Goal: Task Accomplishment & Management: Manage account settings

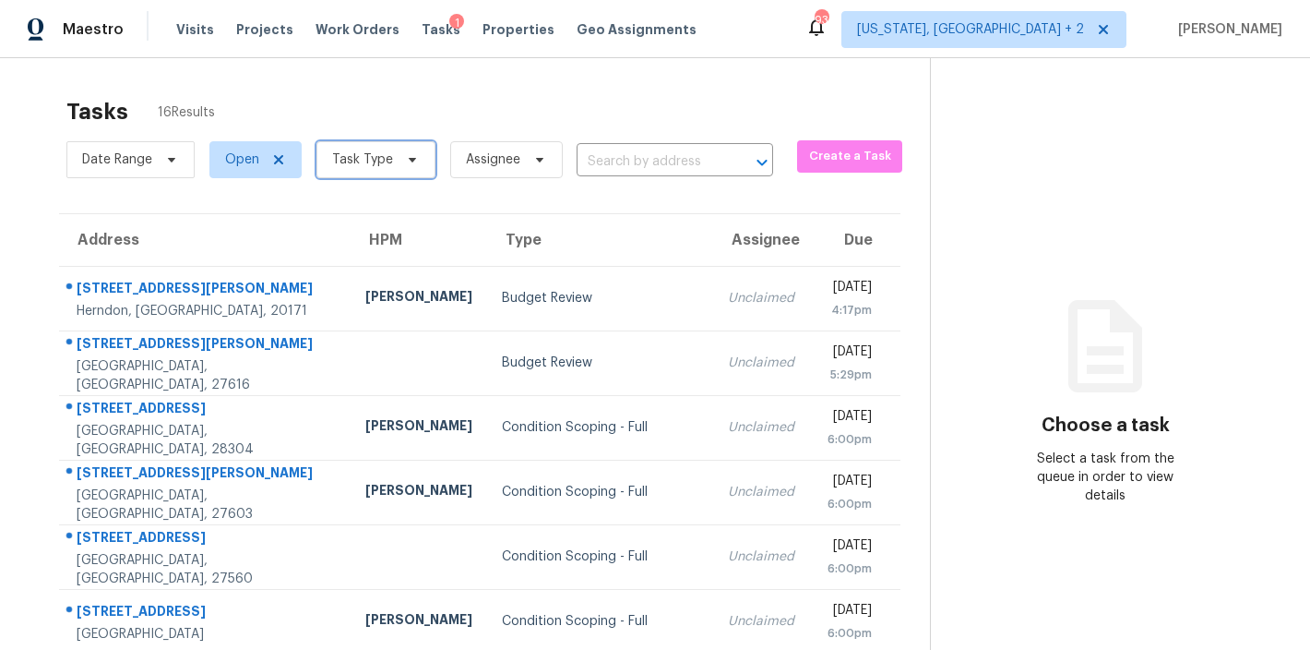
click at [349, 165] on span "Task Type" at bounding box center [362, 159] width 61 height 18
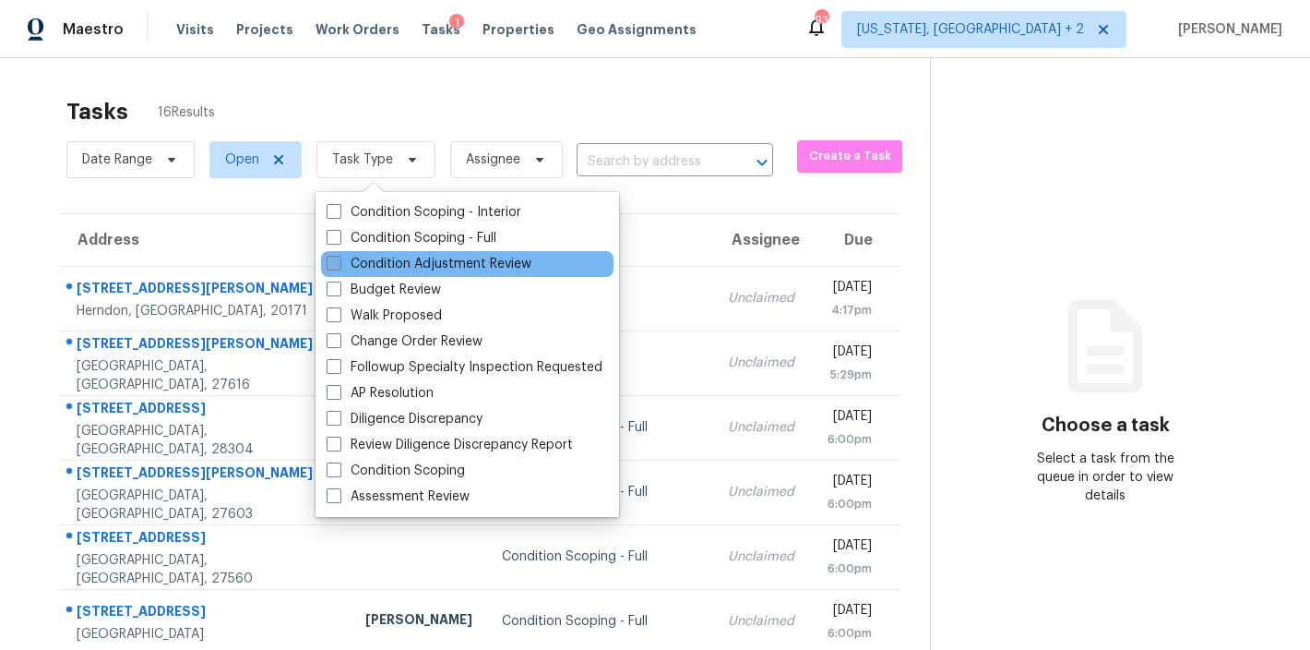
click at [417, 267] on label "Condition Adjustment Review" at bounding box center [429, 264] width 205 height 18
click at [339, 267] on input "Condition Adjustment Review" at bounding box center [333, 261] width 12 height 12
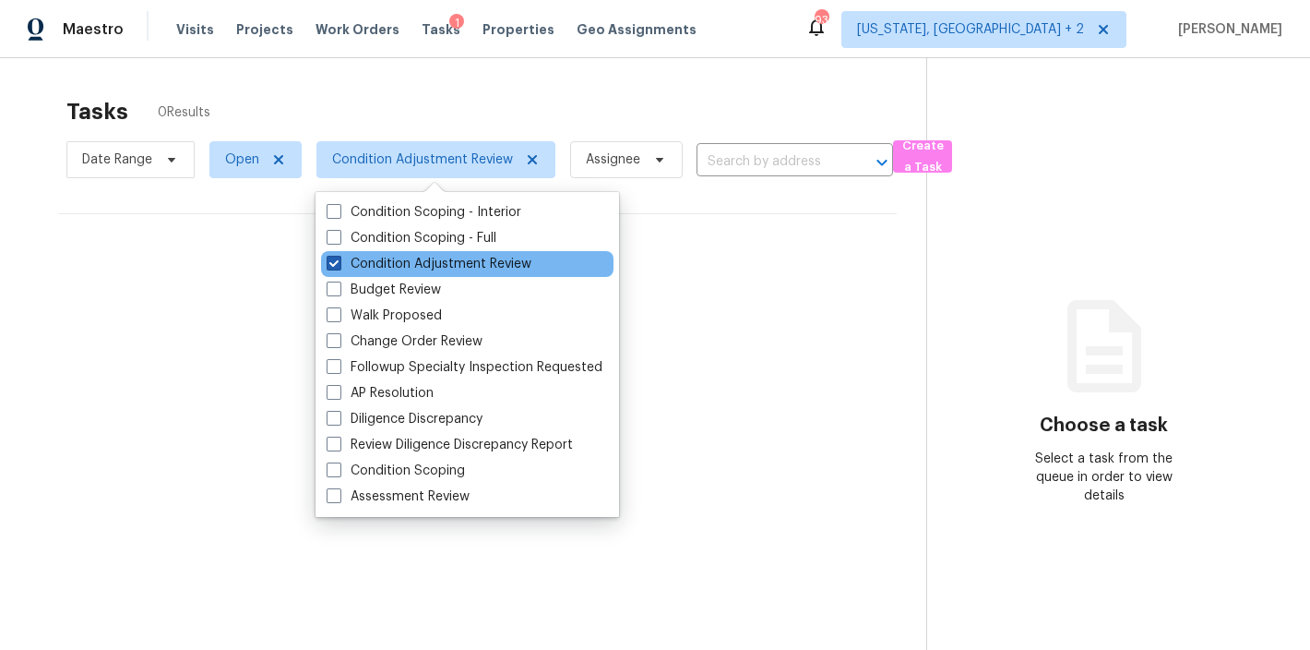
click at [391, 257] on label "Condition Adjustment Review" at bounding box center [429, 264] width 205 height 18
click at [339, 257] on input "Condition Adjustment Review" at bounding box center [333, 261] width 12 height 12
checkbox input "false"
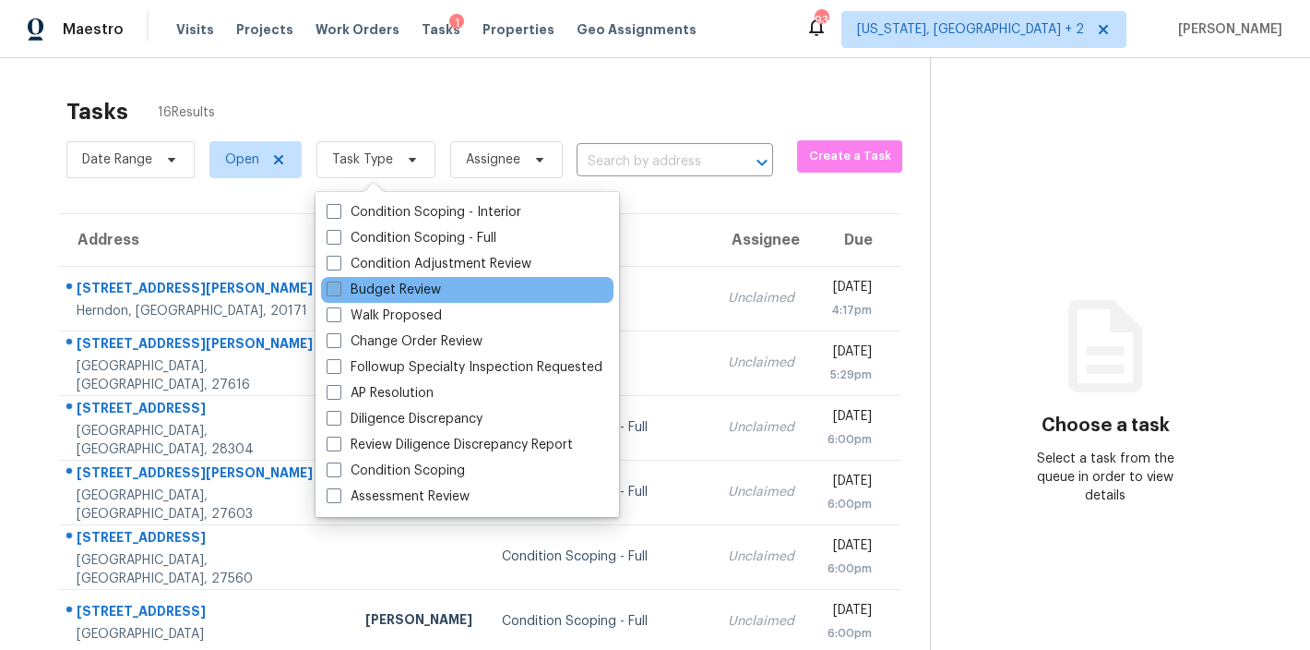
click at [389, 295] on label "Budget Review" at bounding box center [384, 289] width 114 height 18
click at [339, 292] on input "Budget Review" at bounding box center [333, 286] width 12 height 12
checkbox input "true"
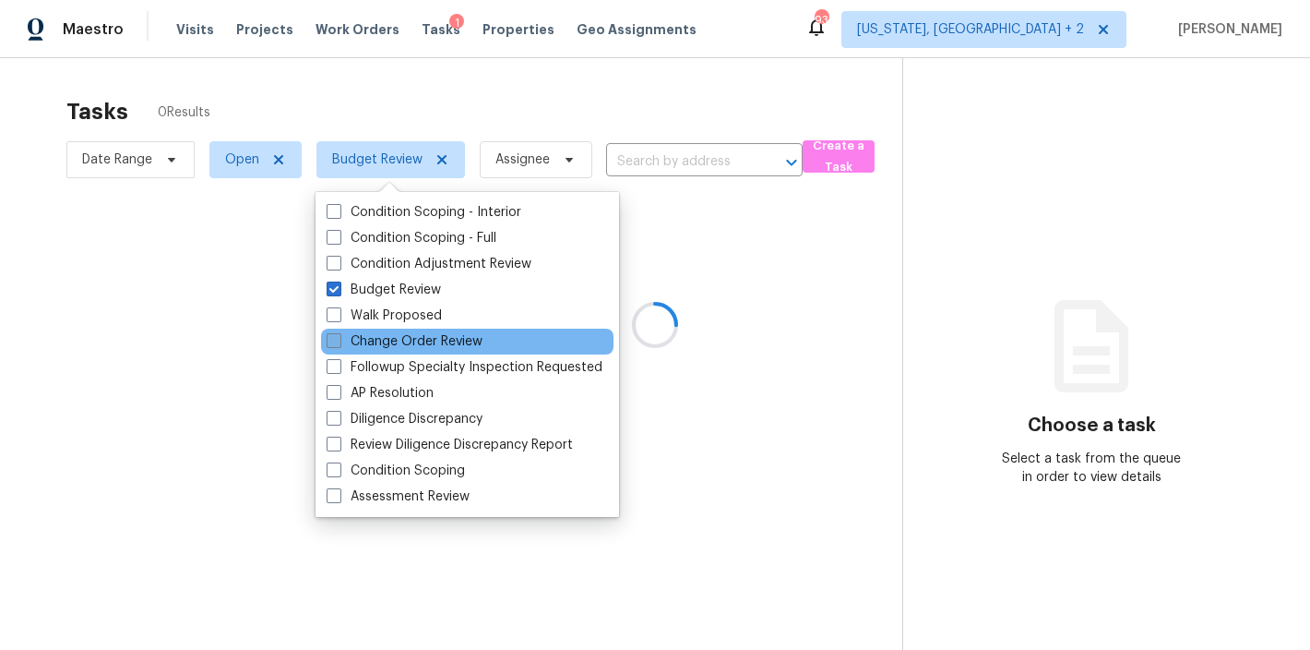
click at [388, 336] on label "Change Order Review" at bounding box center [405, 341] width 156 height 18
click at [339, 336] on input "Change Order Review" at bounding box center [333, 338] width 12 height 12
checkbox input "true"
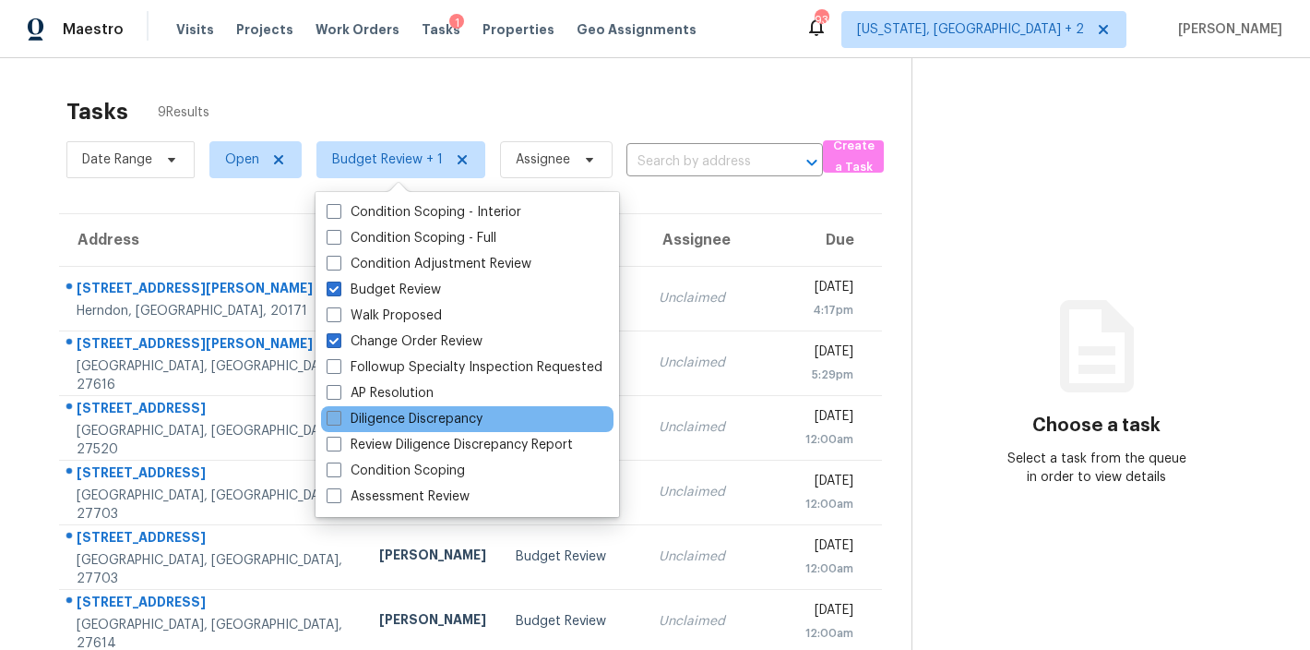
click at [399, 412] on label "Diligence Discrepancy" at bounding box center [405, 419] width 156 height 18
click at [339, 412] on input "Diligence Discrepancy" at bounding box center [333, 416] width 12 height 12
checkbox input "true"
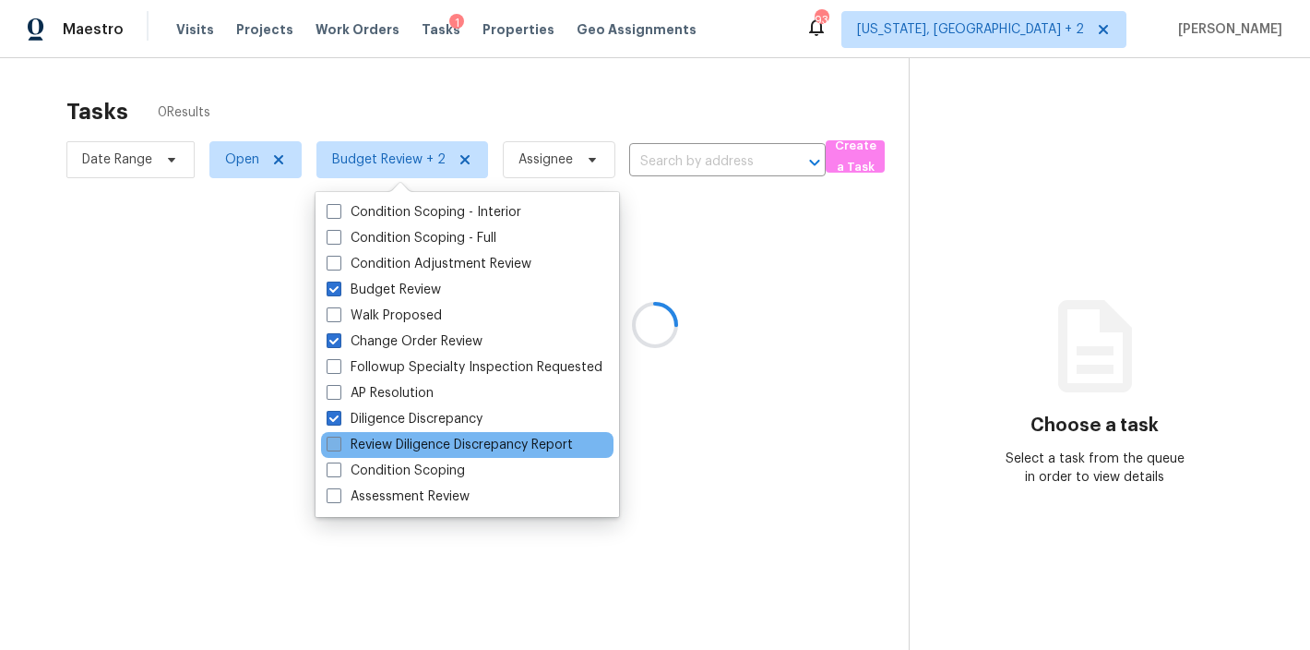
click at [399, 444] on label "Review Diligence Discrepancy Report" at bounding box center [450, 444] width 246 height 18
click at [339, 444] on input "Review Diligence Discrepancy Report" at bounding box center [333, 441] width 12 height 12
checkbox input "true"
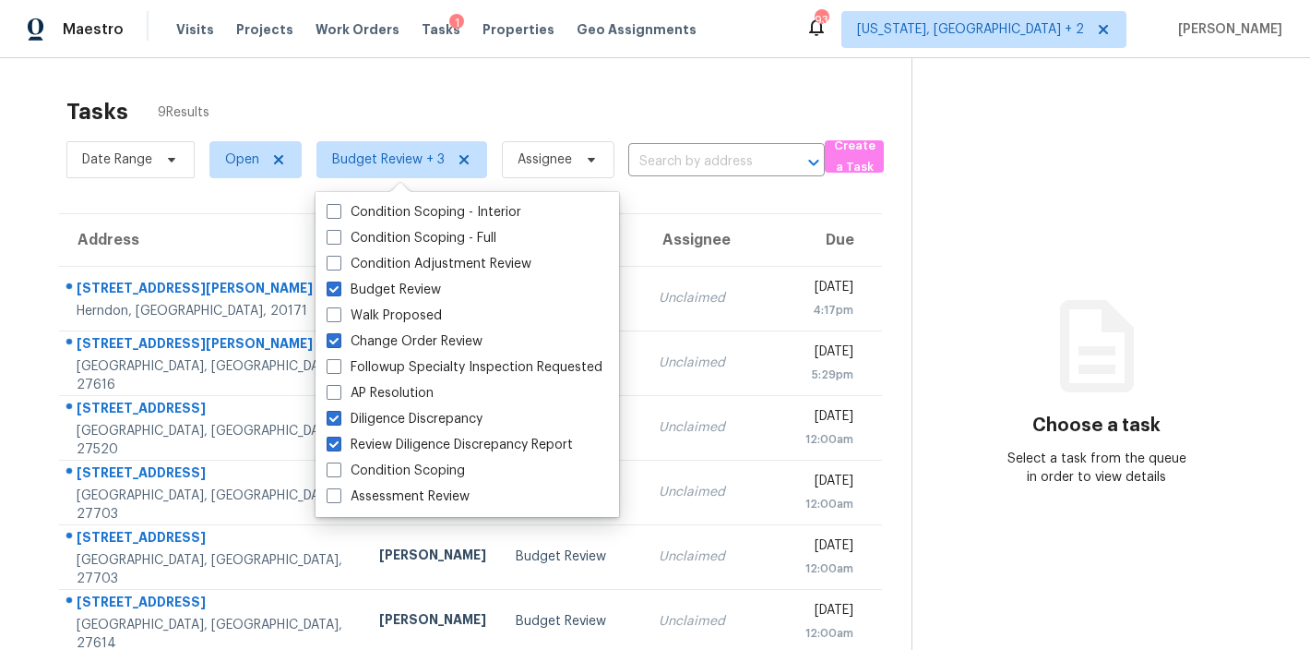
click at [490, 64] on div "Tasks 9 Results Date Range Open Budget Review + 3 Assignee ​ Create a Task Addr…" at bounding box center [655, 460] width 1310 height 805
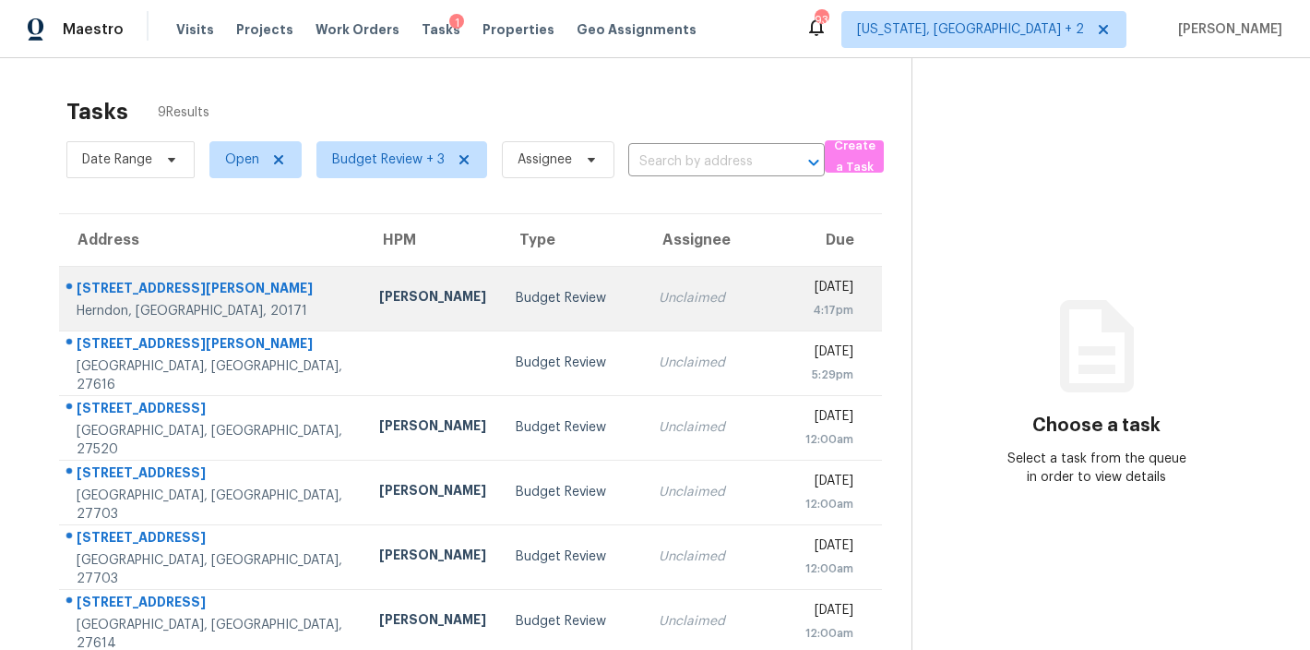
click at [413, 292] on td "Nicolas Campuzano" at bounding box center [432, 298] width 137 height 65
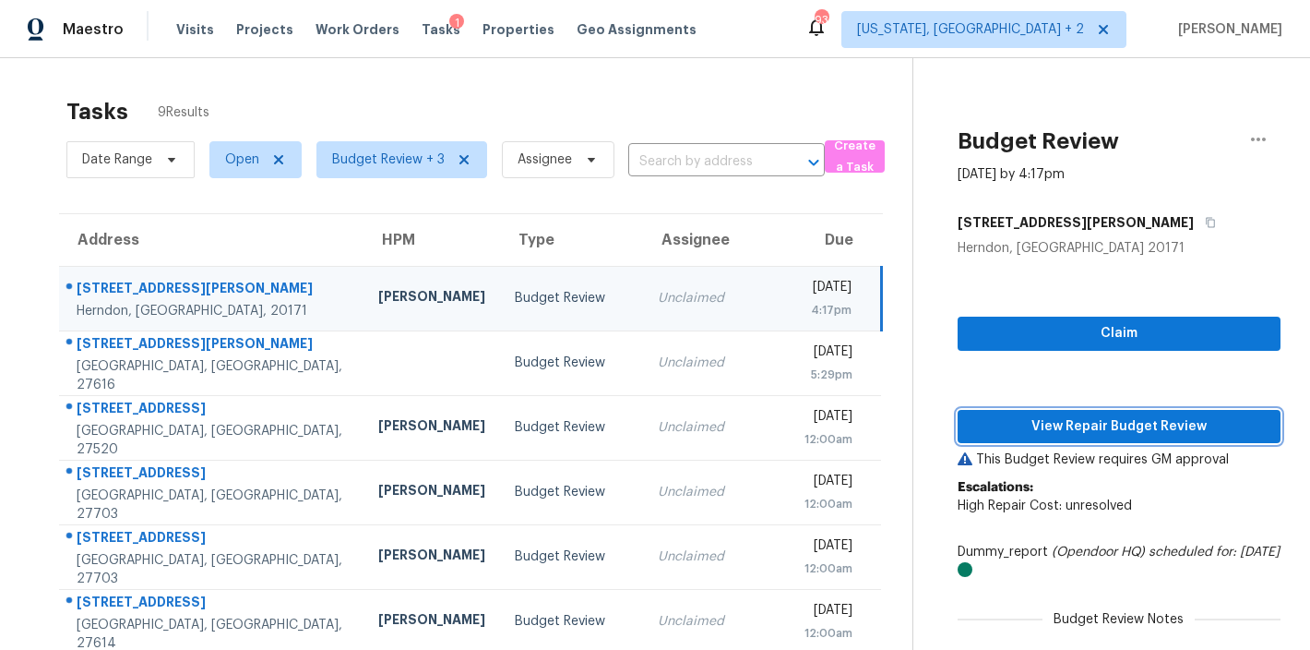
click at [1141, 433] on span "View Repair Budget Review" at bounding box center [1118, 426] width 293 height 23
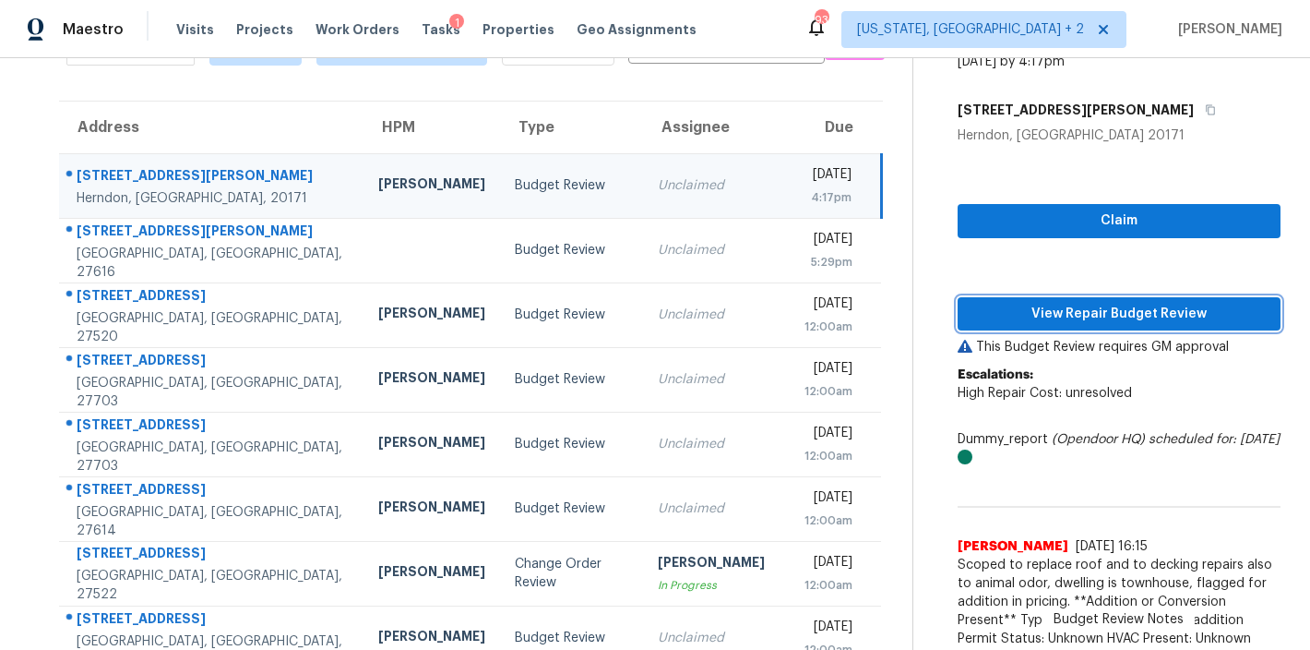
scroll to position [111, 0]
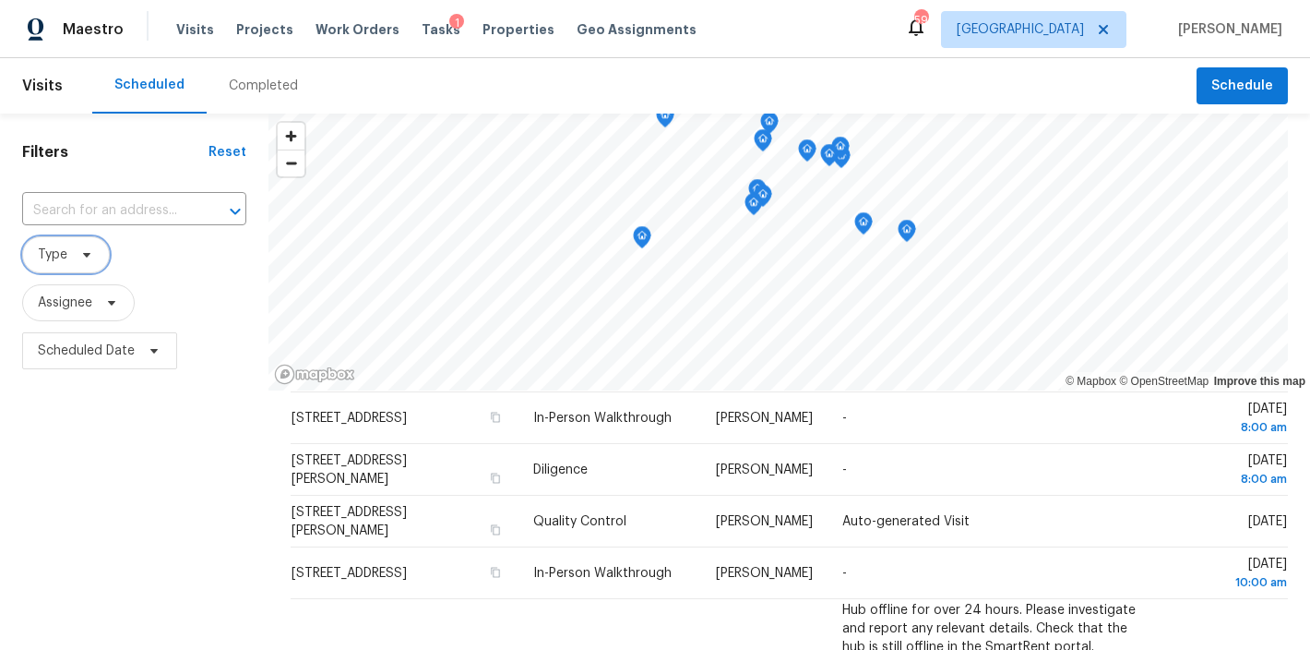
click at [68, 252] on span "Type" at bounding box center [66, 254] width 88 height 37
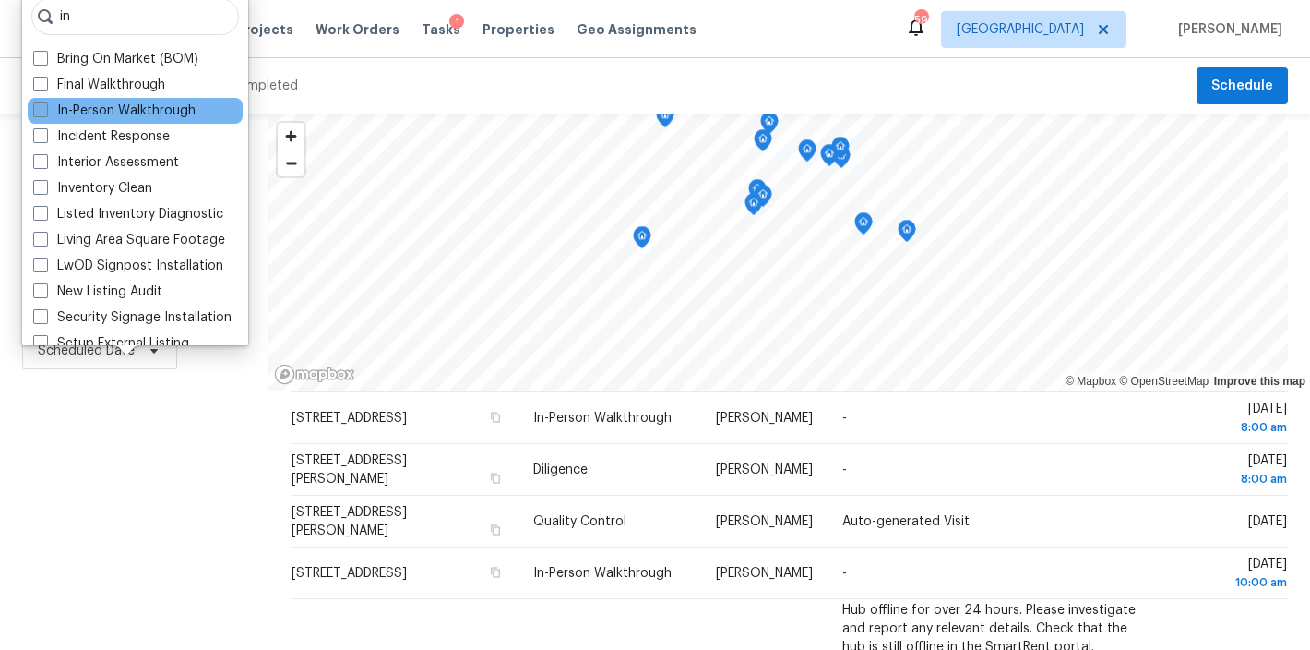
type input "in"
click at [108, 109] on label "In-Person Walkthrough" at bounding box center [114, 110] width 162 height 18
click at [45, 109] on input "In-Person Walkthrough" at bounding box center [39, 107] width 12 height 12
checkbox input "true"
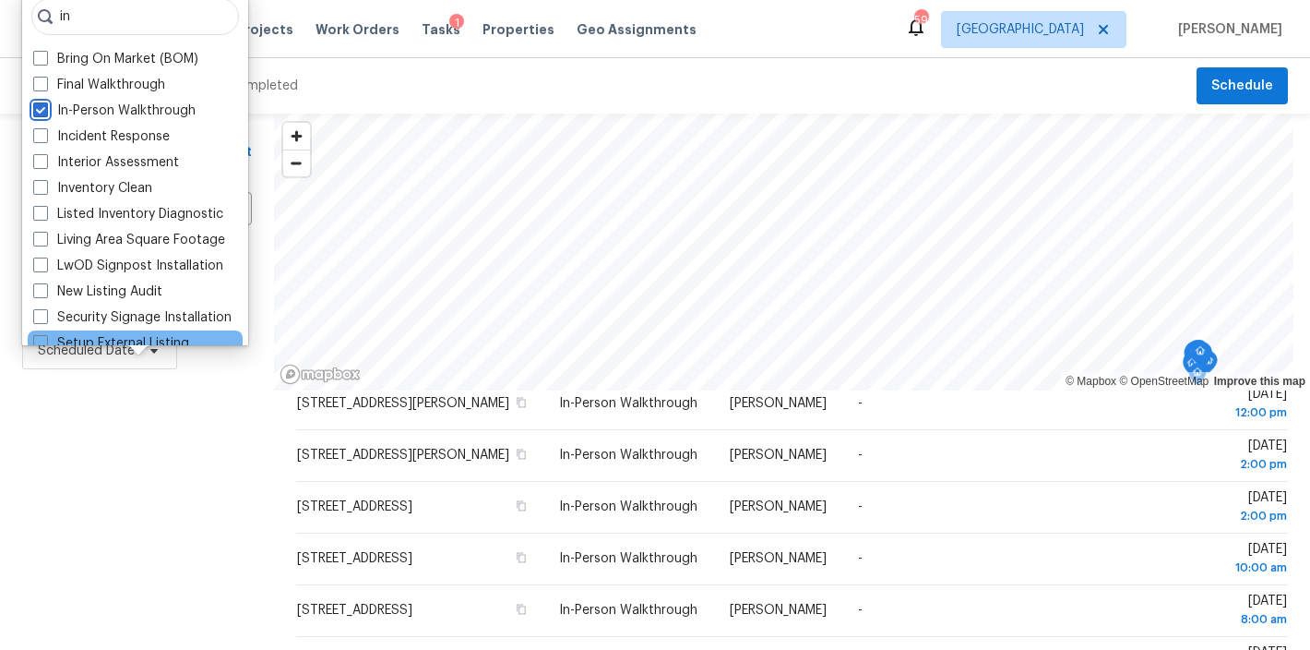
scroll to position [338, 0]
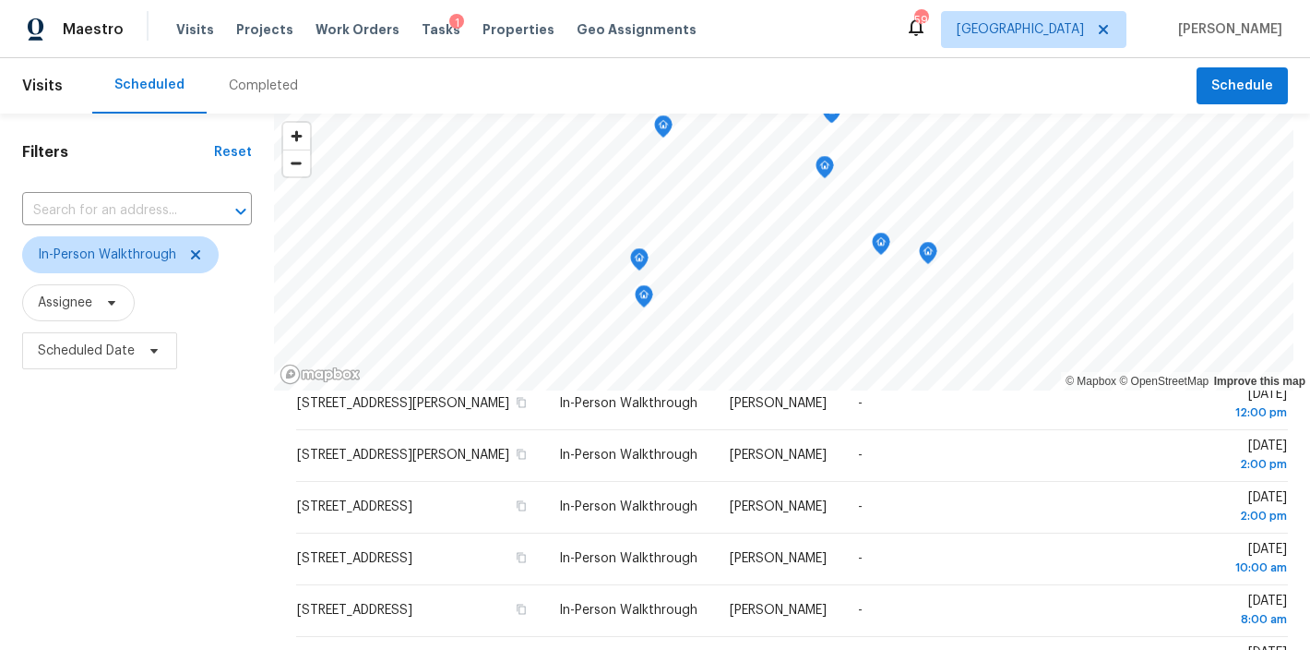
click at [140, 537] on div "Filters Reset ​ In-Person Walkthrough Assignee Scheduled Date" at bounding box center [137, 511] width 274 height 796
click at [104, 258] on span "In-Person Walkthrough" at bounding box center [107, 254] width 138 height 18
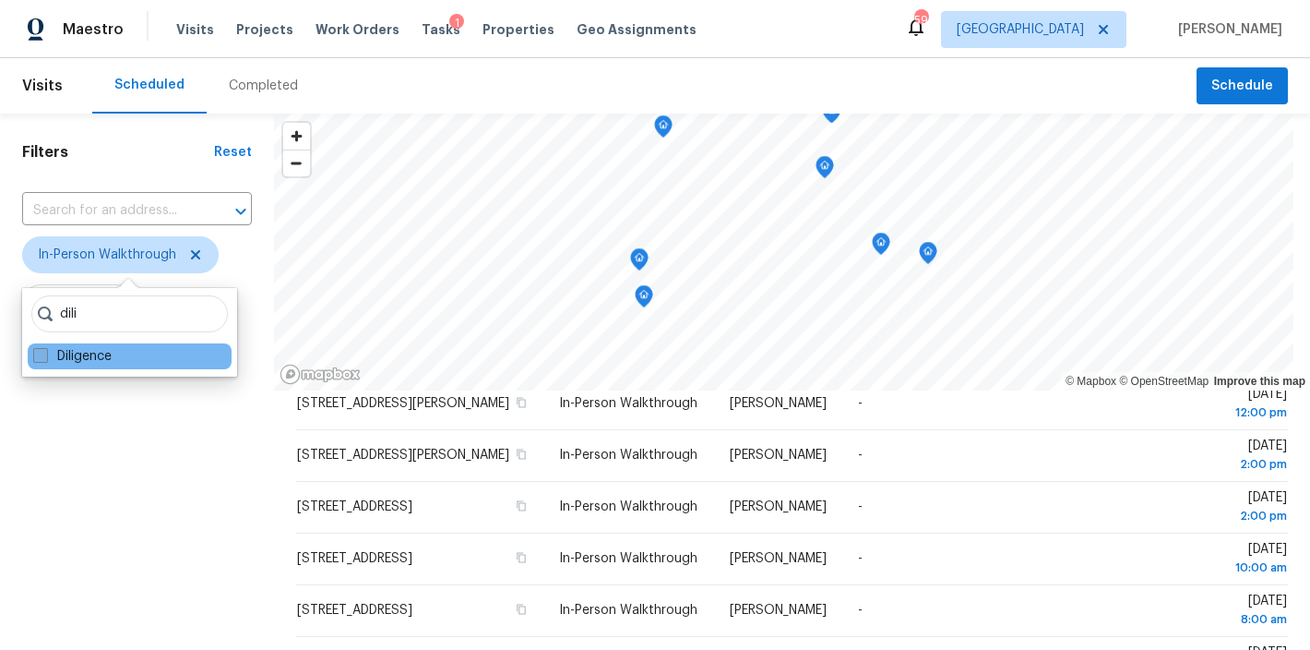
type input "dili"
click at [88, 360] on label "Diligence" at bounding box center [72, 356] width 78 height 18
click at [45, 359] on input "Diligence" at bounding box center [39, 353] width 12 height 12
checkbox input "true"
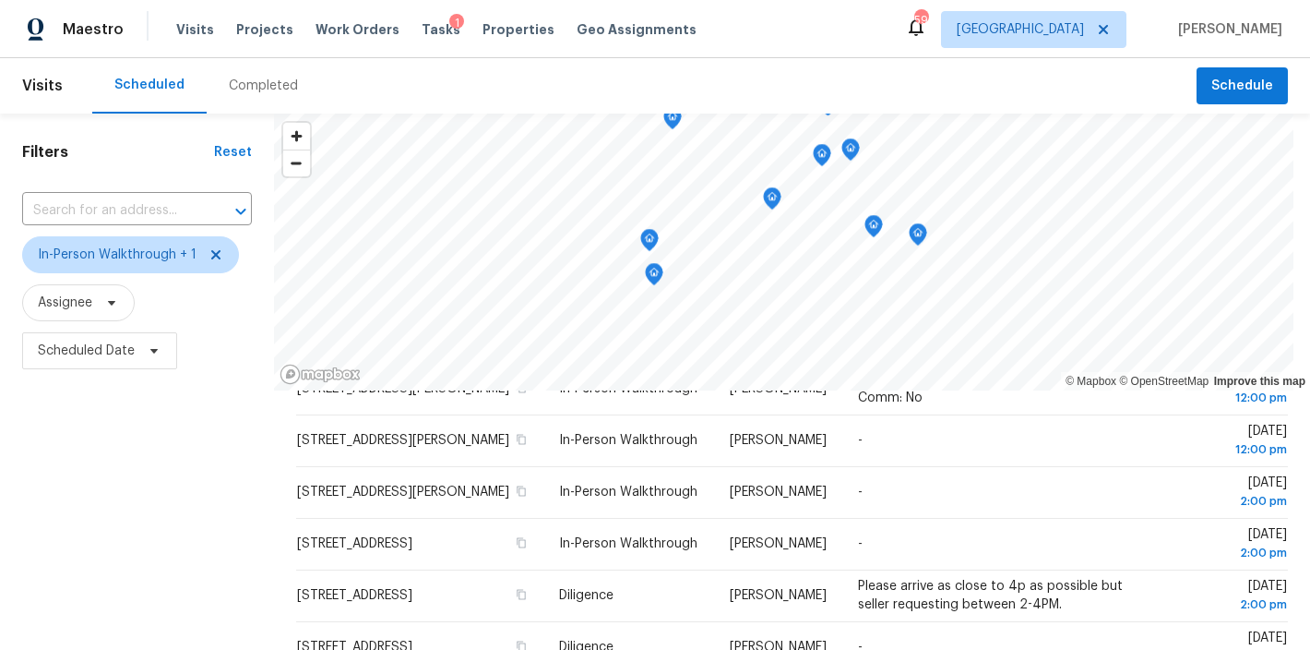
click at [63, 481] on div "Filters Reset ​ In-Person Walkthrough + 1 Assignee Scheduled Date" at bounding box center [137, 511] width 274 height 796
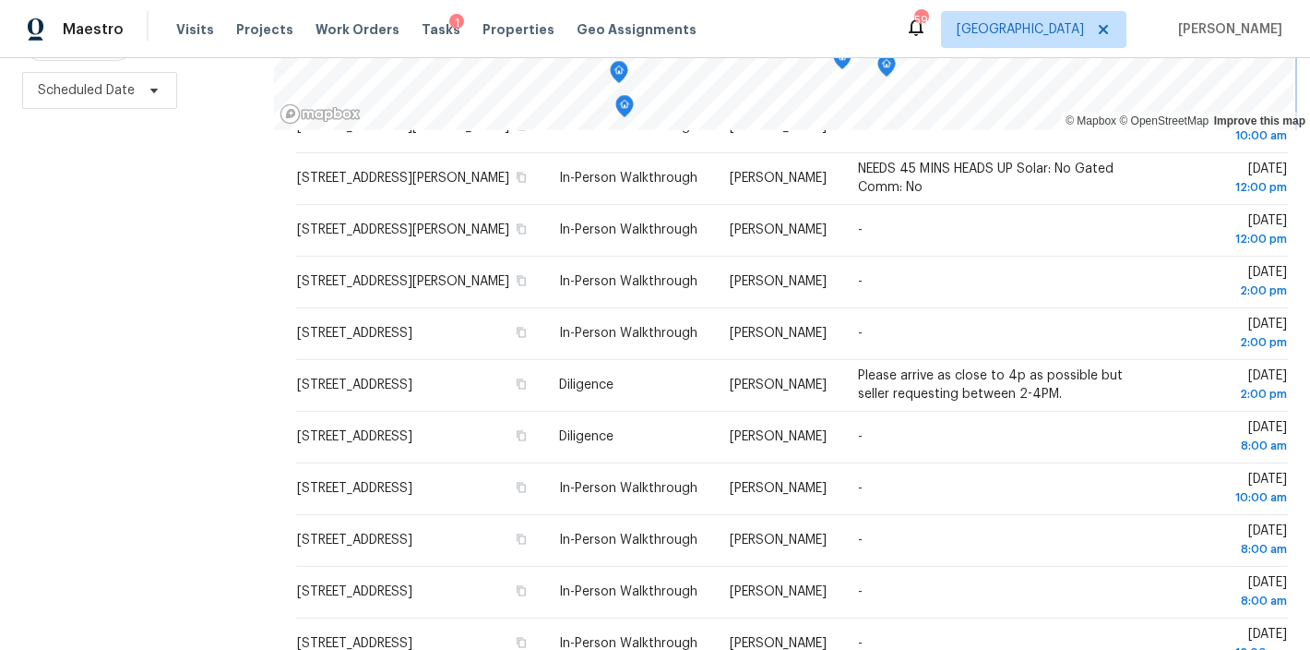
scroll to position [207, 0]
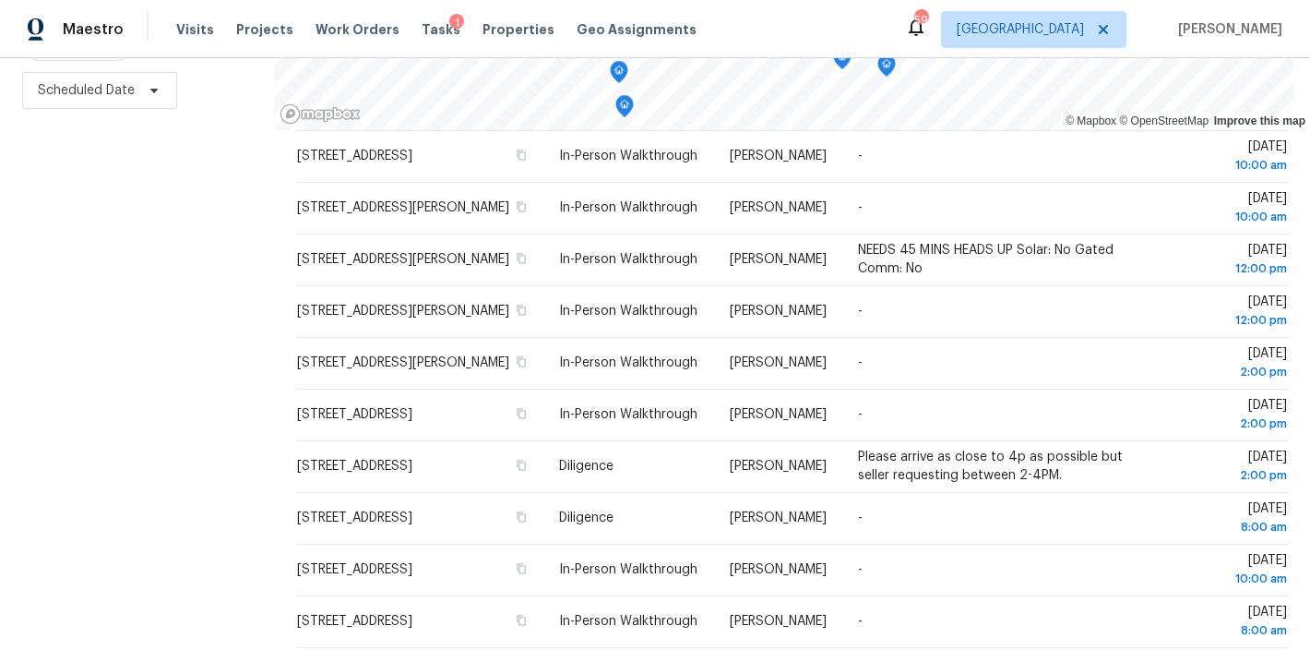
click at [768, 38] on div "Maestro Visits Projects Work Orders Tasks 1 Properties Geo Assignments 59 Ralei…" at bounding box center [655, 29] width 1310 height 58
click at [128, 287] on div "Filters Reset ​ In-Person Walkthrough + 1 Assignee Scheduled Date" at bounding box center [137, 251] width 274 height 796
click at [852, 33] on div "Maestro Visits Projects Work Orders Tasks 1 Properties Geo Assignments 59 Ralei…" at bounding box center [655, 29] width 1310 height 58
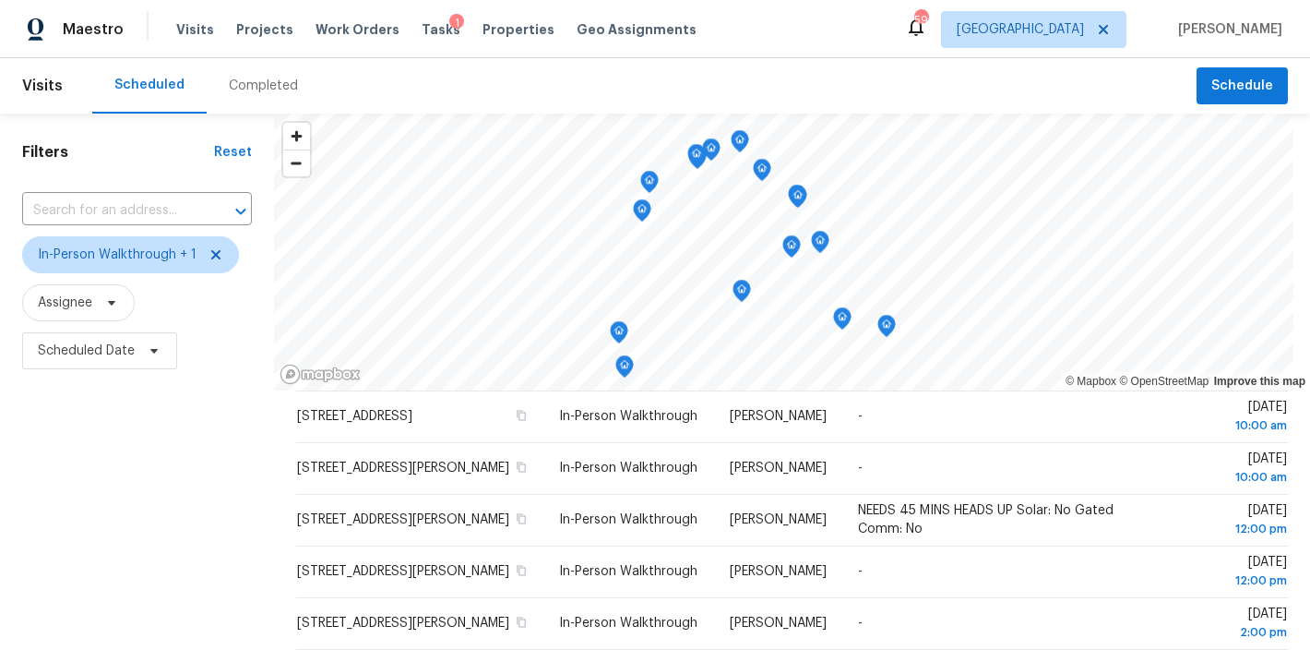
click at [159, 478] on div "Filters Reset ​ In-Person Walkthrough + 1 Assignee Scheduled Date" at bounding box center [137, 511] width 274 height 796
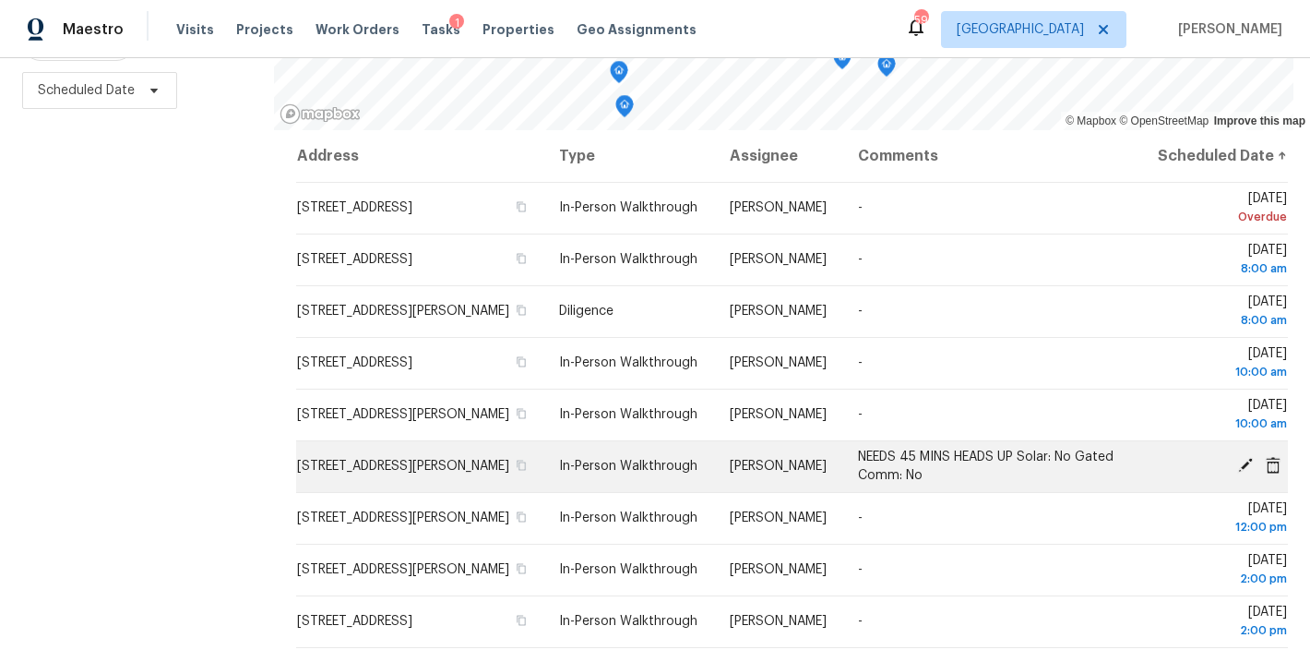
click at [1237, 466] on icon at bounding box center [1245, 465] width 17 height 17
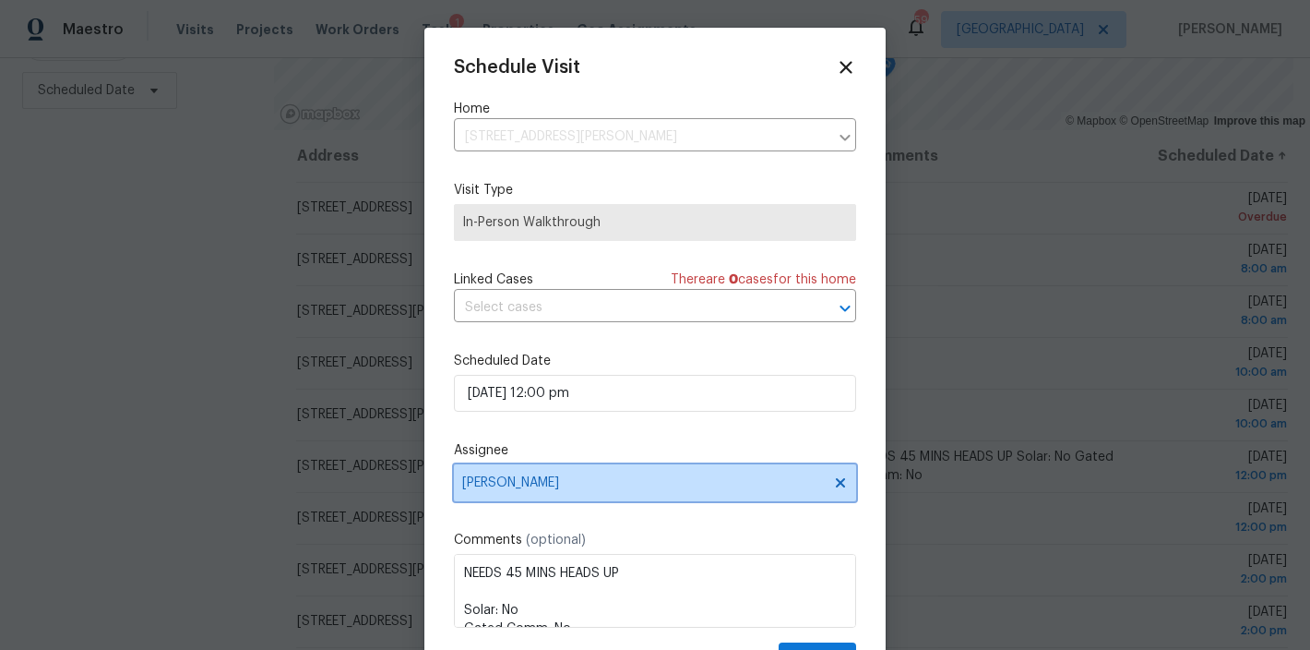
click at [508, 483] on span "[PERSON_NAME]" at bounding box center [643, 482] width 362 height 15
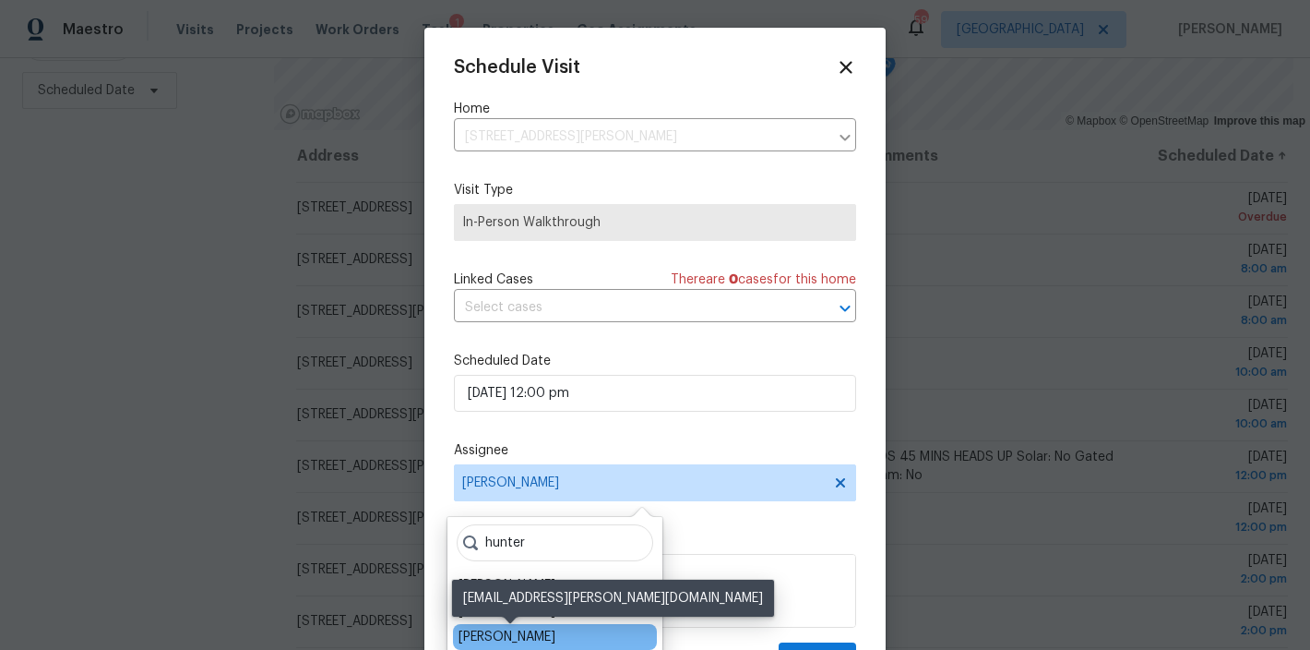
type input "hunter"
click at [554, 632] on div "Hunter Anderson" at bounding box center [507, 636] width 97 height 18
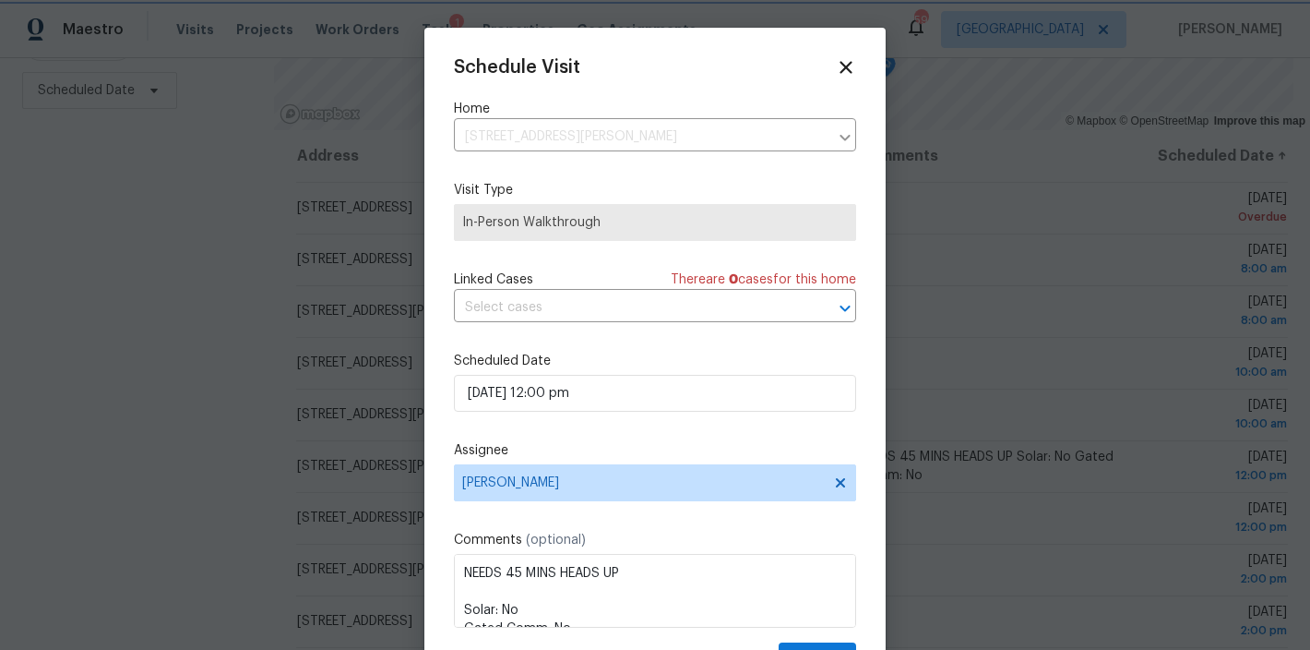
scroll to position [33, 0]
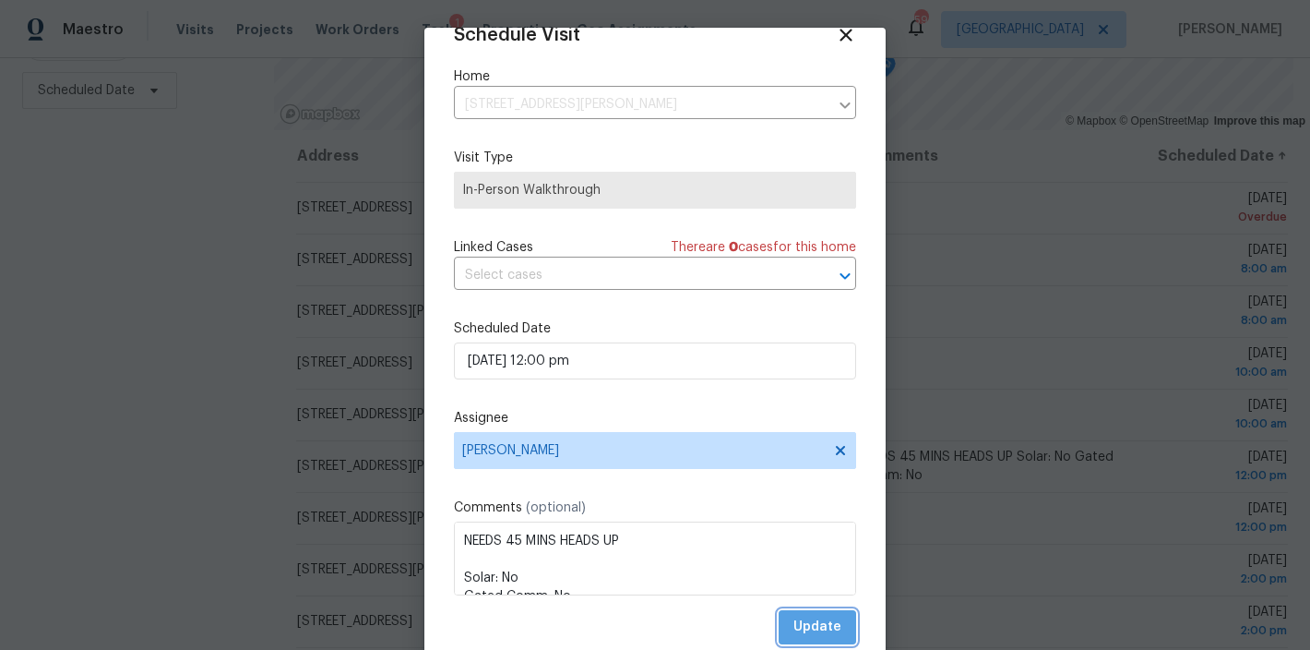
click at [817, 624] on span "Update" at bounding box center [817, 626] width 48 height 23
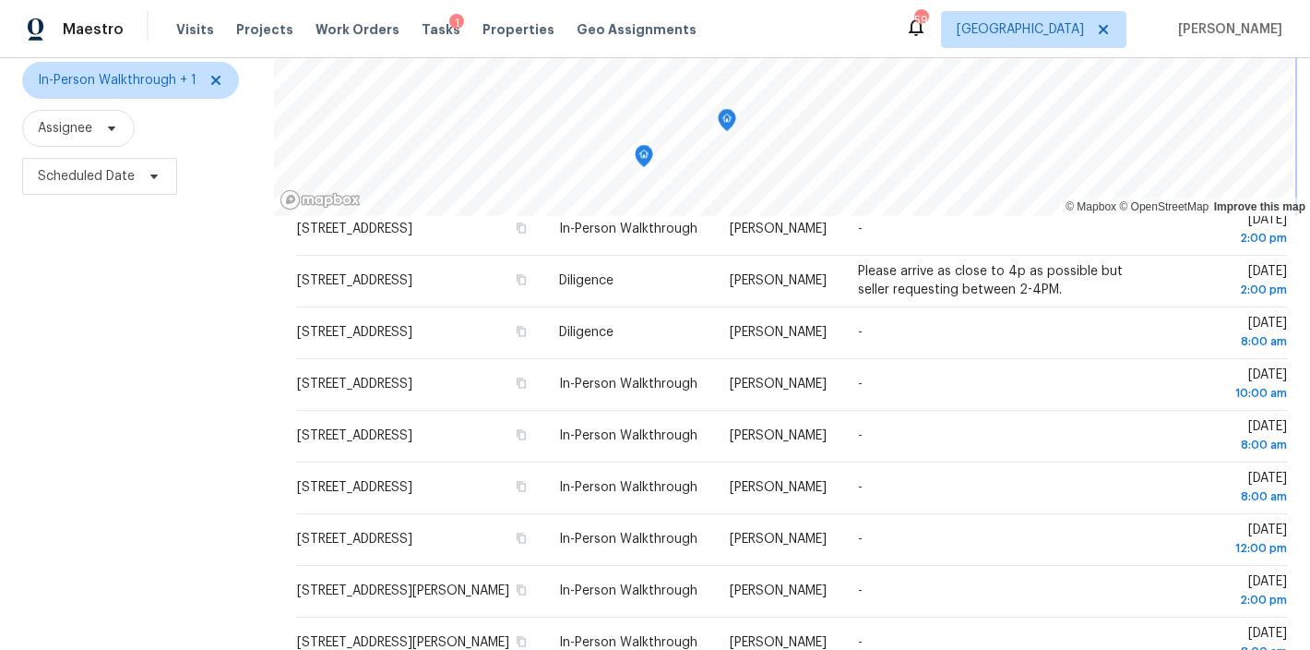
scroll to position [0, 0]
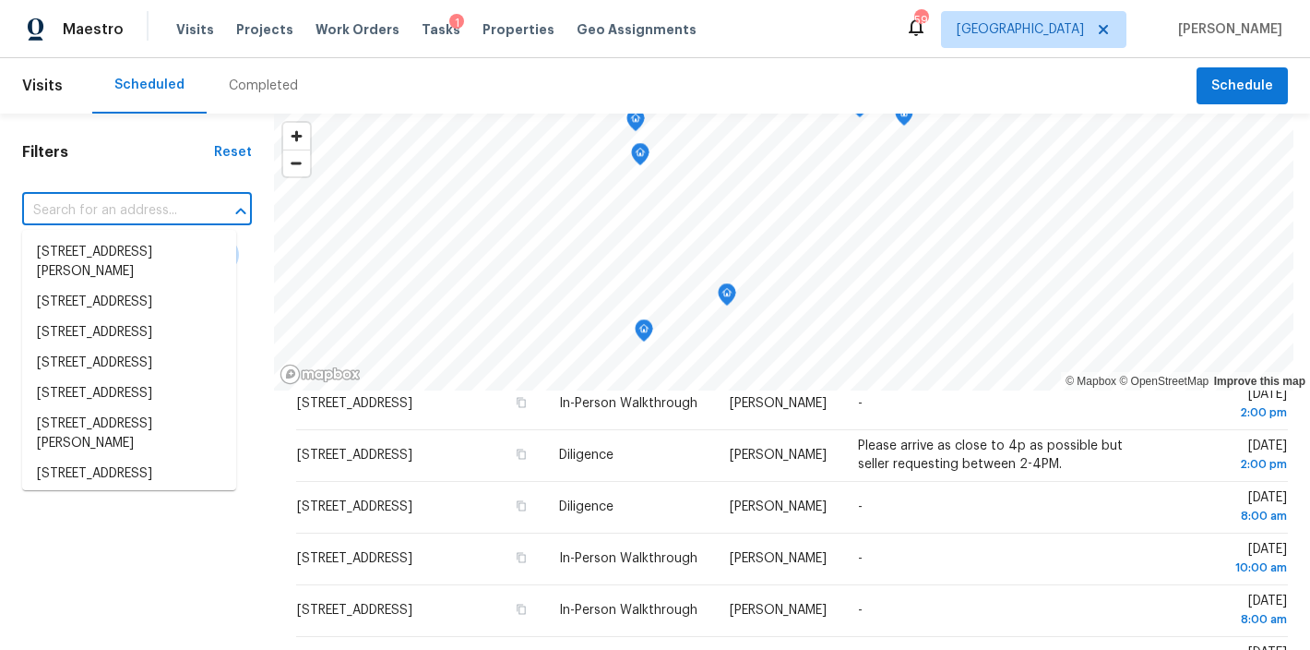
click at [52, 209] on input "text" at bounding box center [111, 211] width 178 height 29
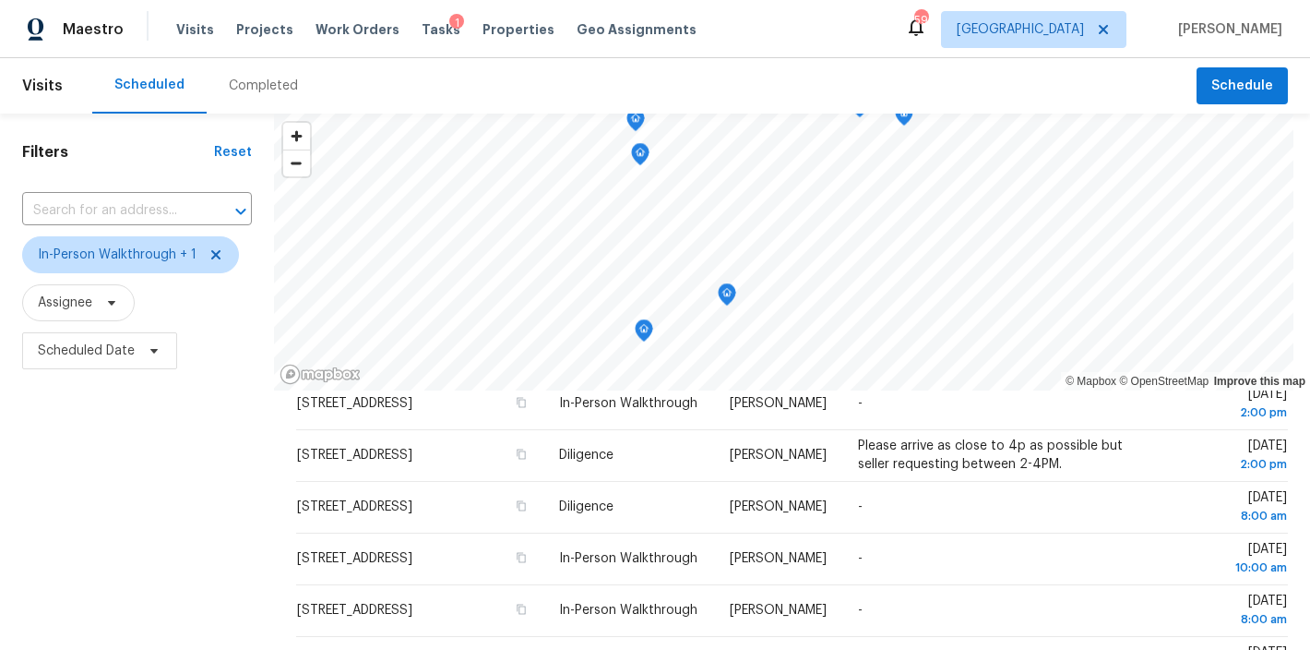
click at [183, 558] on div "Filters Reset ​ In-Person Walkthrough + 1 Assignee Scheduled Date" at bounding box center [137, 511] width 274 height 796
click at [60, 358] on span "Scheduled Date" at bounding box center [86, 350] width 97 height 18
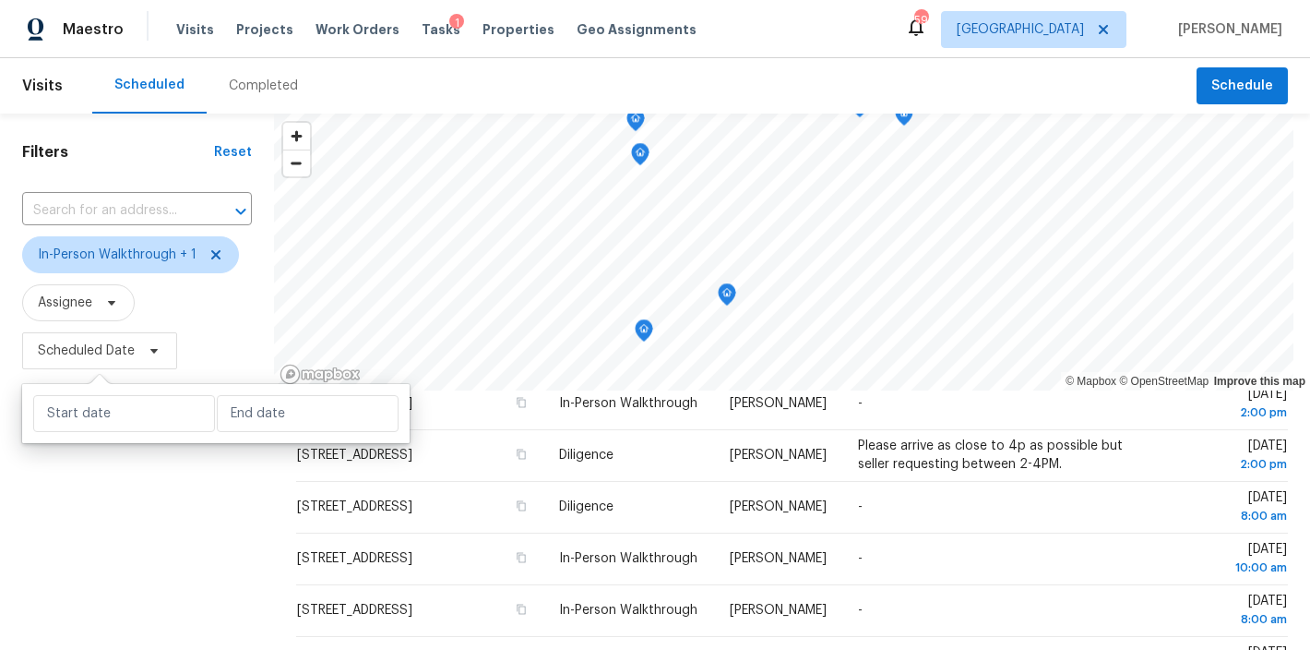
click at [77, 432] on div at bounding box center [216, 413] width 388 height 59
click at [83, 423] on input "text" at bounding box center [124, 413] width 182 height 37
select select "9"
select select "2025"
select select "10"
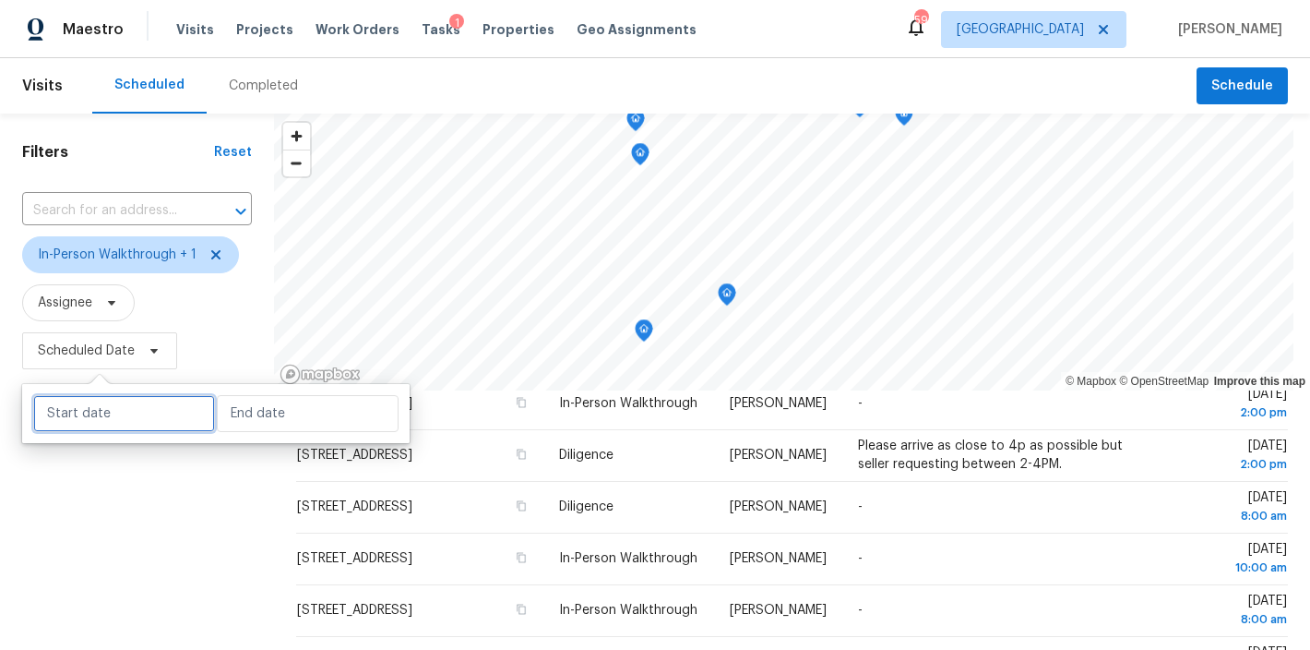
select select "2025"
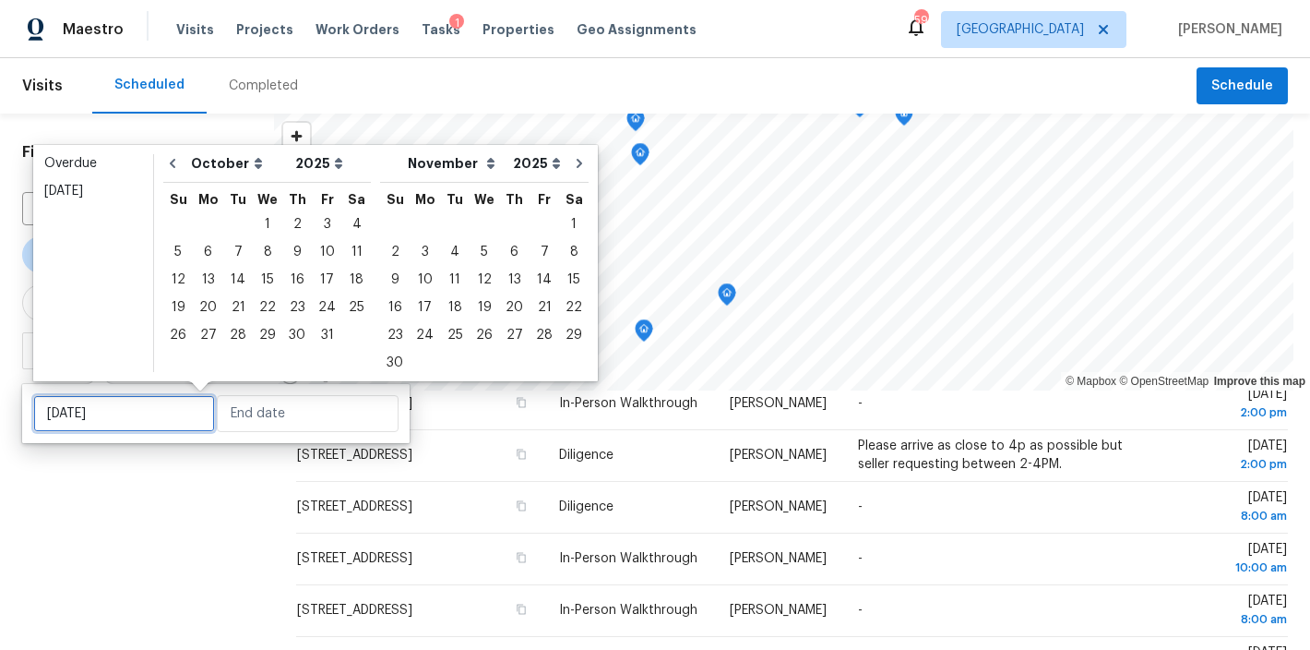
type input "Sun, Oct 12"
click at [197, 254] on div "6" at bounding box center [208, 252] width 30 height 26
type input "Mon, Oct 06"
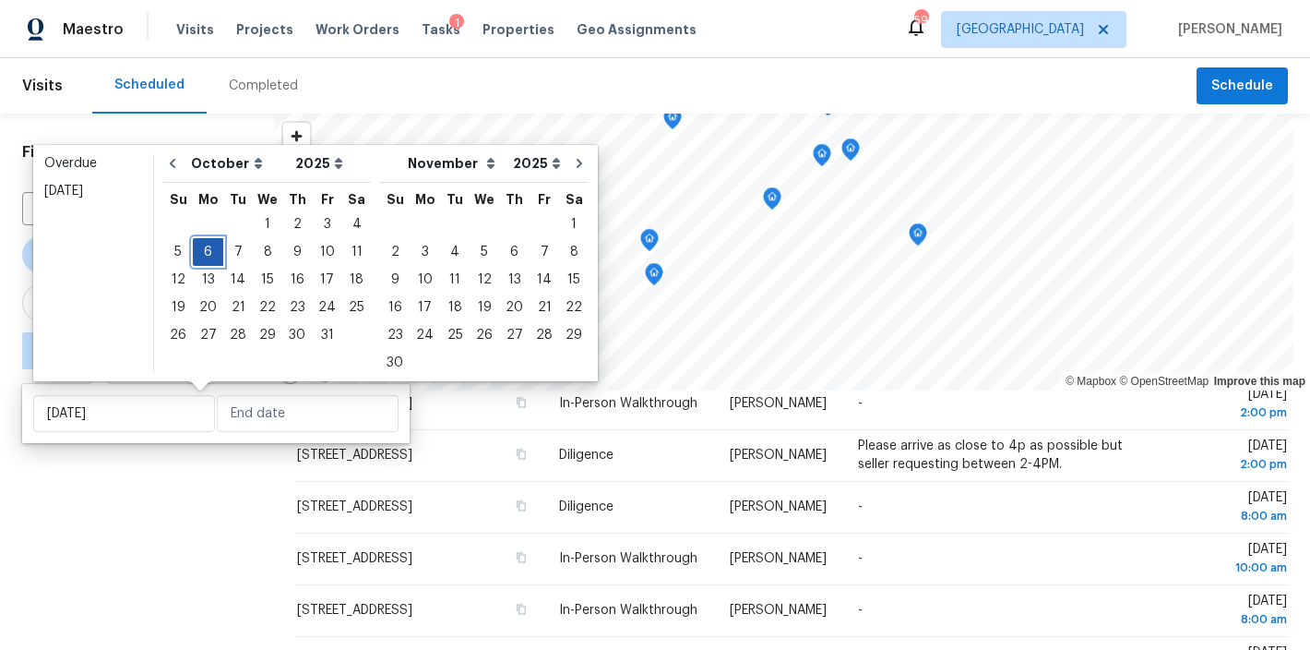
click at [207, 256] on div "6" at bounding box center [208, 252] width 30 height 26
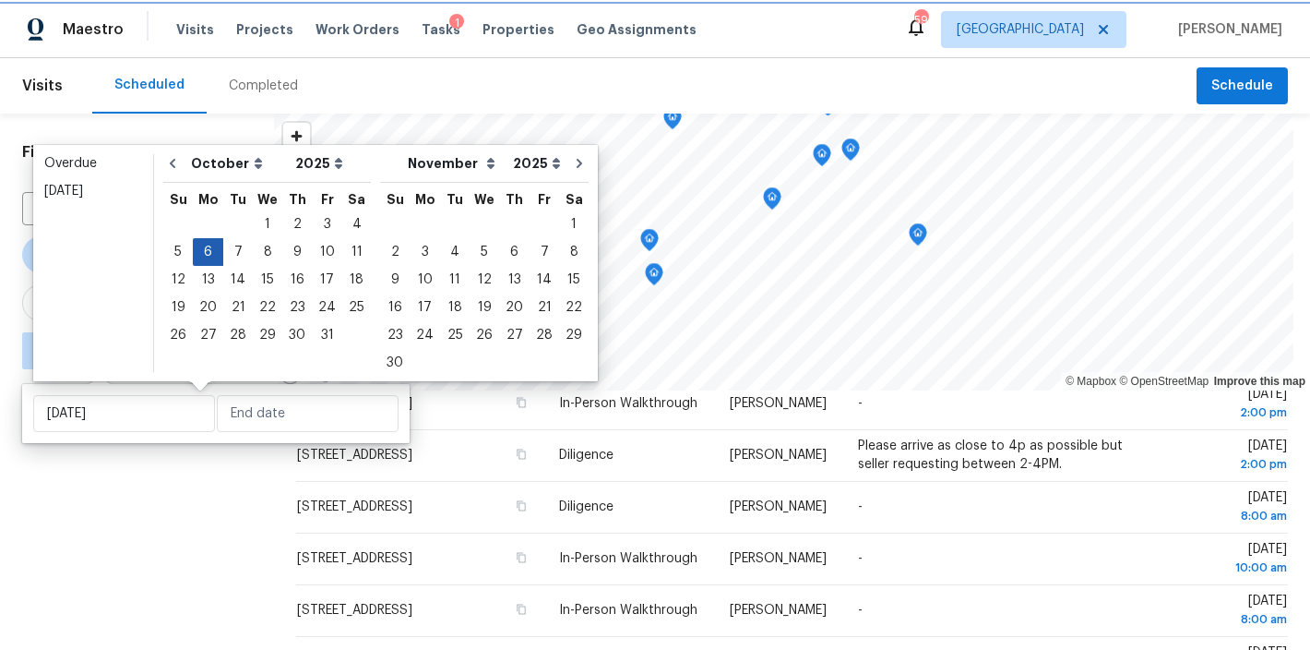
type input "Mon, Oct 06"
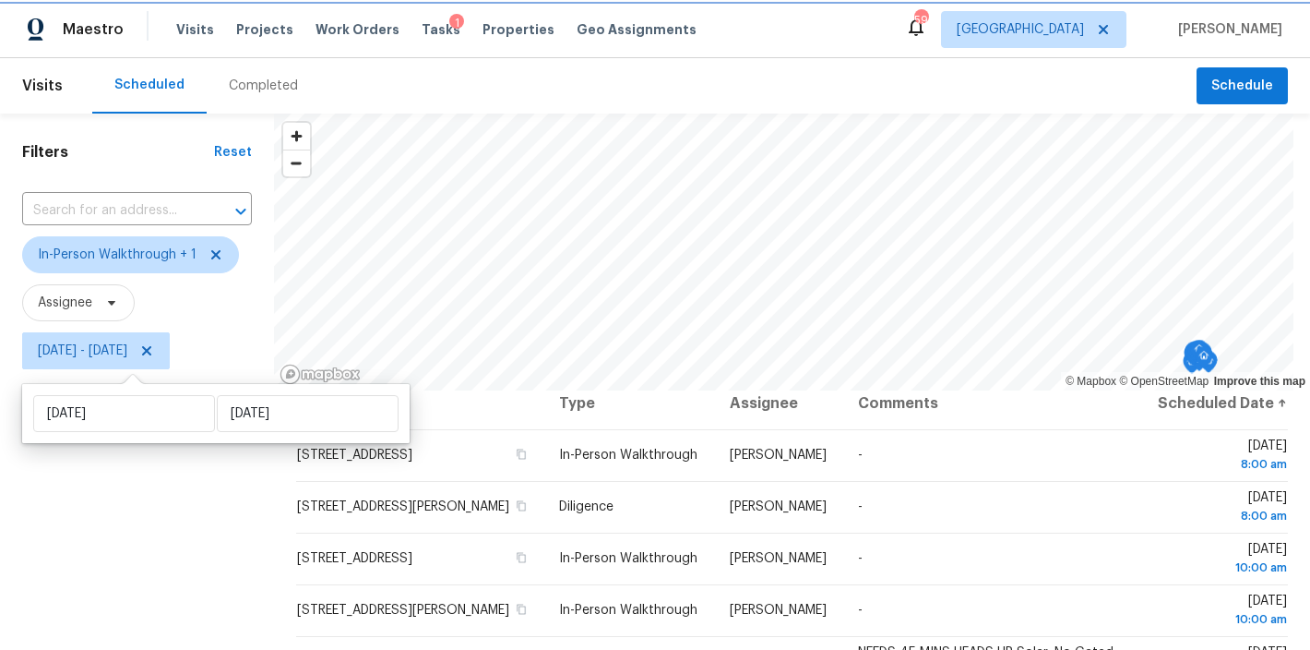
scroll to position [28, 0]
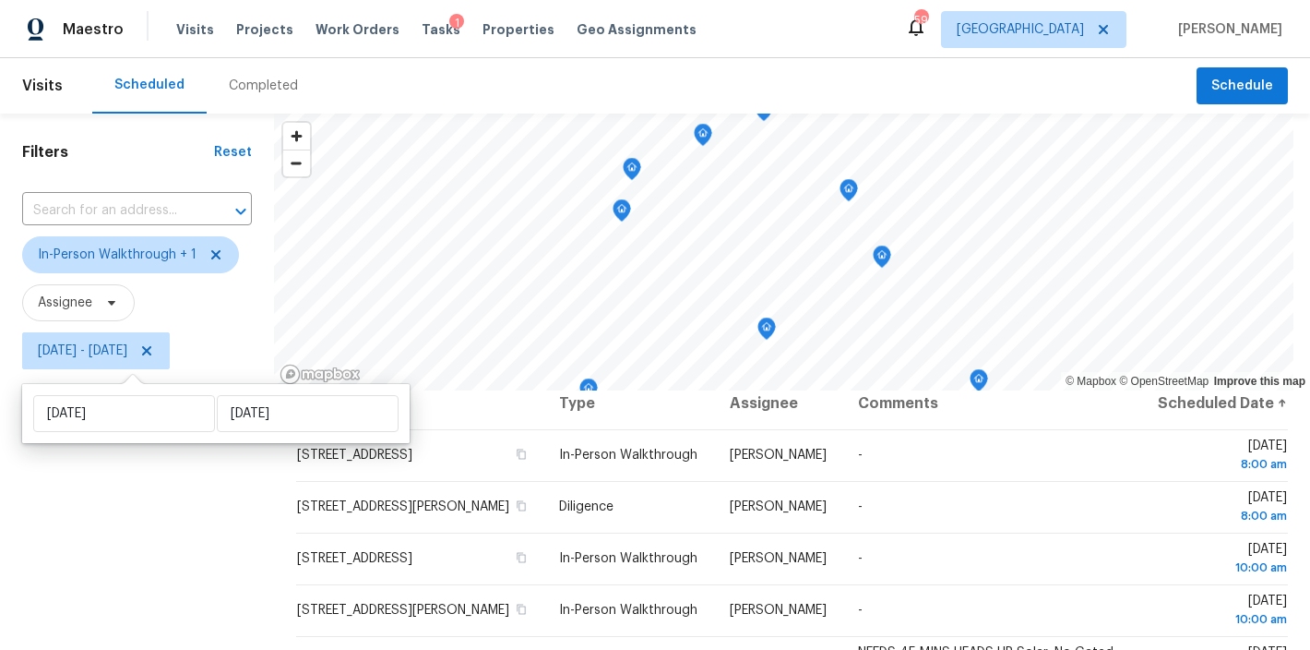
click at [89, 561] on div "Filters Reset ​ In-Person Walkthrough + 1 Assignee Mon, Oct 06 - Mon, Oct 06" at bounding box center [137, 511] width 274 height 796
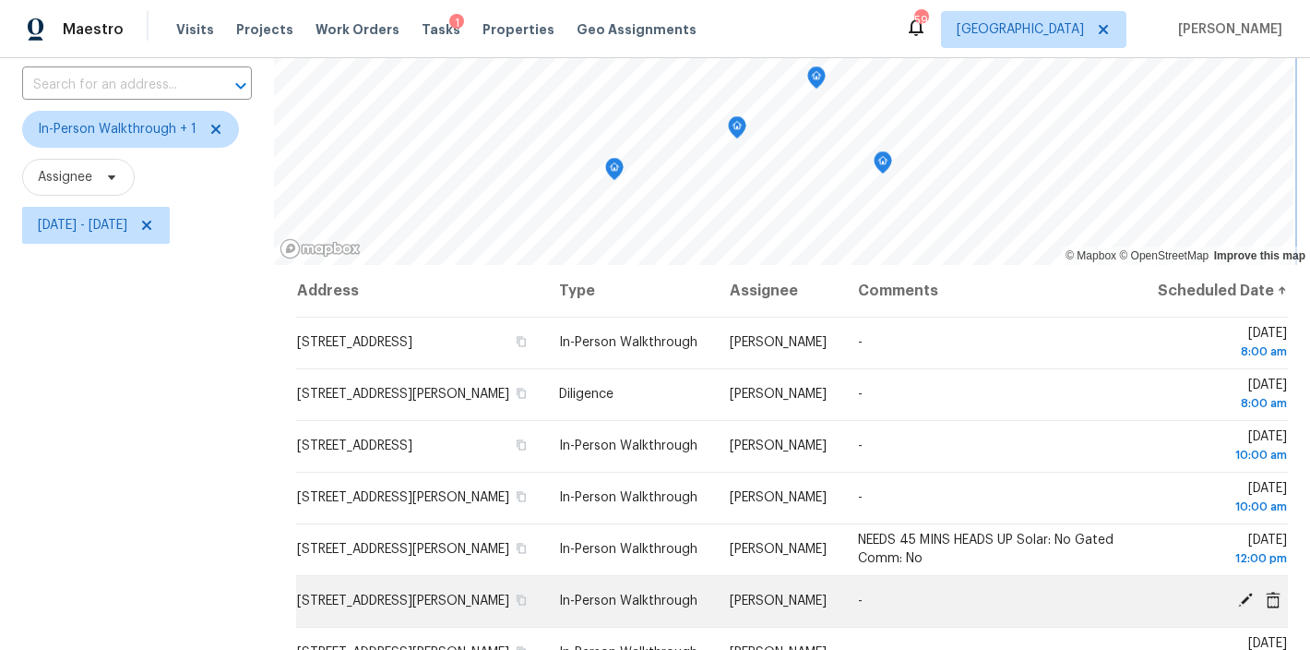
scroll to position [0, 0]
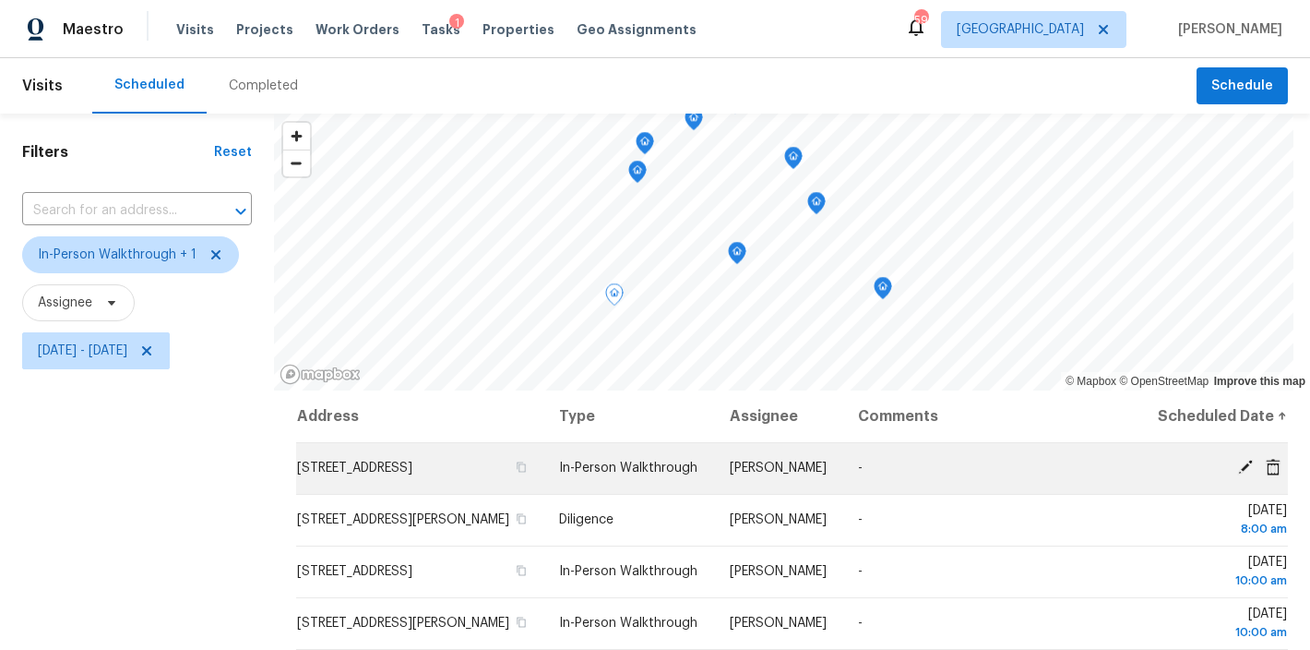
click at [1238, 474] on icon at bounding box center [1245, 466] width 15 height 15
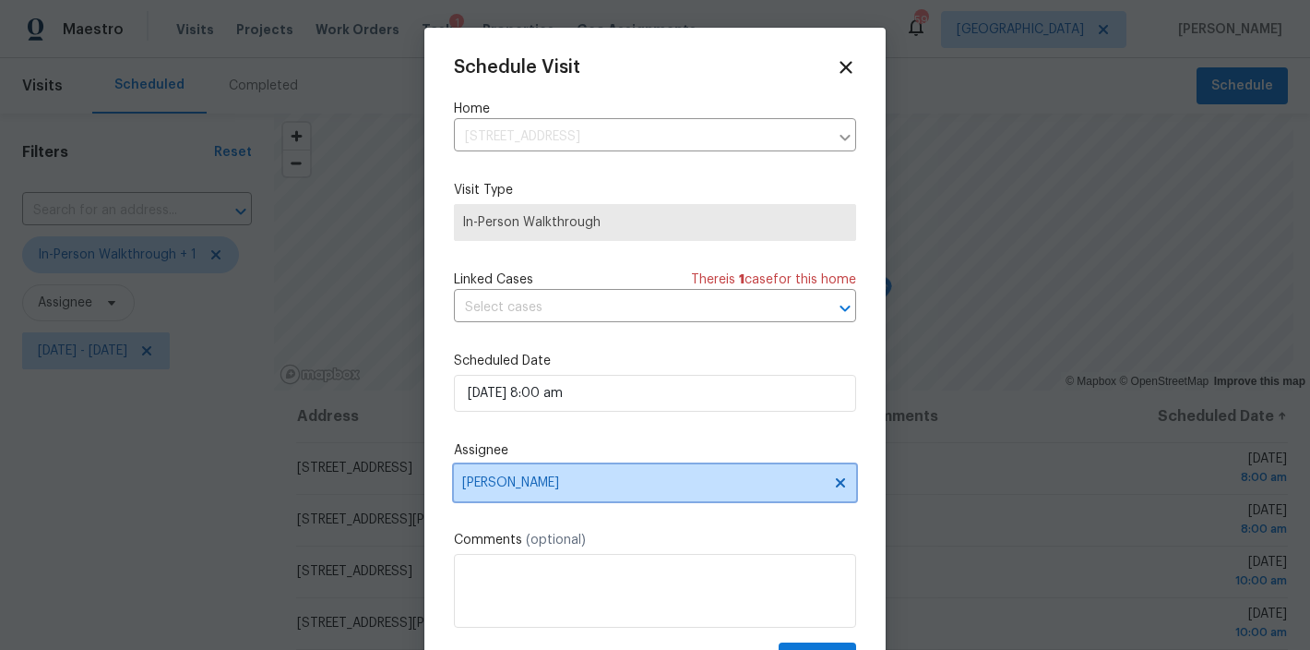
click at [539, 487] on span "Joseph White" at bounding box center [643, 482] width 362 height 15
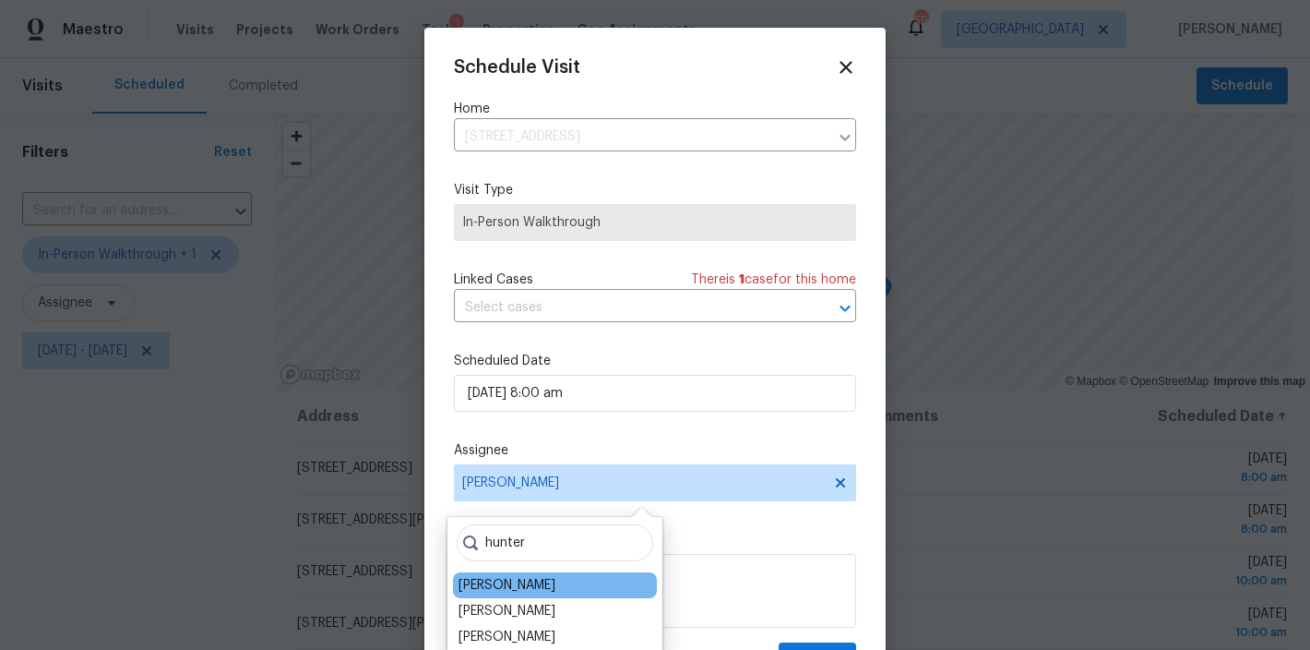
type input "hunter"
click at [536, 589] on div "Hunter Anderson" at bounding box center [507, 585] width 97 height 18
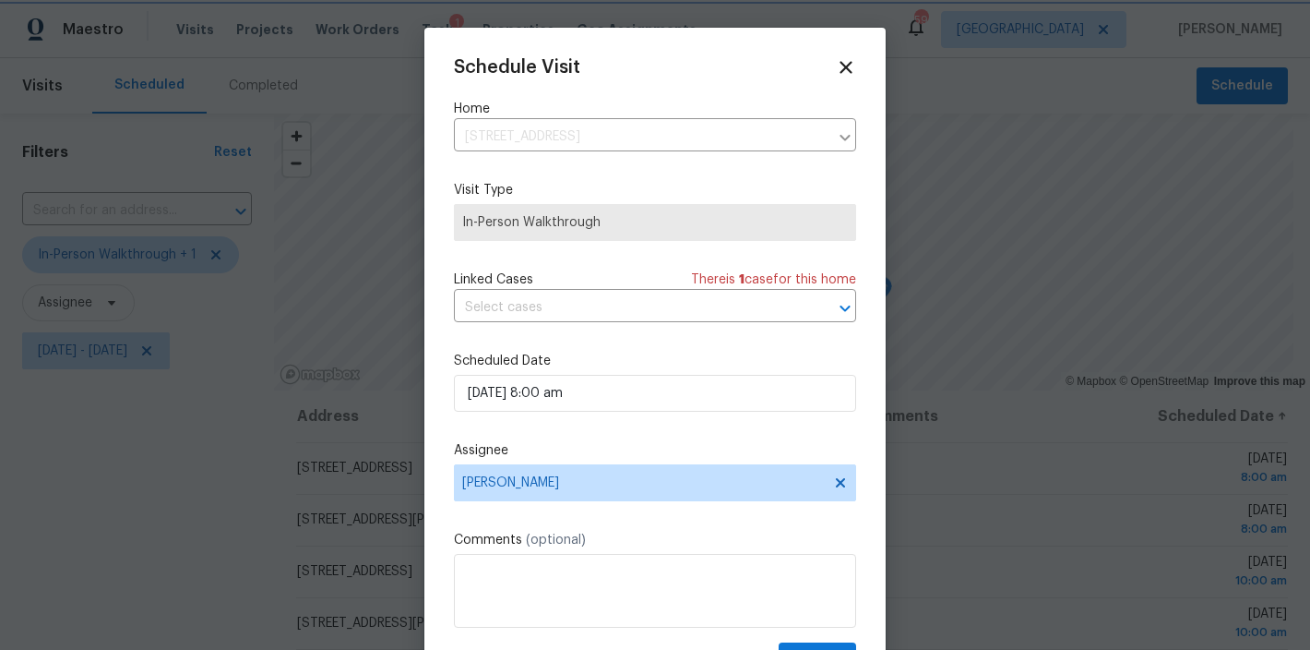
scroll to position [33, 0]
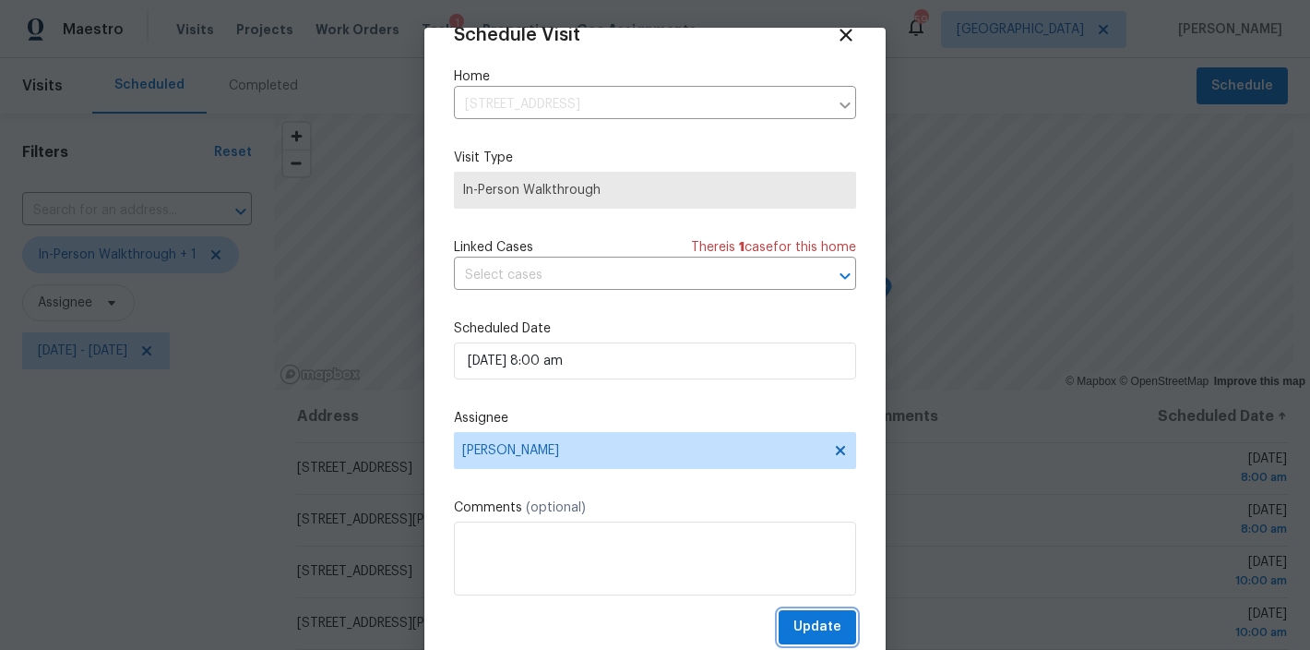
click at [810, 623] on span "Update" at bounding box center [817, 626] width 48 height 23
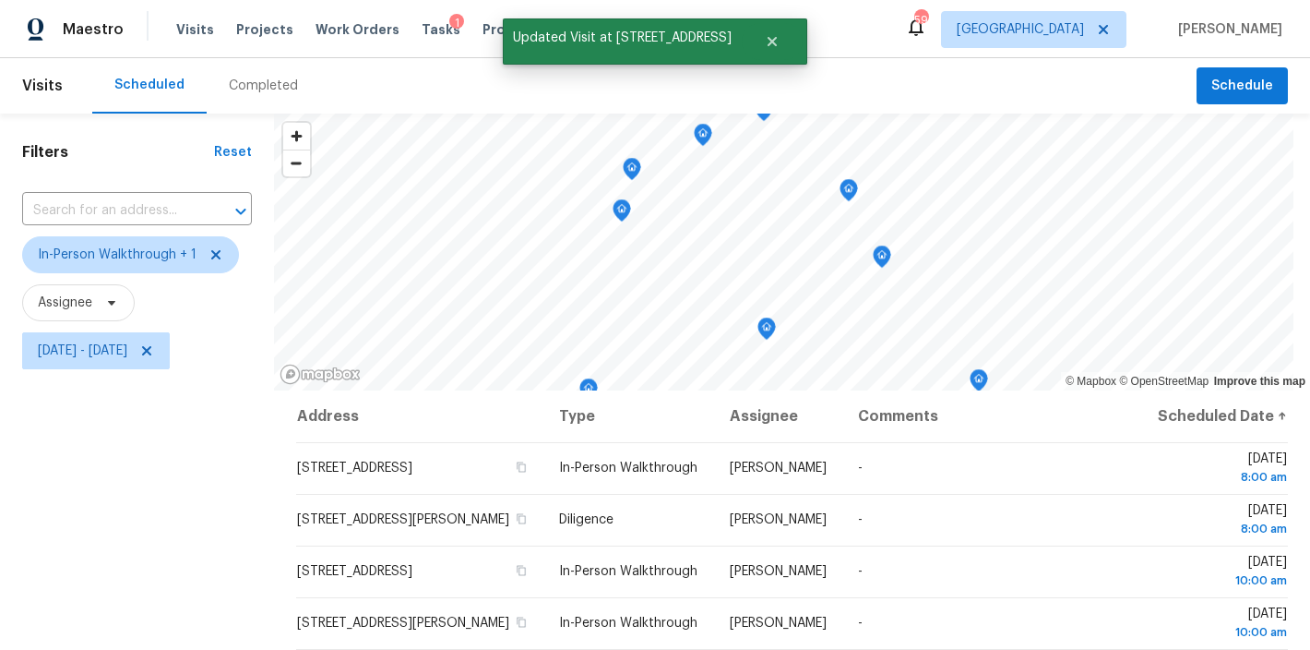
click at [131, 553] on div "Filters Reset ​ In-Person Walkthrough + 1 Assignee Mon, Oct 06 - Mon, Oct 06" at bounding box center [137, 511] width 274 height 796
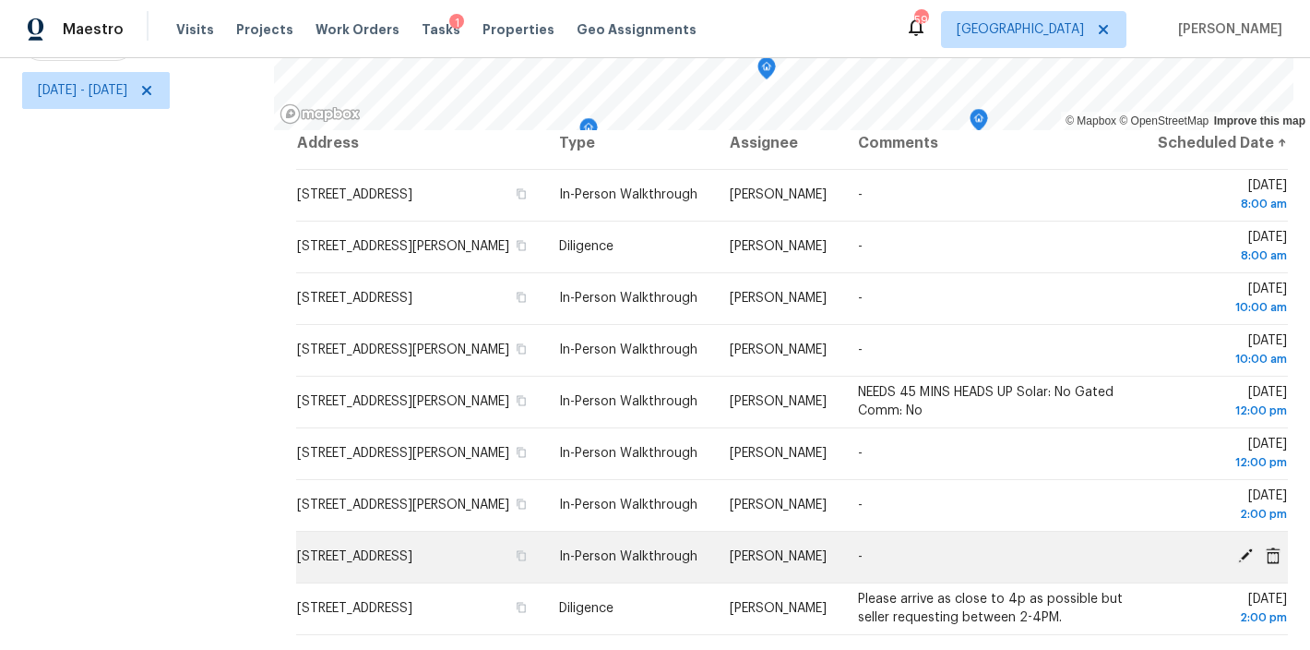
scroll to position [0, 0]
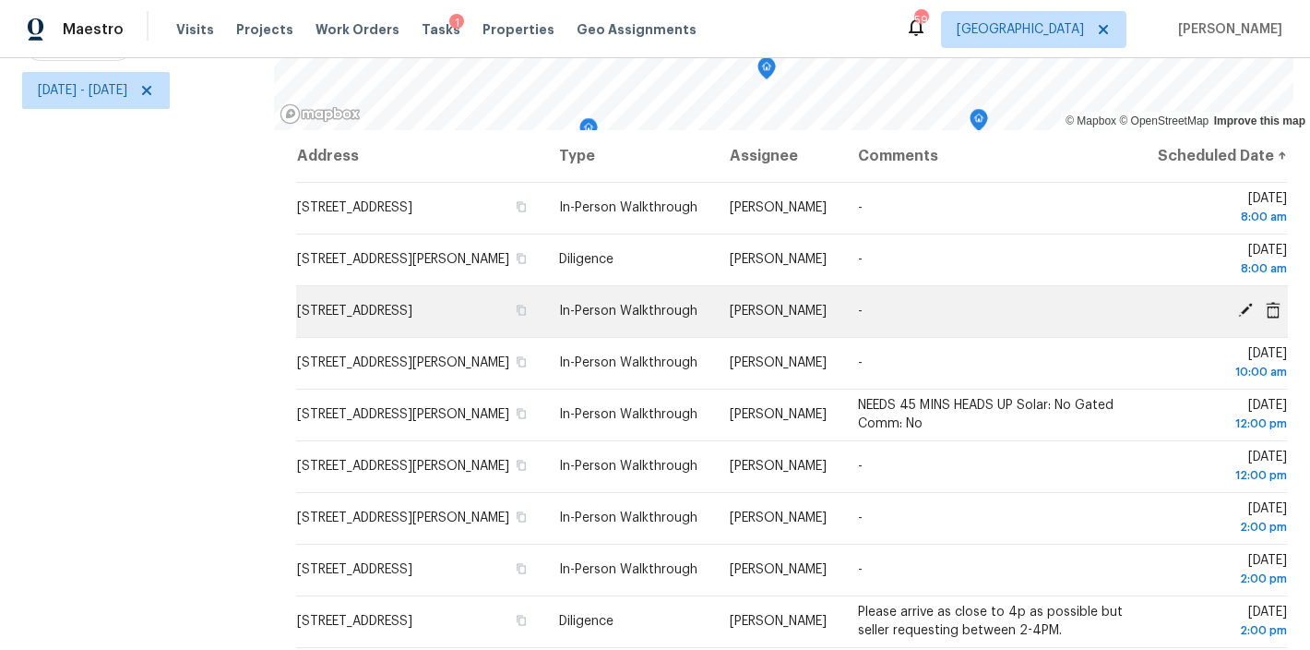
click at [1237, 316] on icon at bounding box center [1245, 310] width 17 height 17
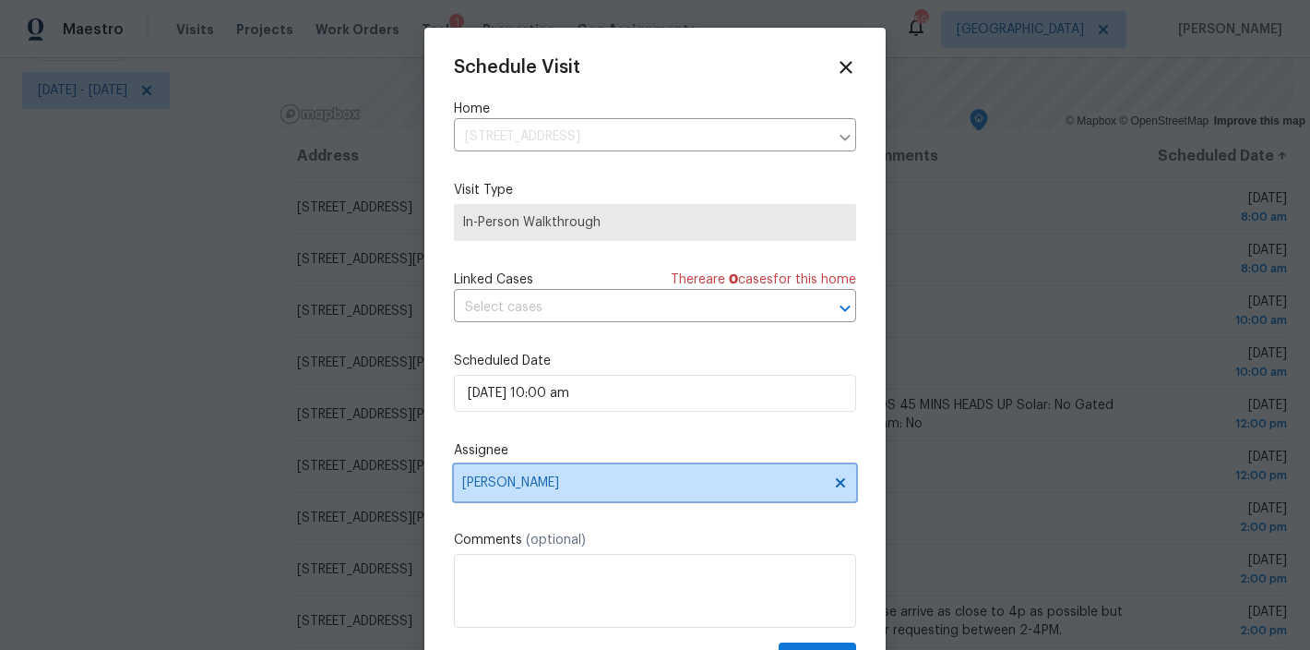
click at [559, 480] on span "Joseph White" at bounding box center [643, 482] width 362 height 15
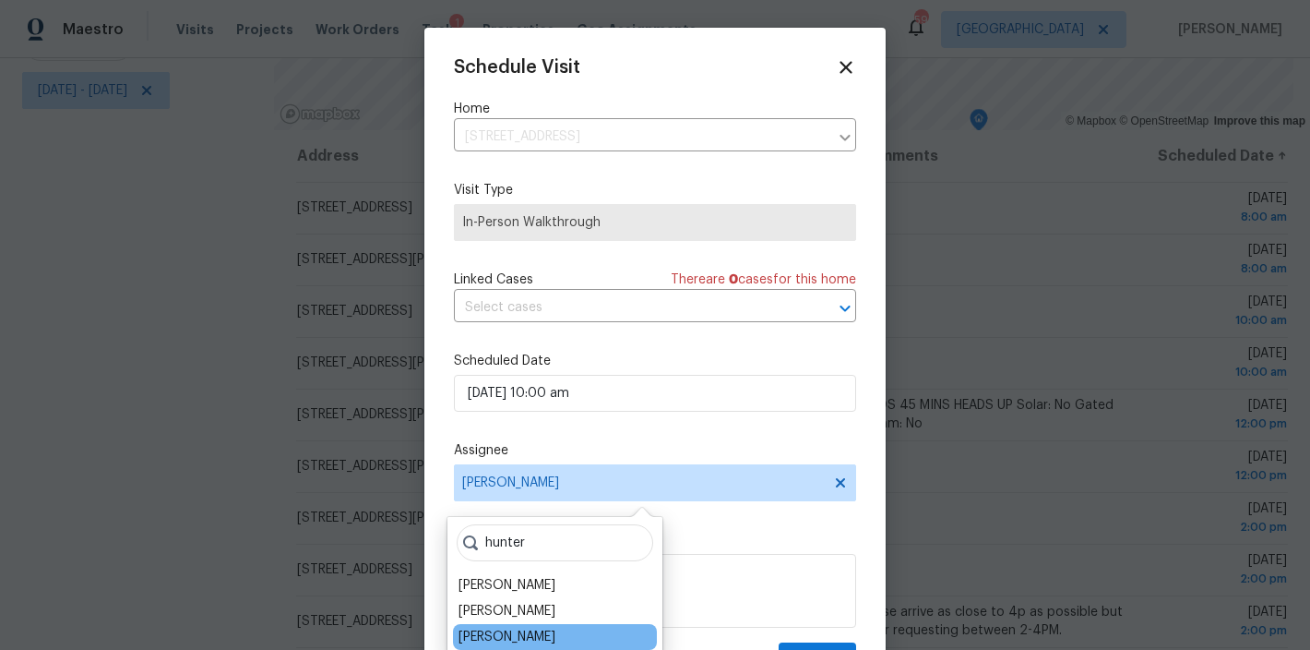
type input "hunter"
click at [581, 643] on div "Hunter Anderson" at bounding box center [555, 637] width 204 height 26
click at [525, 634] on div "Hunter Anderson" at bounding box center [507, 636] width 97 height 18
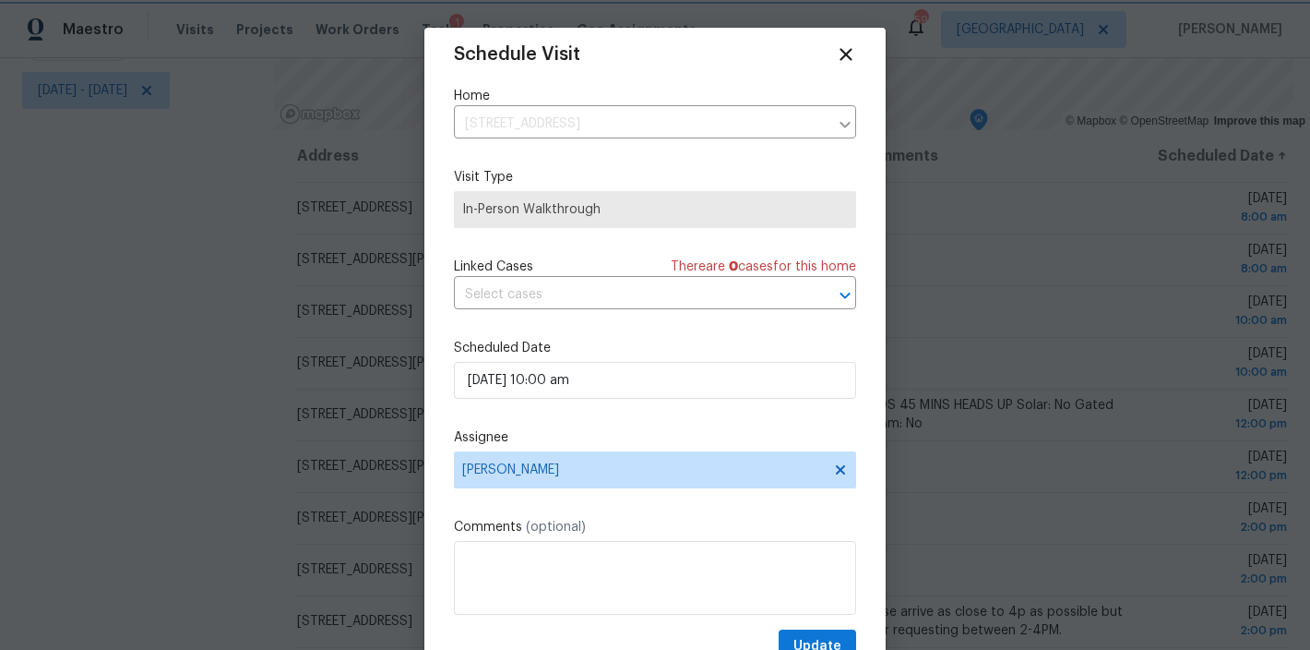
scroll to position [33, 0]
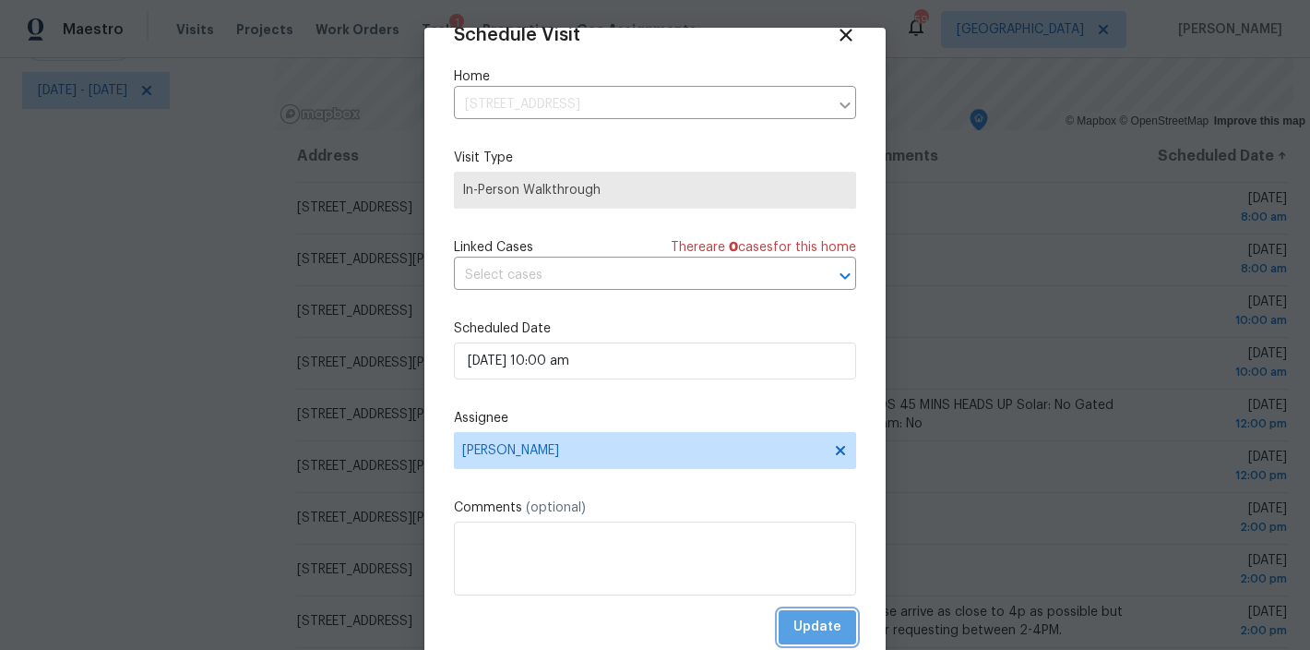
click at [817, 626] on span "Update" at bounding box center [817, 626] width 48 height 23
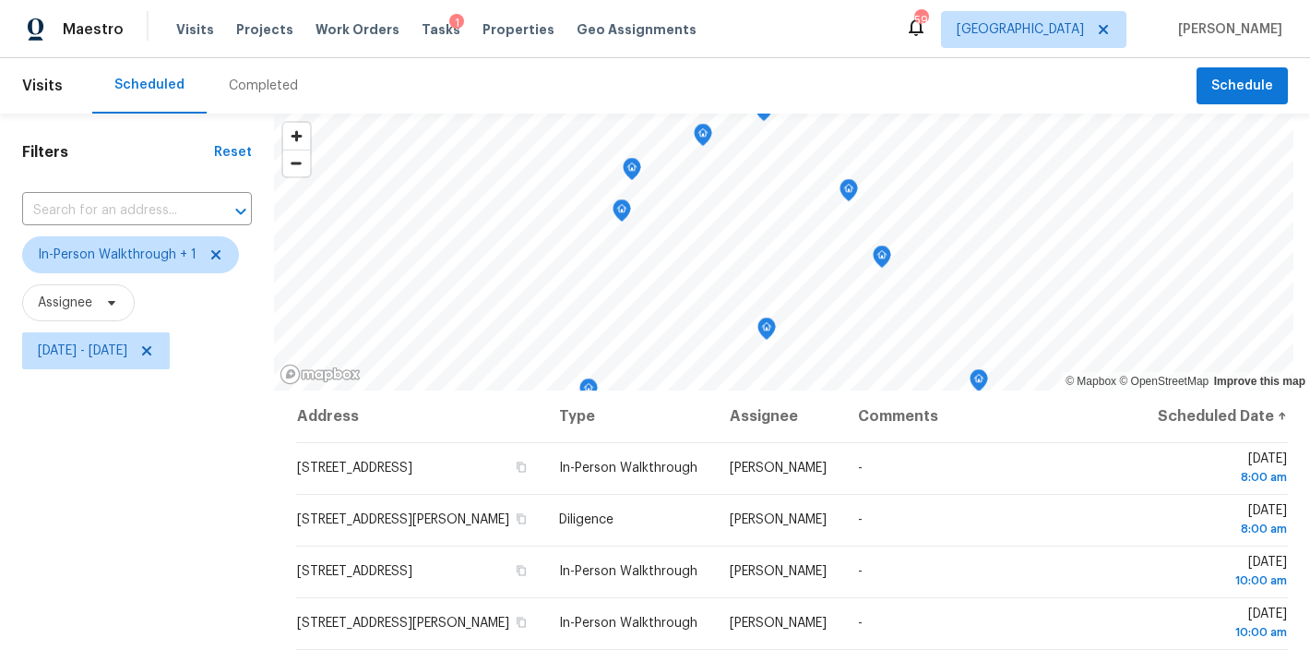
scroll to position [0, 0]
click at [214, 251] on icon at bounding box center [216, 254] width 15 height 15
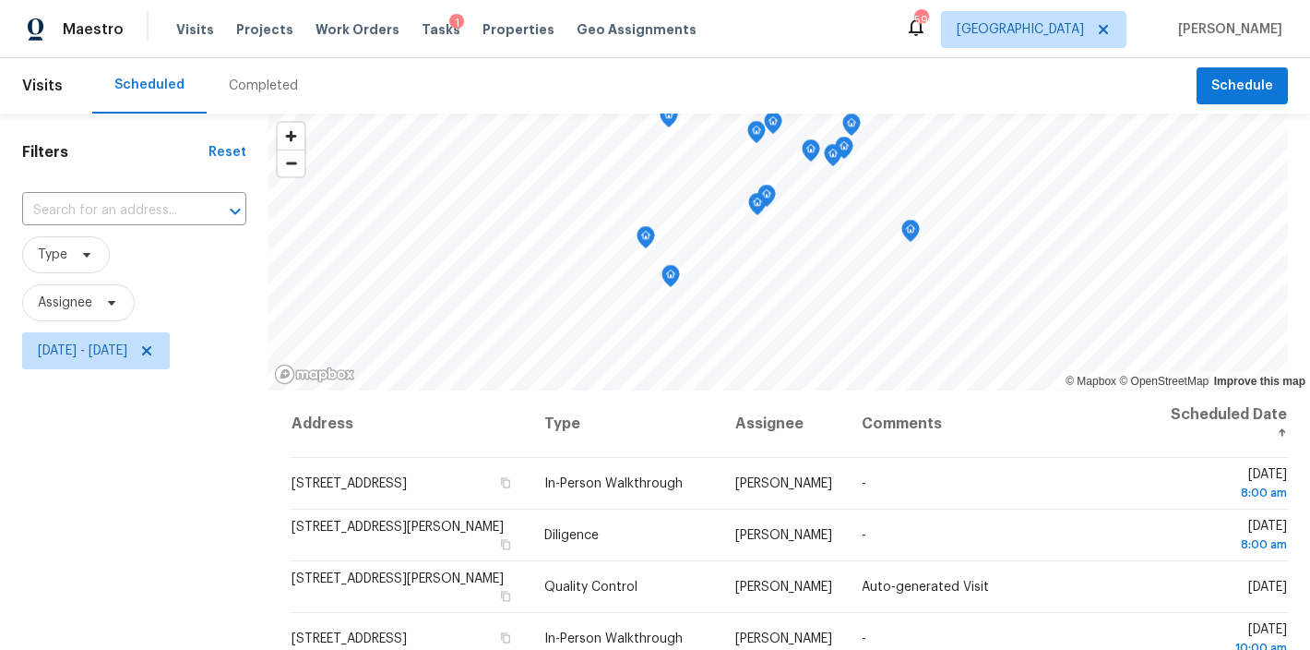
click at [101, 496] on div "Filters Reset ​ Type Assignee Mon, Oct 06 - Mon, Oct 06" at bounding box center [134, 511] width 268 height 796
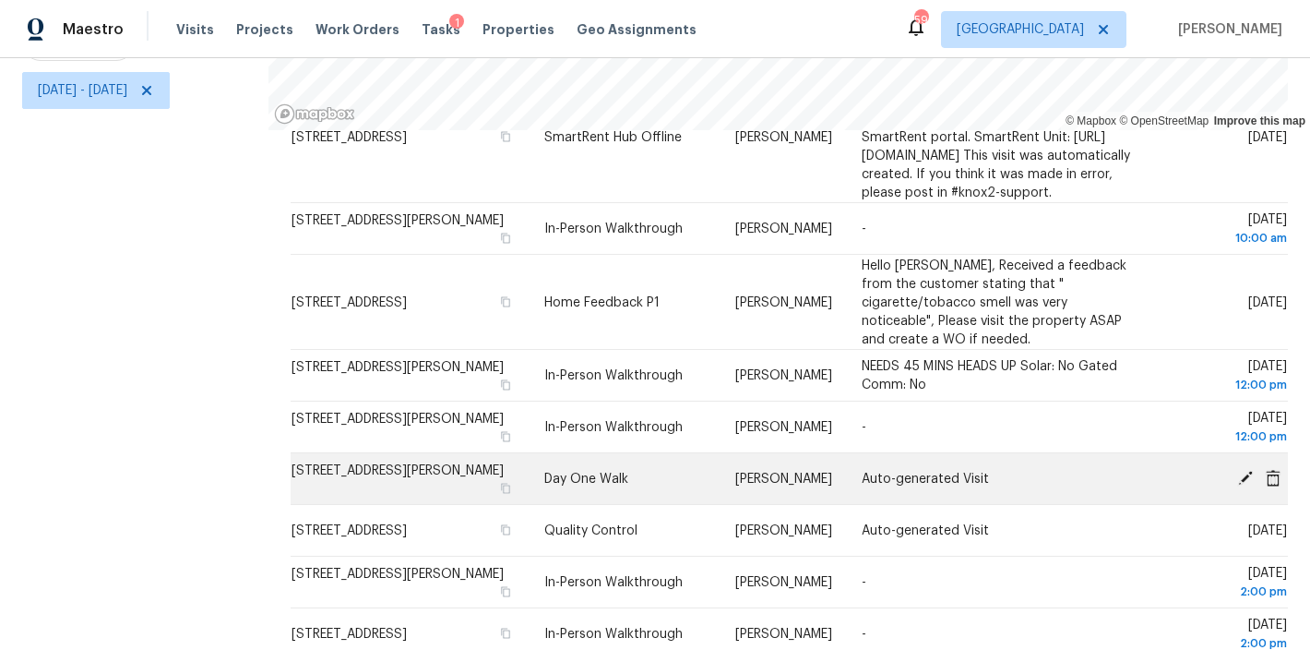
scroll to position [659, 0]
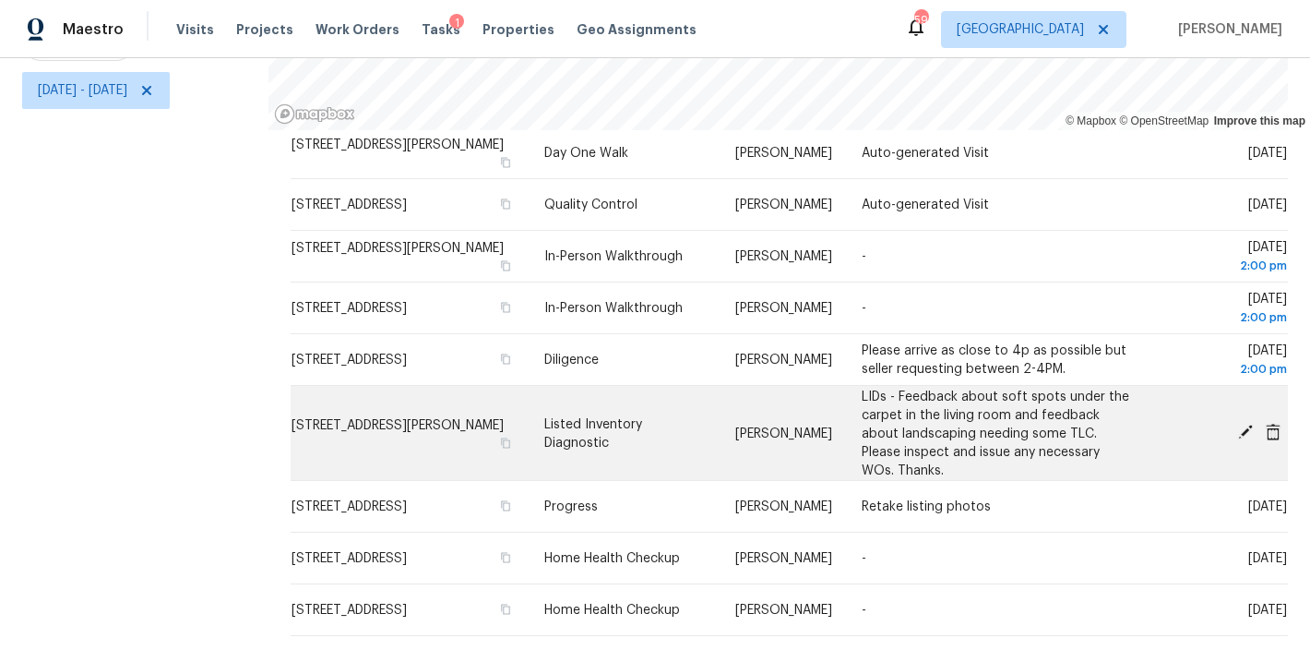
click at [1238, 424] on icon at bounding box center [1245, 431] width 15 height 15
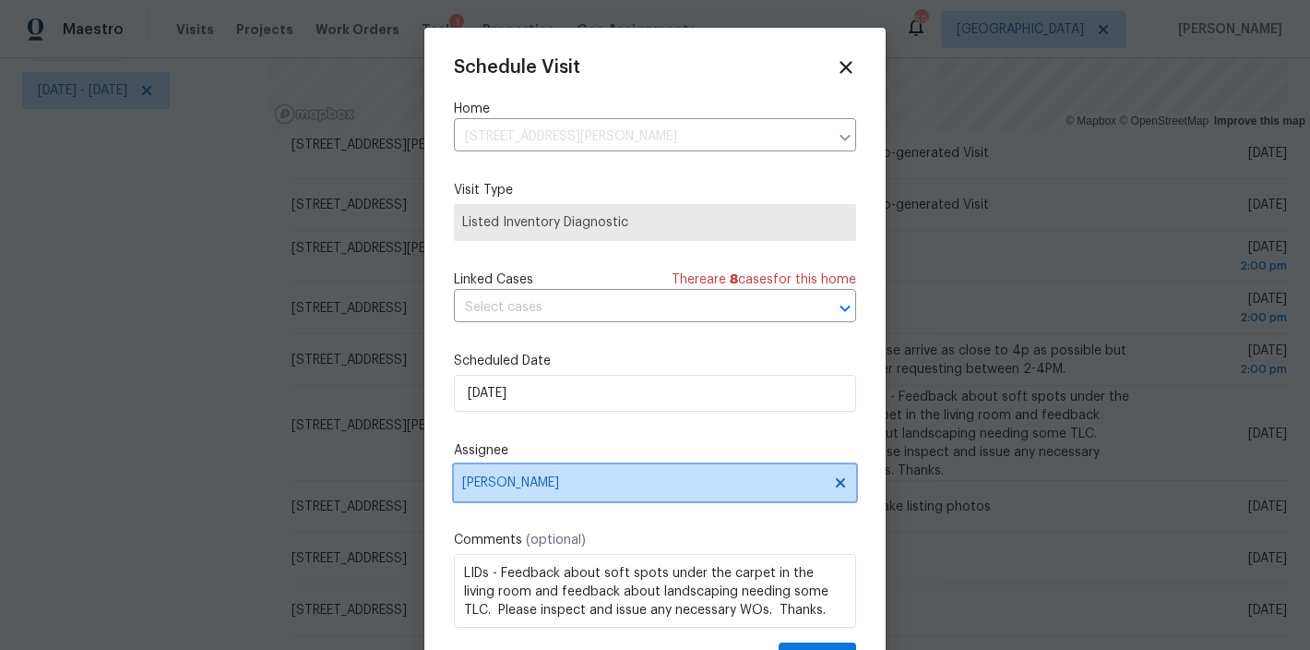
click at [534, 471] on span "Preston Sexton" at bounding box center [655, 482] width 402 height 37
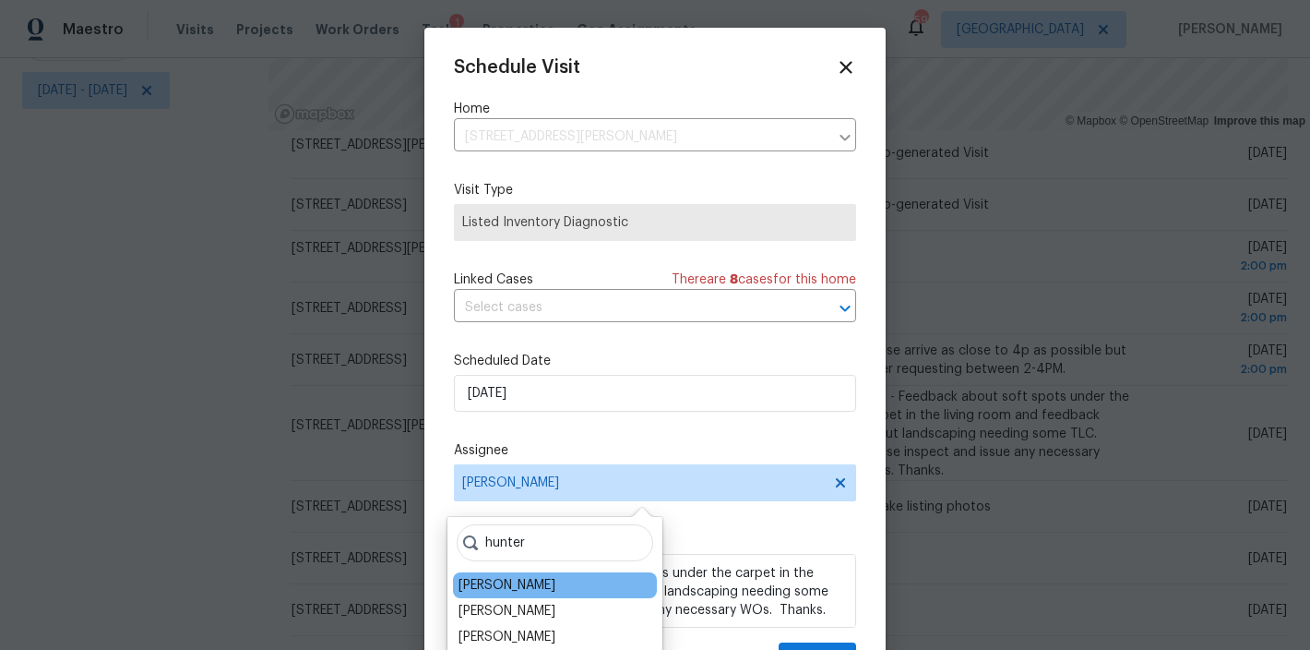
type input "hunter"
click at [519, 579] on div "Hunter Anderson" at bounding box center [507, 585] width 97 height 18
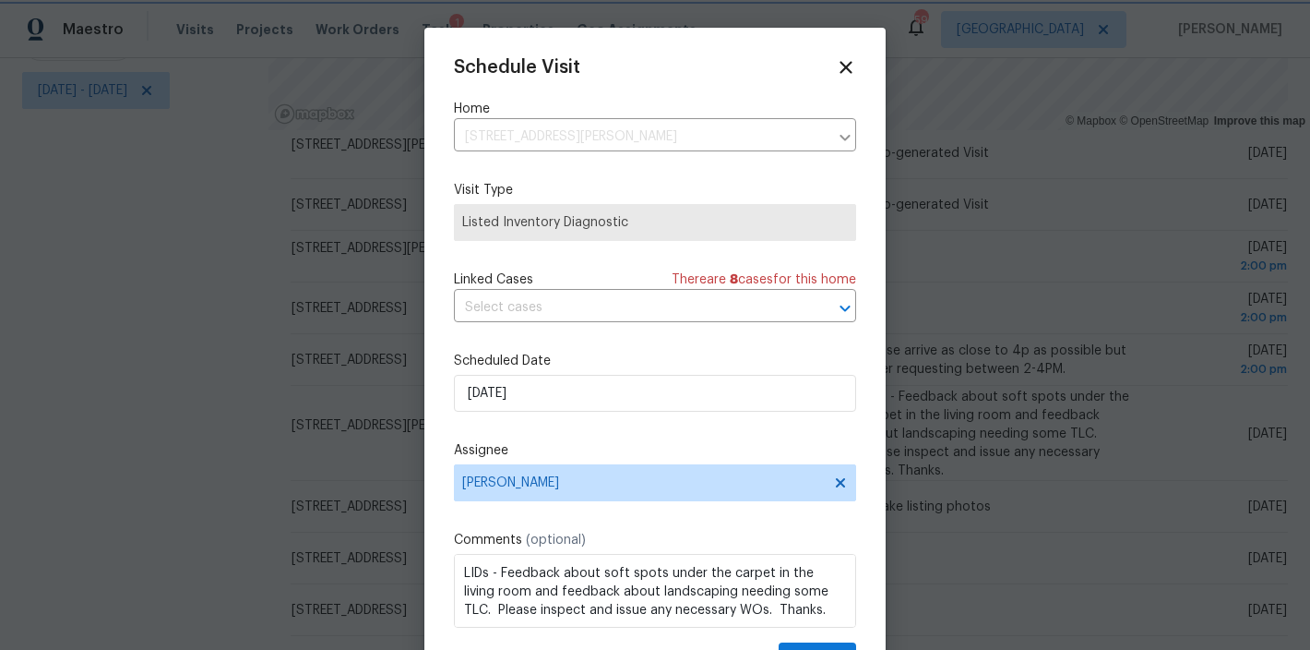
scroll to position [20, 0]
click at [805, 643] on button "Update" at bounding box center [818, 659] width 78 height 34
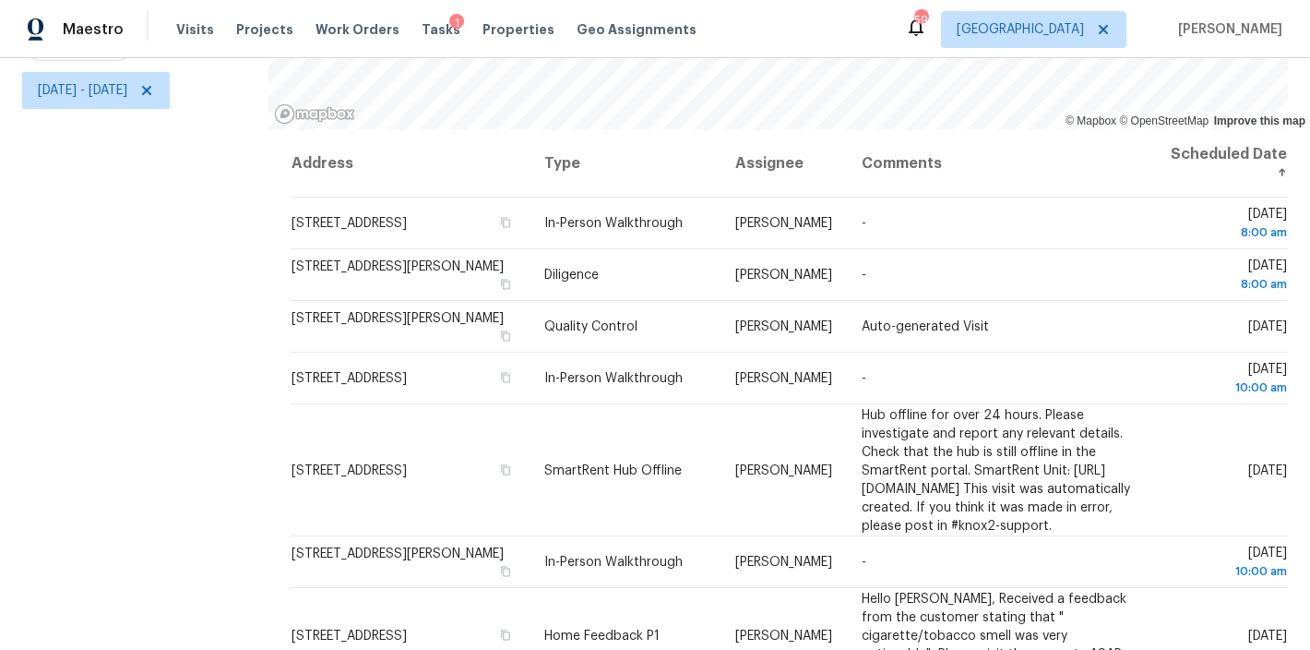
scroll to position [779, 0]
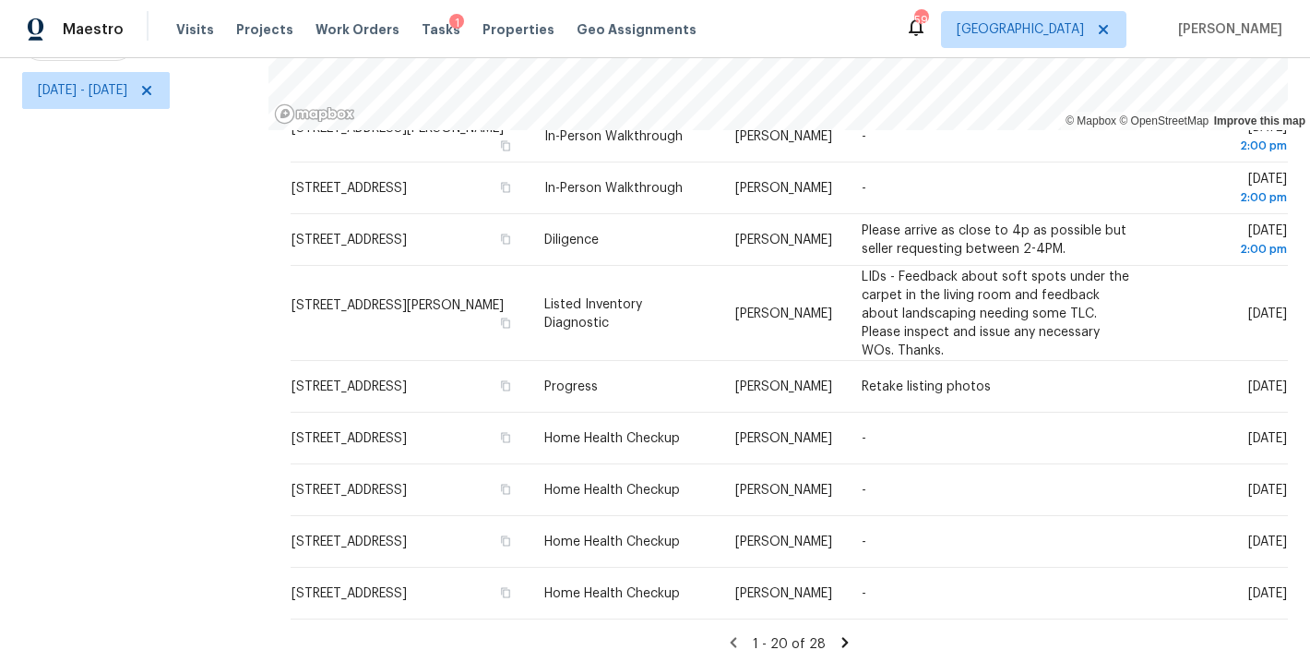
click at [842, 637] on icon at bounding box center [845, 642] width 6 height 10
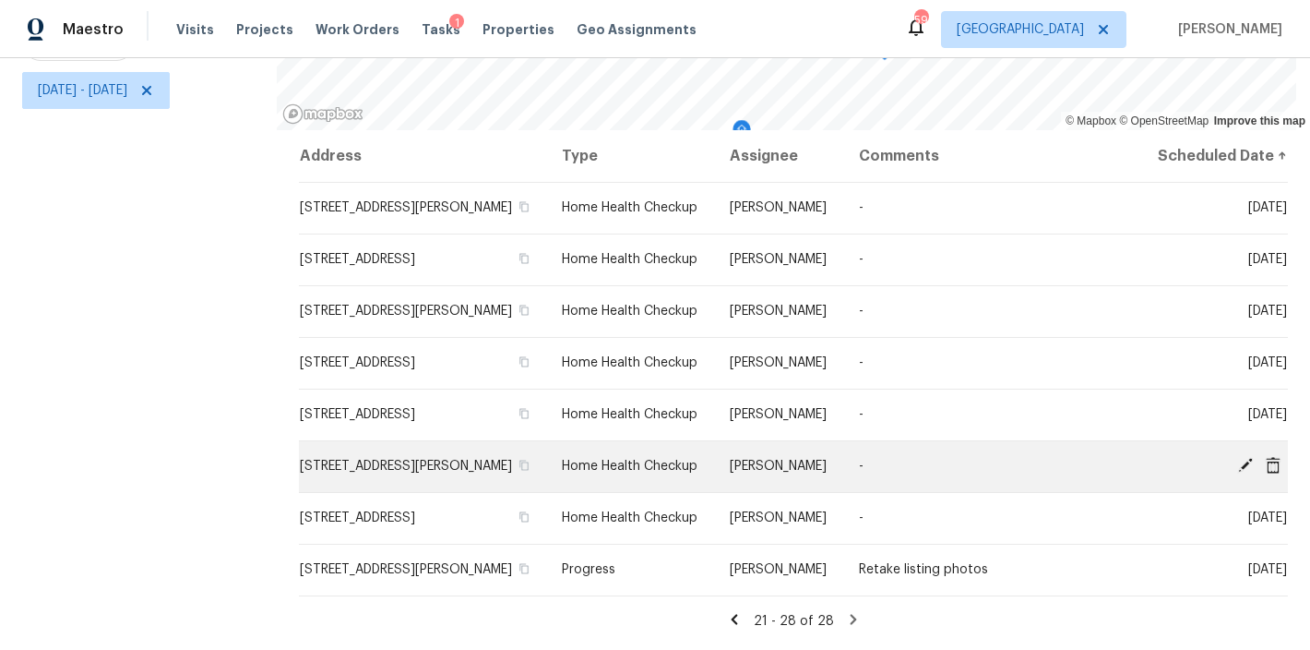
scroll to position [10, 0]
click at [1266, 456] on icon at bounding box center [1273, 464] width 15 height 17
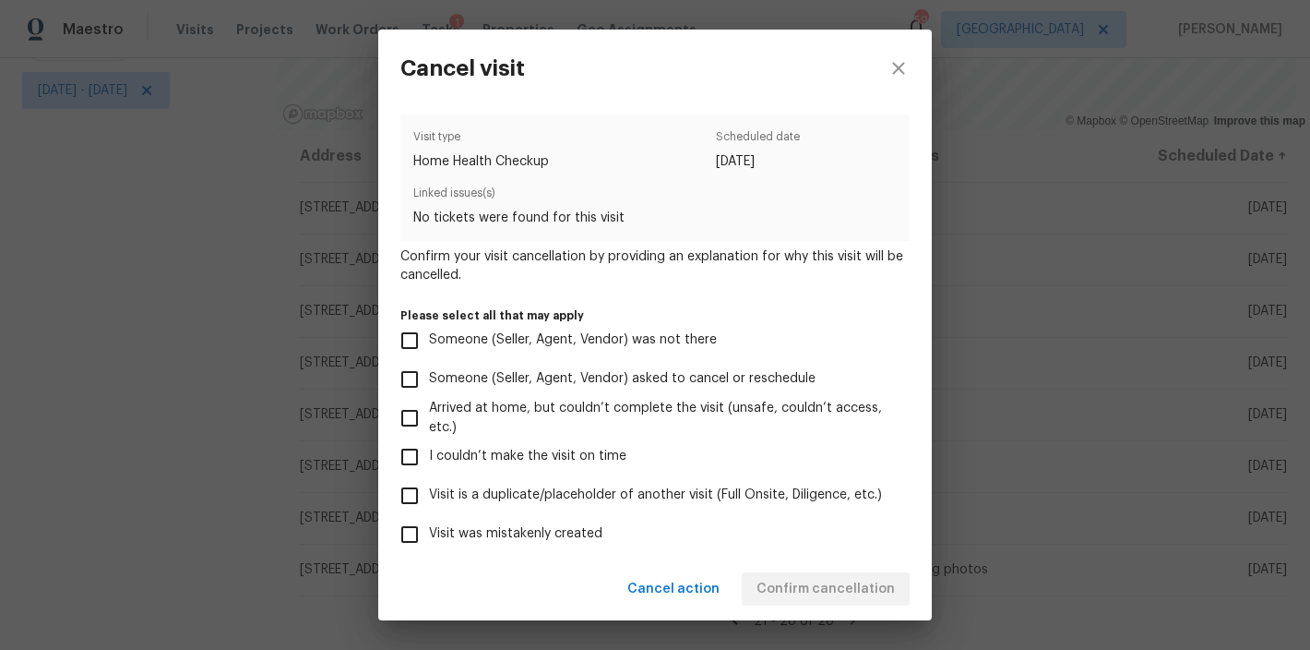
scroll to position [169, 0]
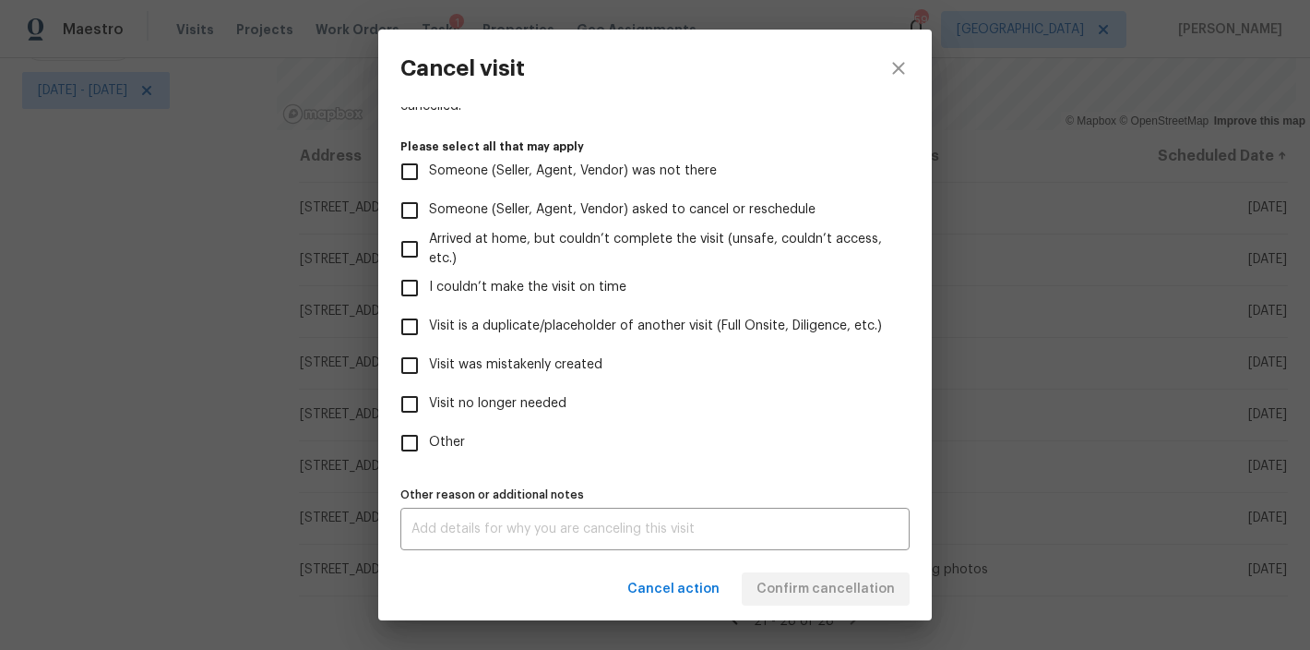
click at [553, 364] on span "Visit was mistakenly created" at bounding box center [515, 364] width 173 height 19
click at [429, 364] on input "Visit was mistakenly created" at bounding box center [409, 365] width 39 height 39
checkbox input "true"
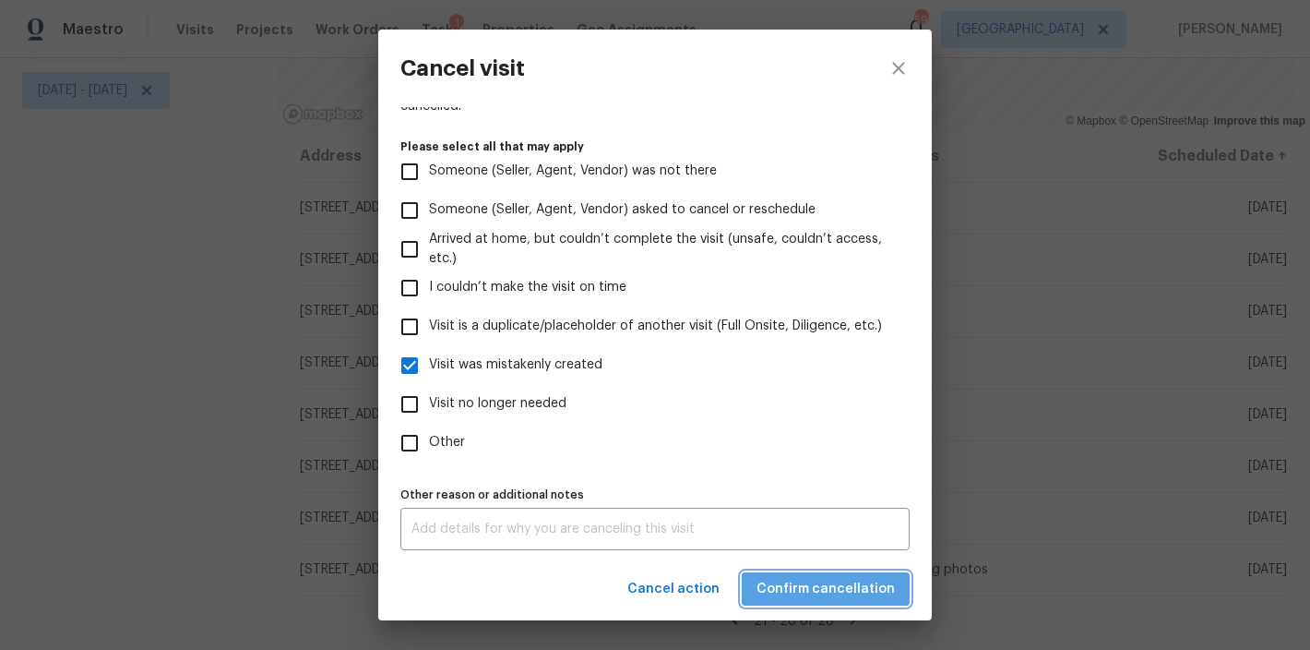
click at [855, 585] on span "Confirm cancellation" at bounding box center [826, 589] width 138 height 23
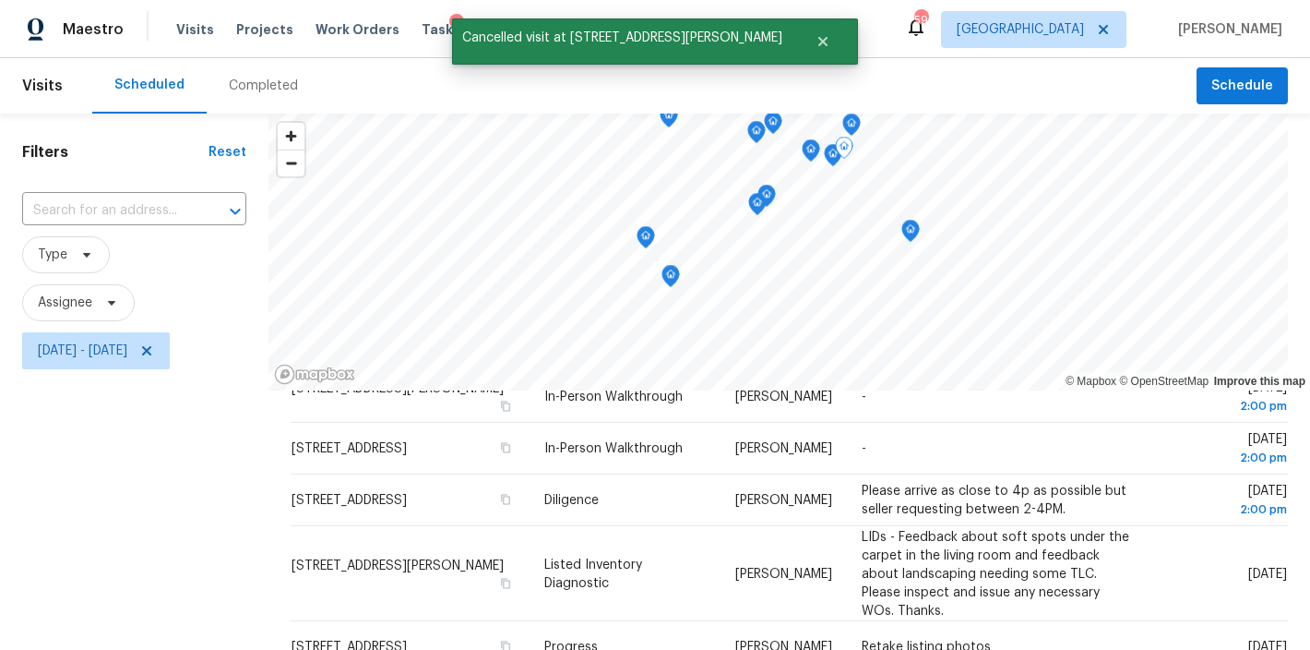
scroll to position [274, 0]
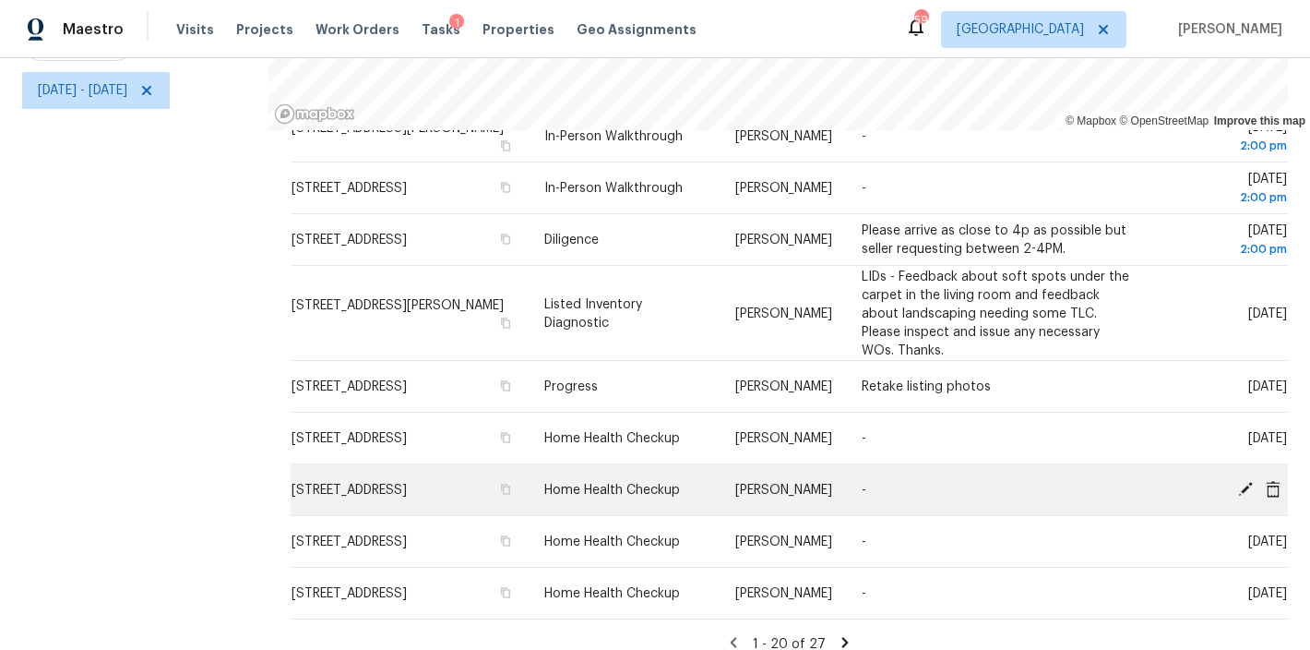
click at [1237, 480] on icon at bounding box center [1245, 488] width 17 height 17
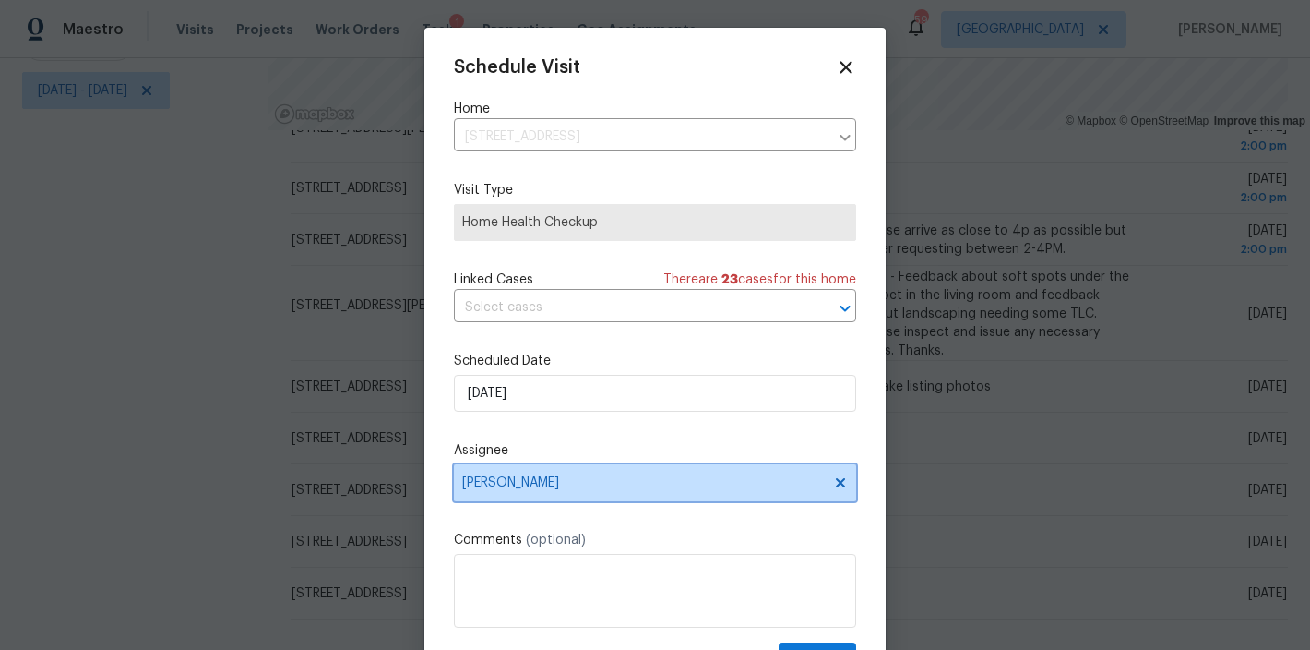
click at [516, 483] on span "[PERSON_NAME]" at bounding box center [643, 482] width 362 height 15
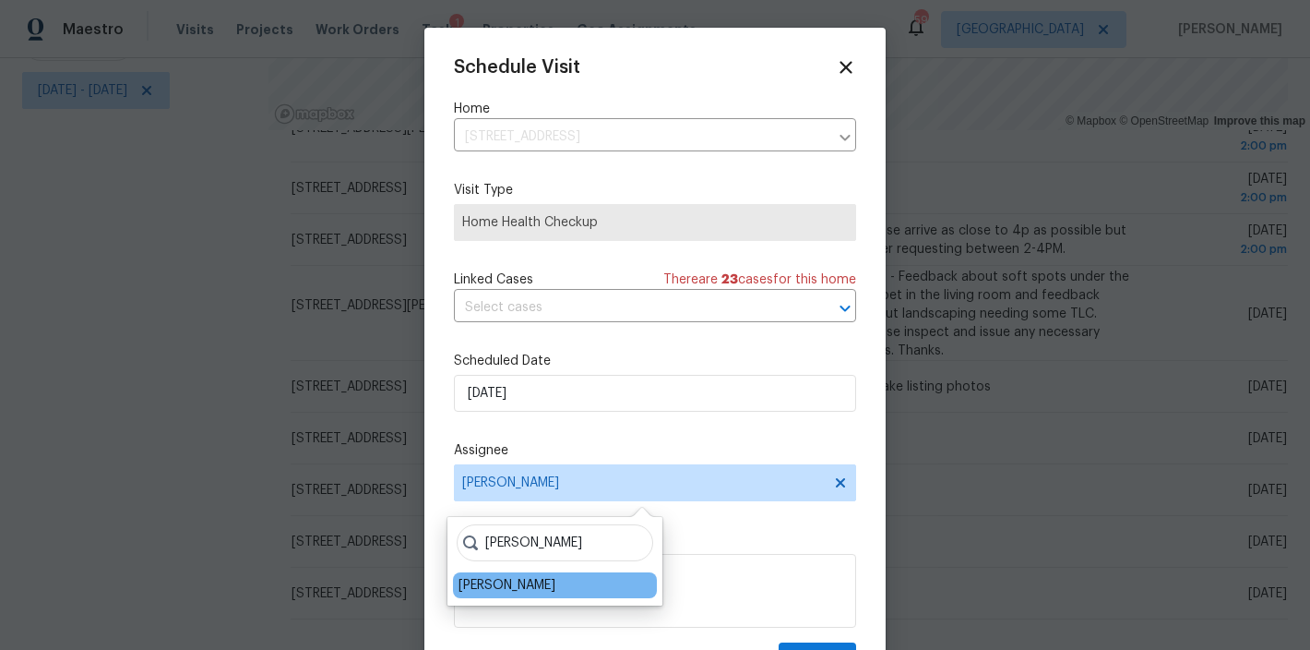
type input "shawn"
click at [488, 588] on div "Shawn Wise" at bounding box center [507, 585] width 97 height 18
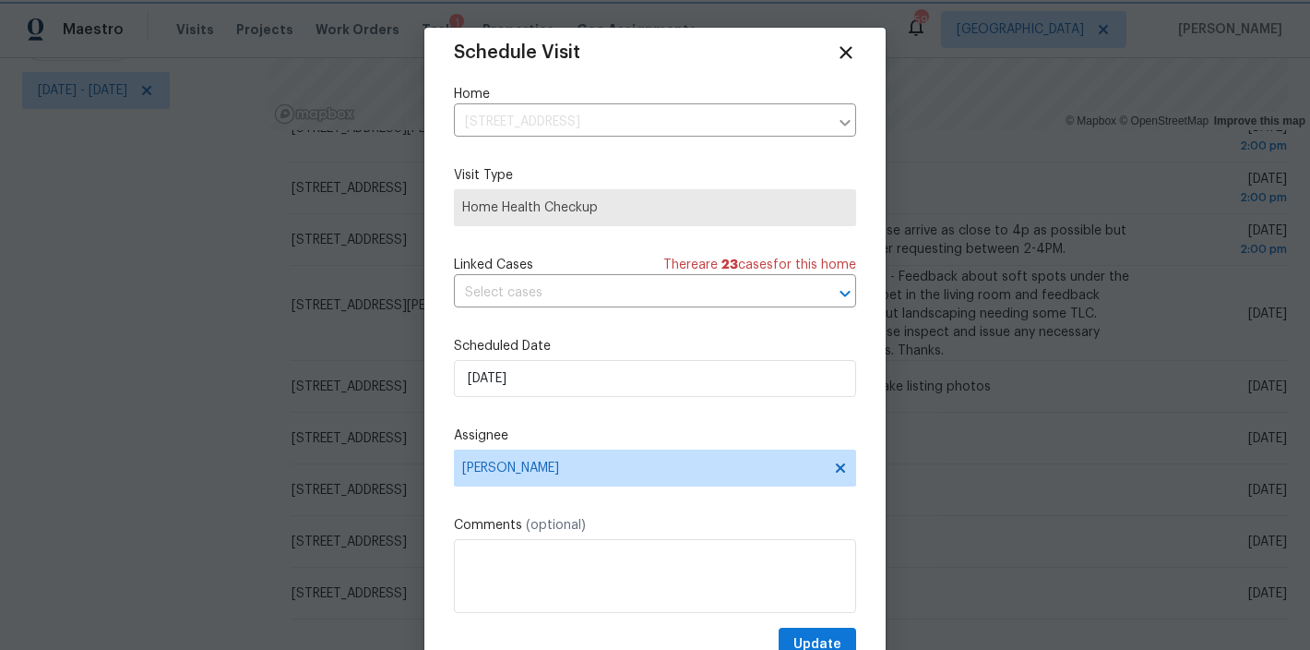
scroll to position [33, 0]
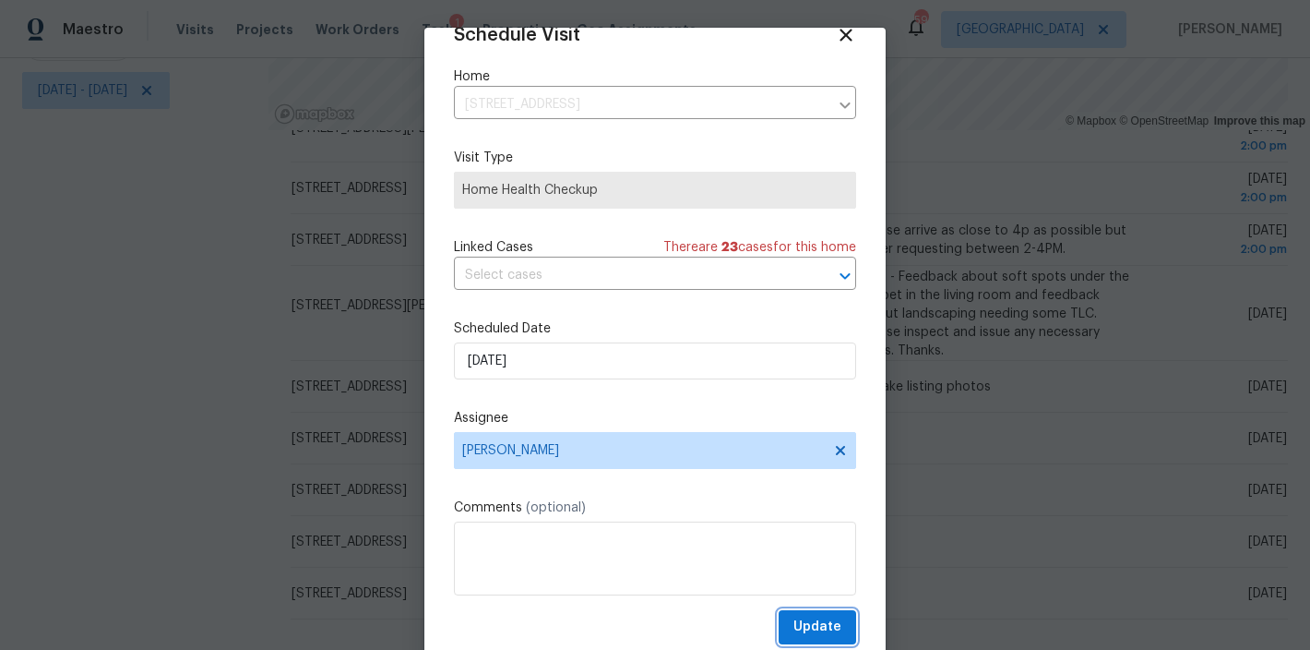
click at [807, 633] on span "Update" at bounding box center [817, 626] width 48 height 23
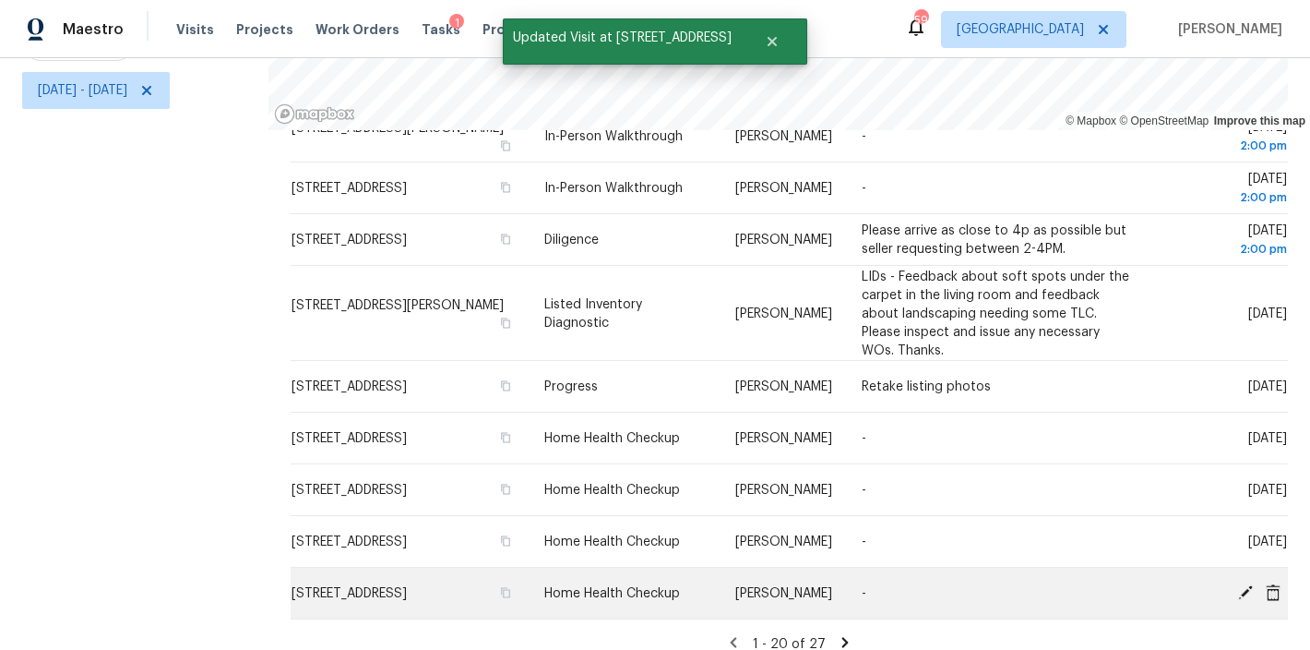
click at [1237, 583] on icon at bounding box center [1245, 591] width 17 height 17
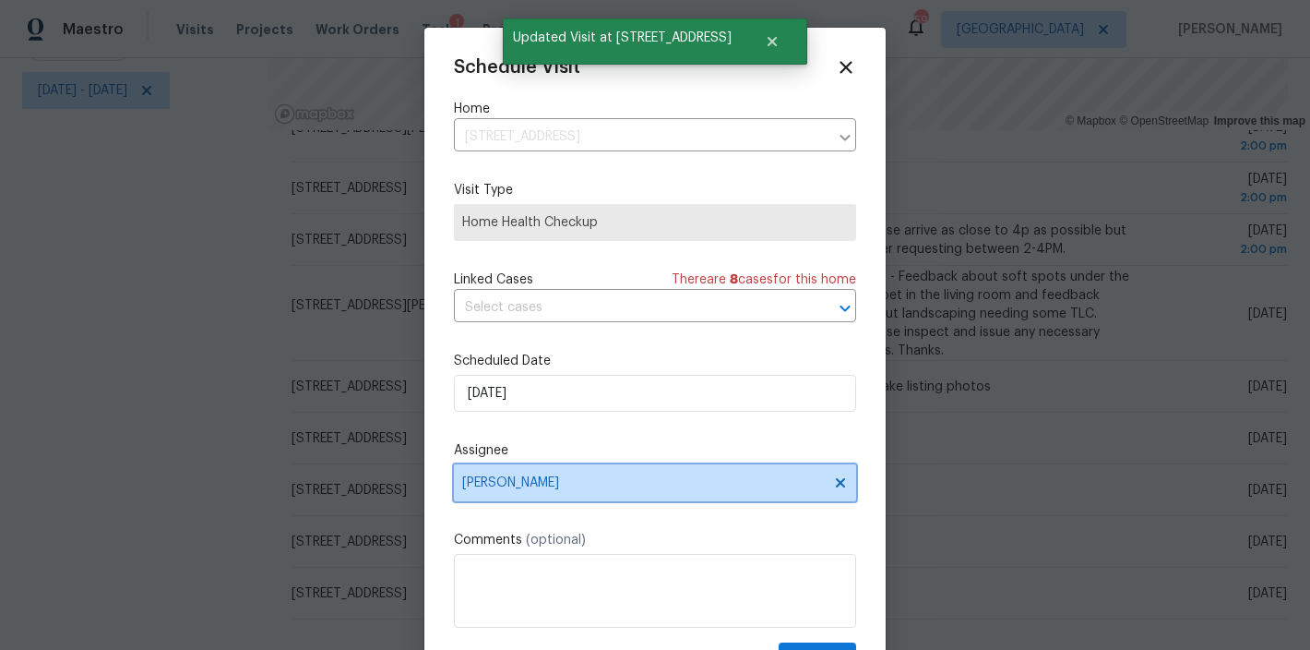
click at [503, 488] on span "[PERSON_NAME]" at bounding box center [643, 482] width 362 height 15
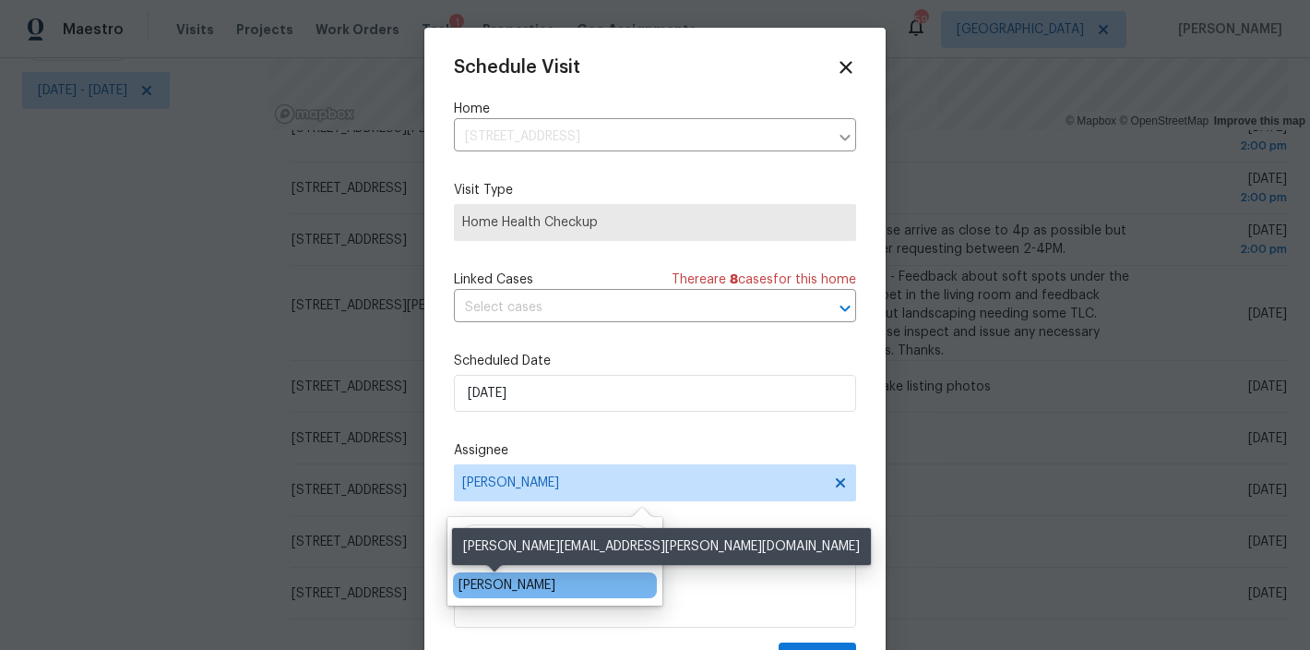
type input "shawn"
click at [492, 586] on div "Shawn Wise" at bounding box center [507, 585] width 97 height 18
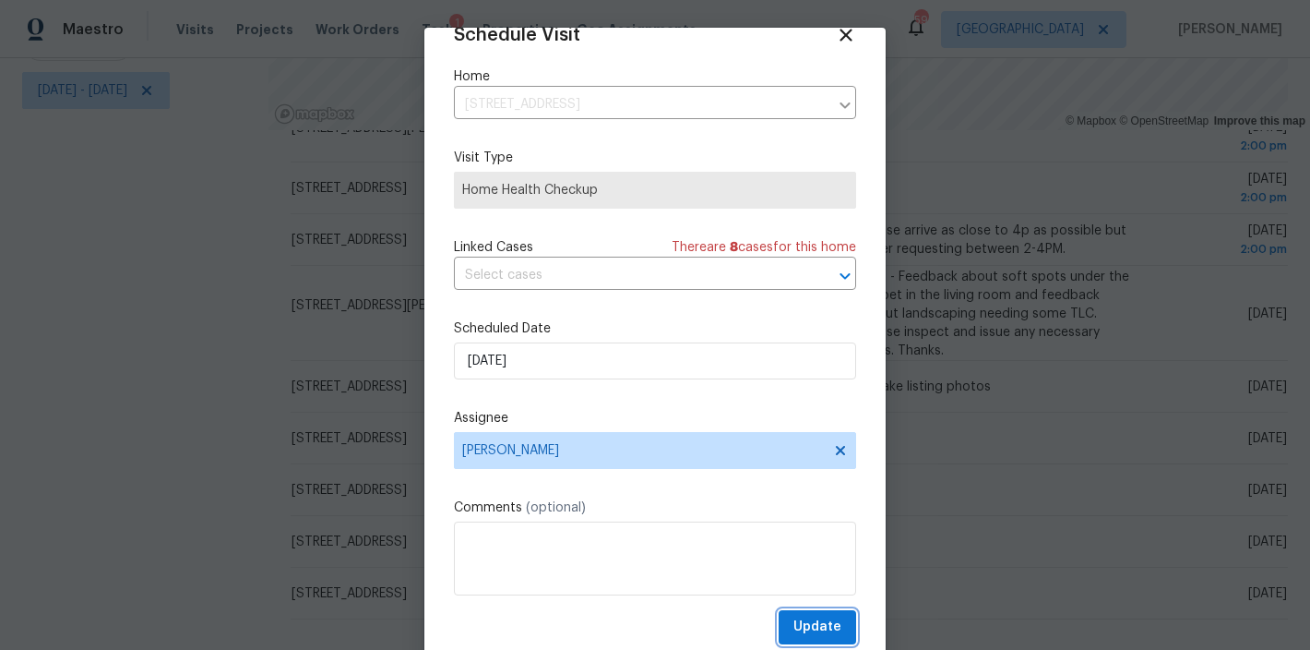
click at [813, 631] on span "Update" at bounding box center [817, 626] width 48 height 23
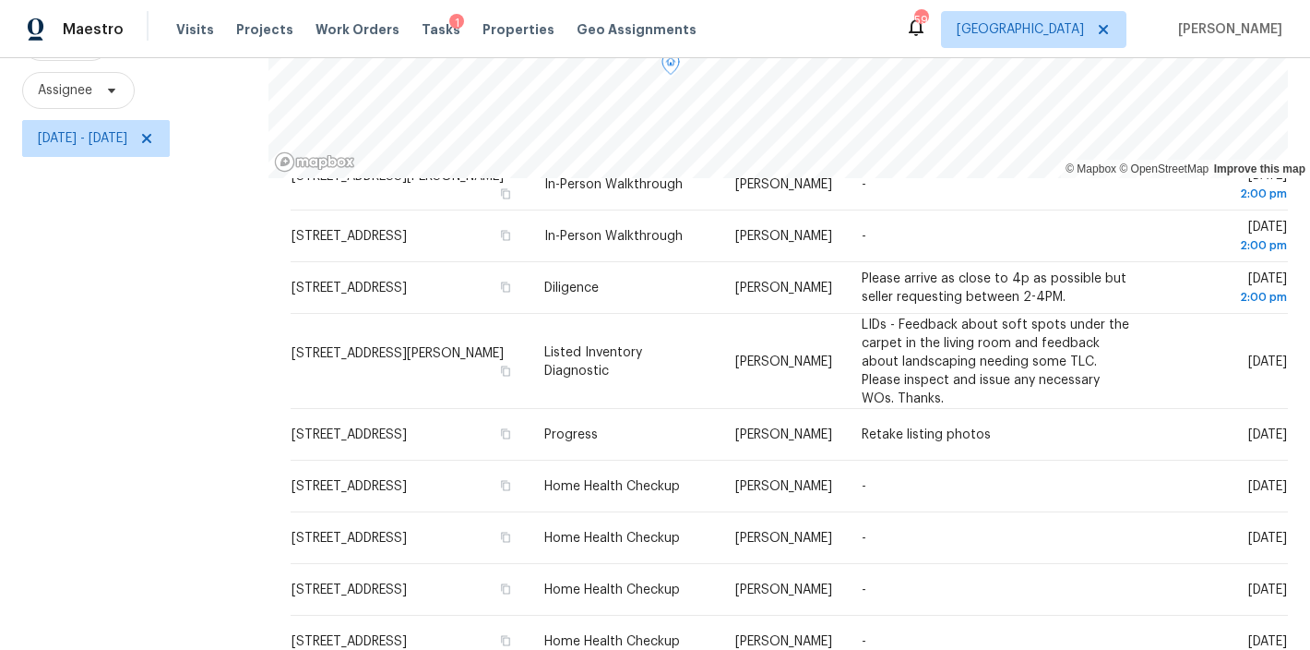
scroll to position [274, 0]
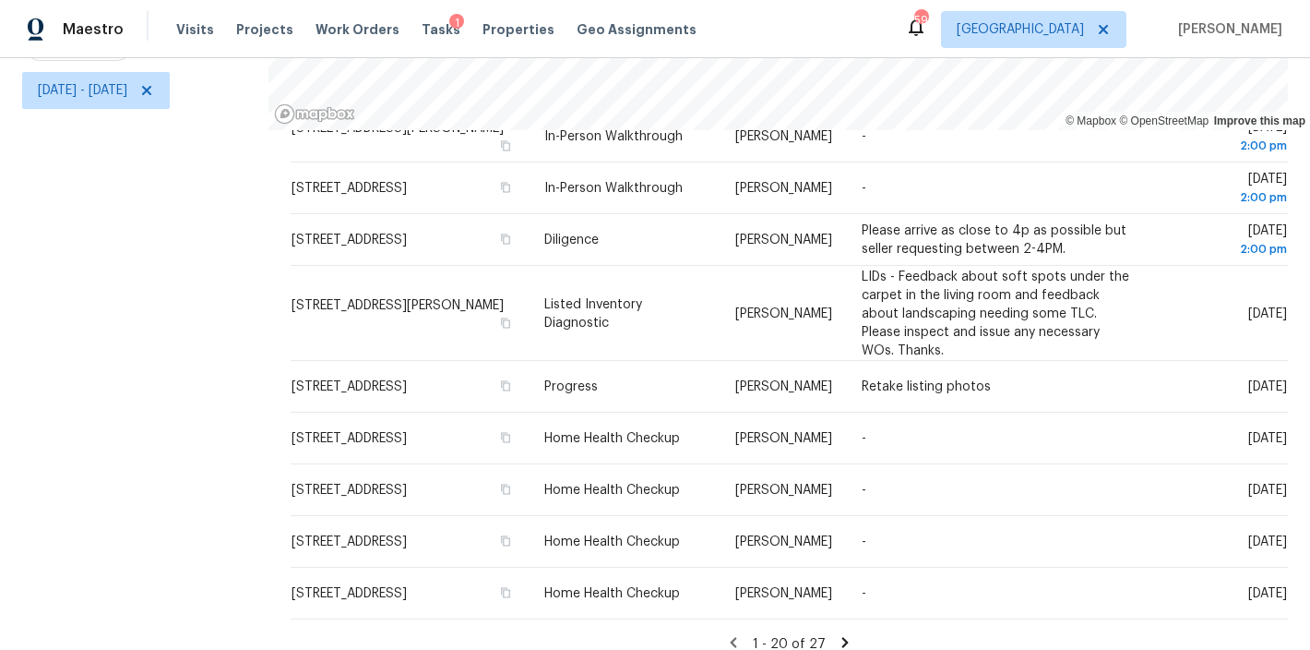
click at [837, 634] on icon at bounding box center [845, 642] width 17 height 17
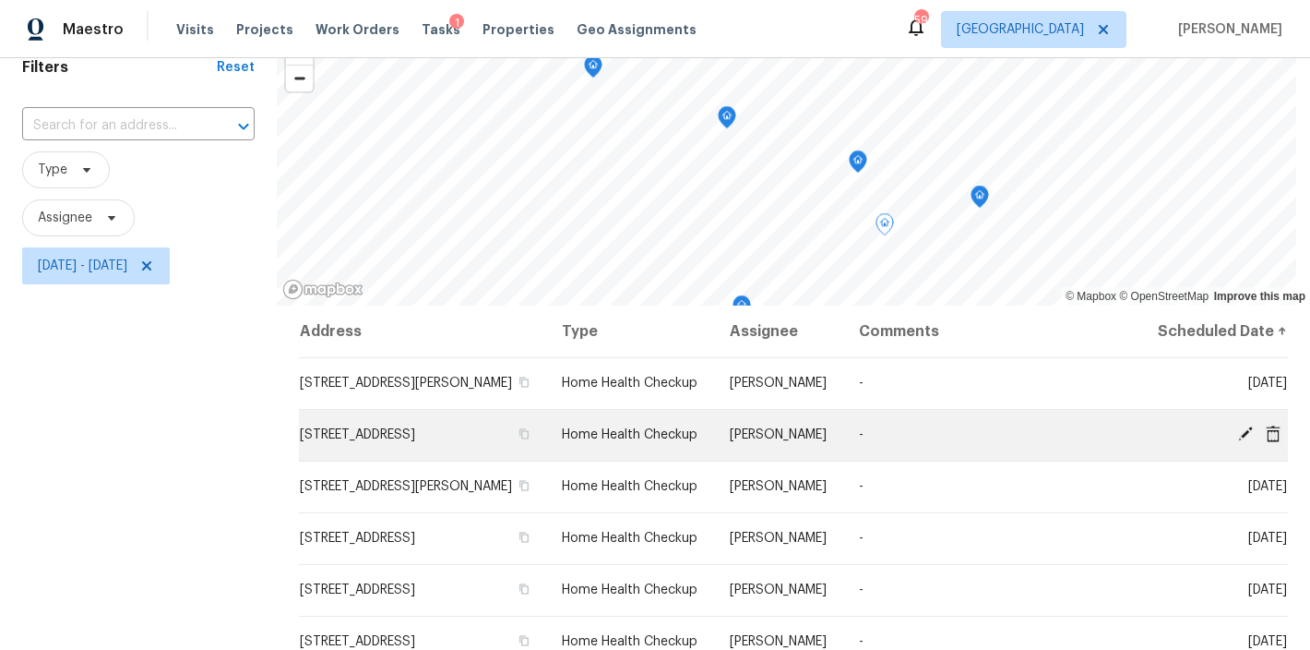
scroll to position [101, 0]
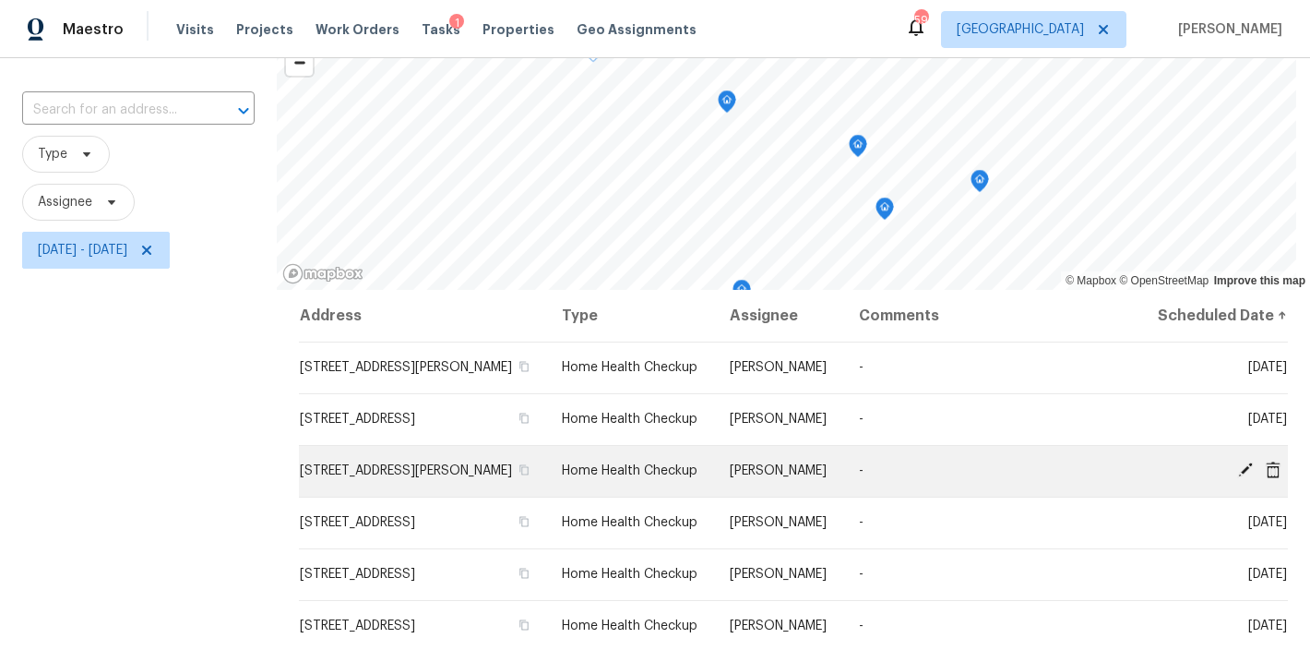
click at [1238, 477] on icon at bounding box center [1245, 469] width 15 height 15
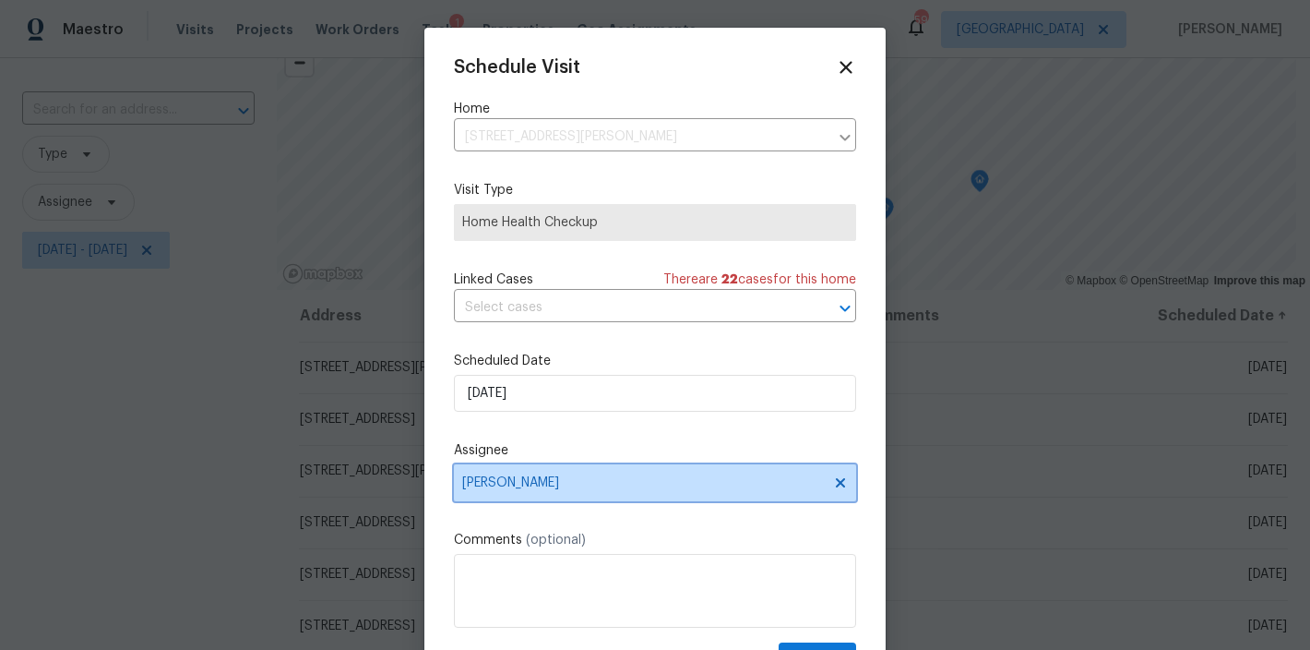
click at [529, 489] on span "Lee Privette" at bounding box center [643, 482] width 362 height 15
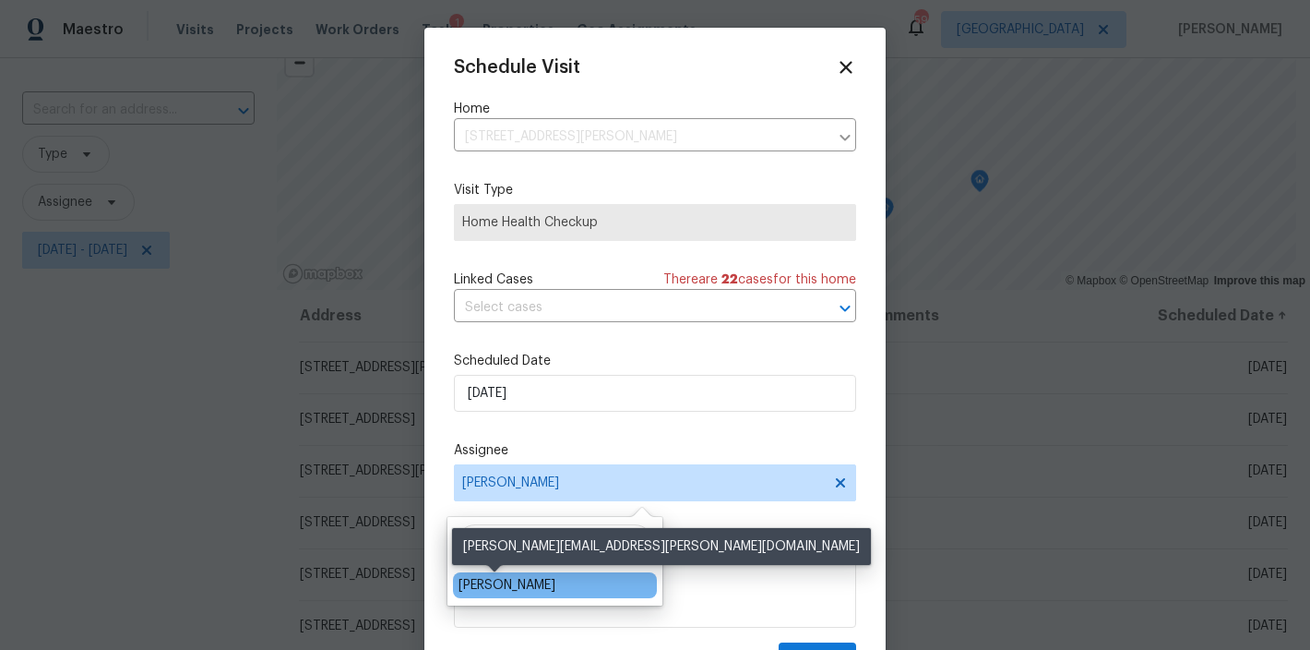
type input "shawn"
click at [507, 586] on div "Shawn Wise" at bounding box center [507, 585] width 97 height 18
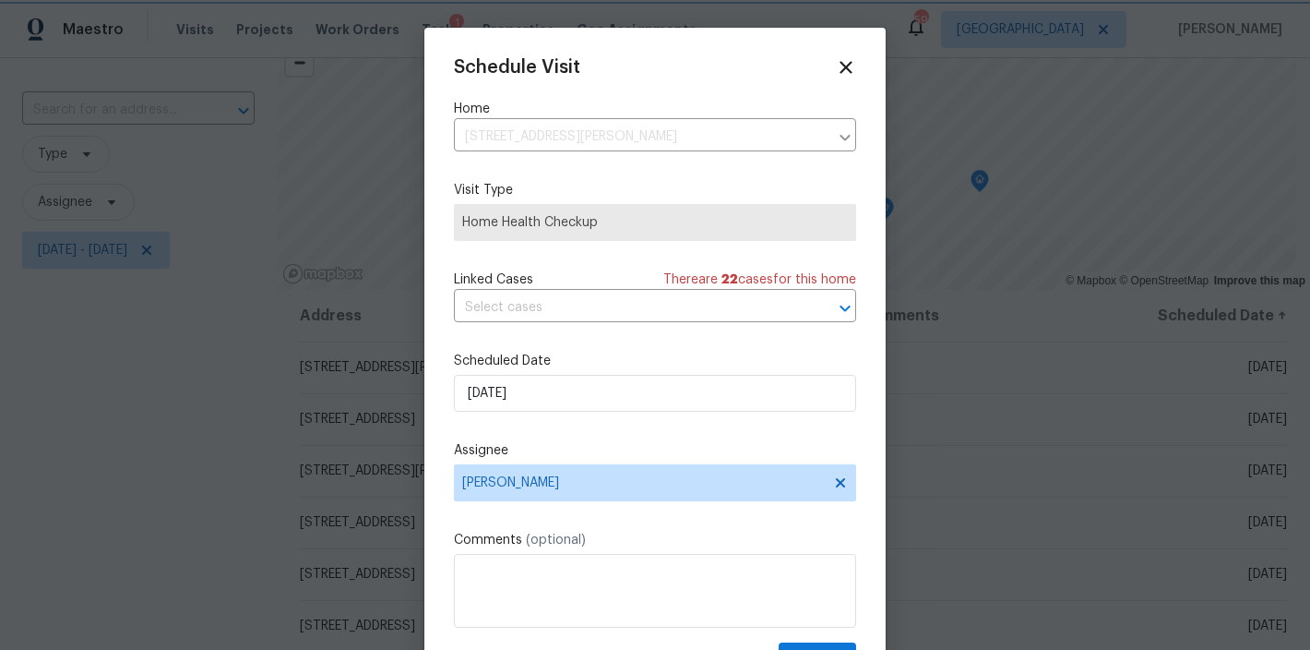
scroll to position [33, 0]
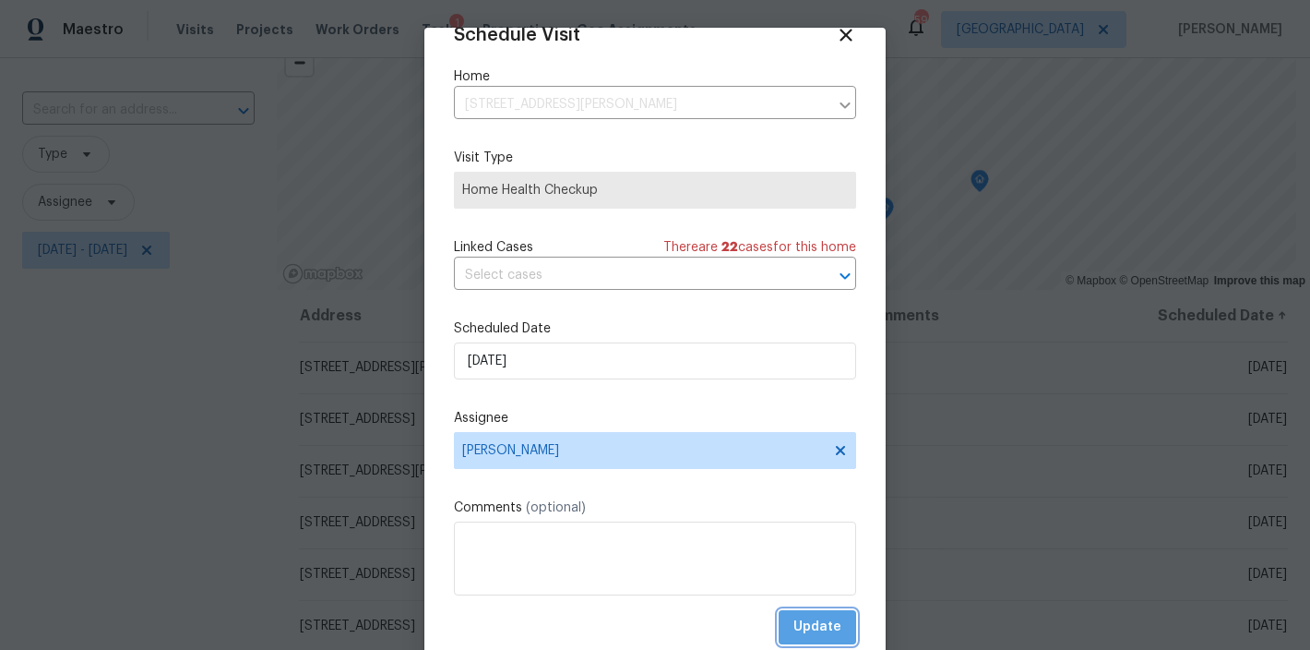
click at [811, 631] on span "Update" at bounding box center [817, 626] width 48 height 23
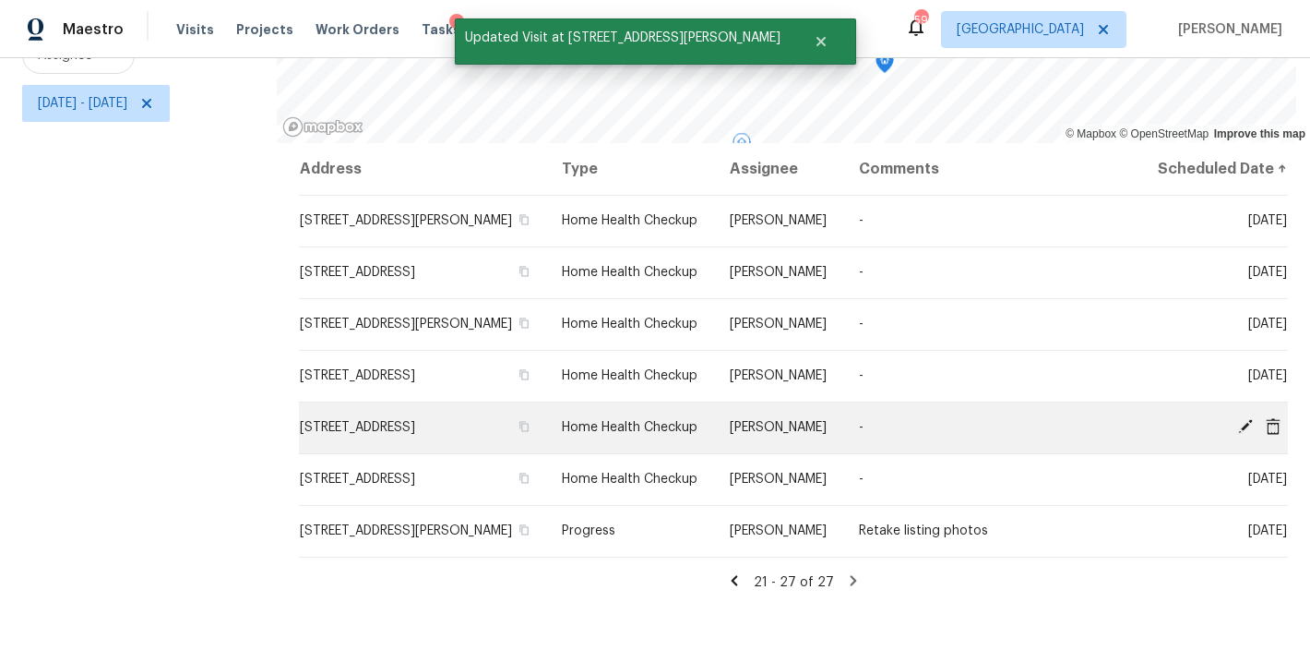
scroll to position [274, 0]
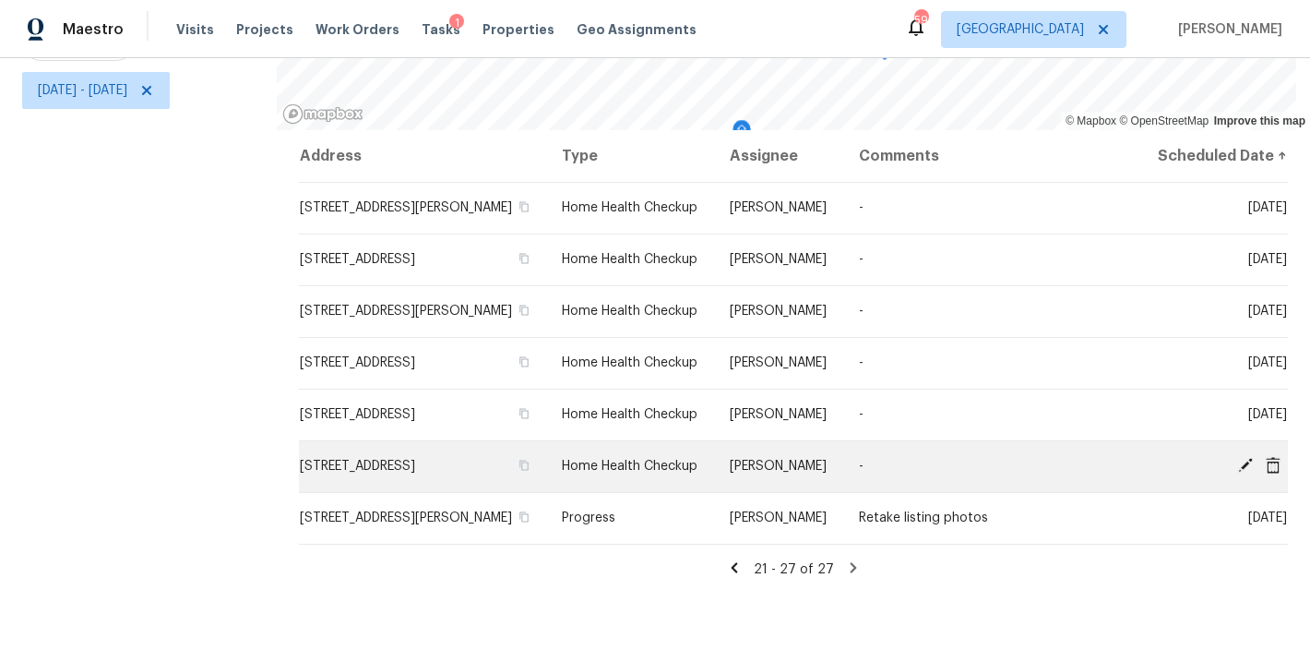
click at [1238, 471] on icon at bounding box center [1245, 465] width 15 height 15
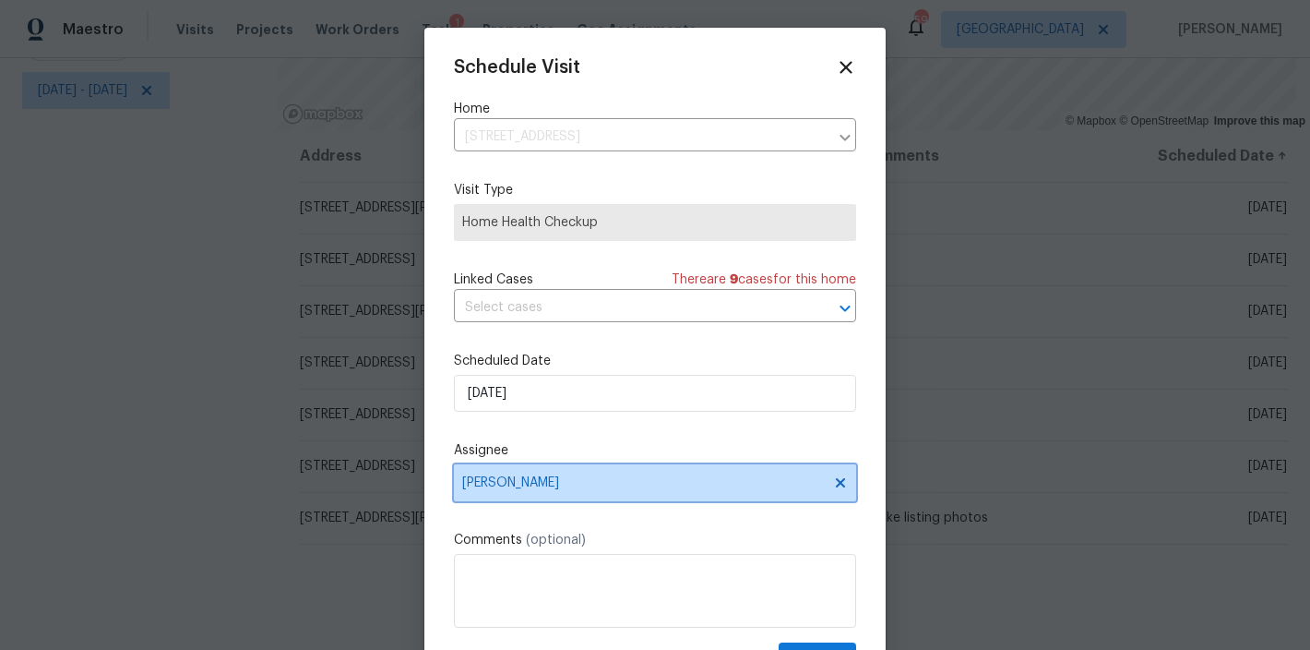
click at [537, 482] on span "Lee Privette" at bounding box center [643, 482] width 362 height 15
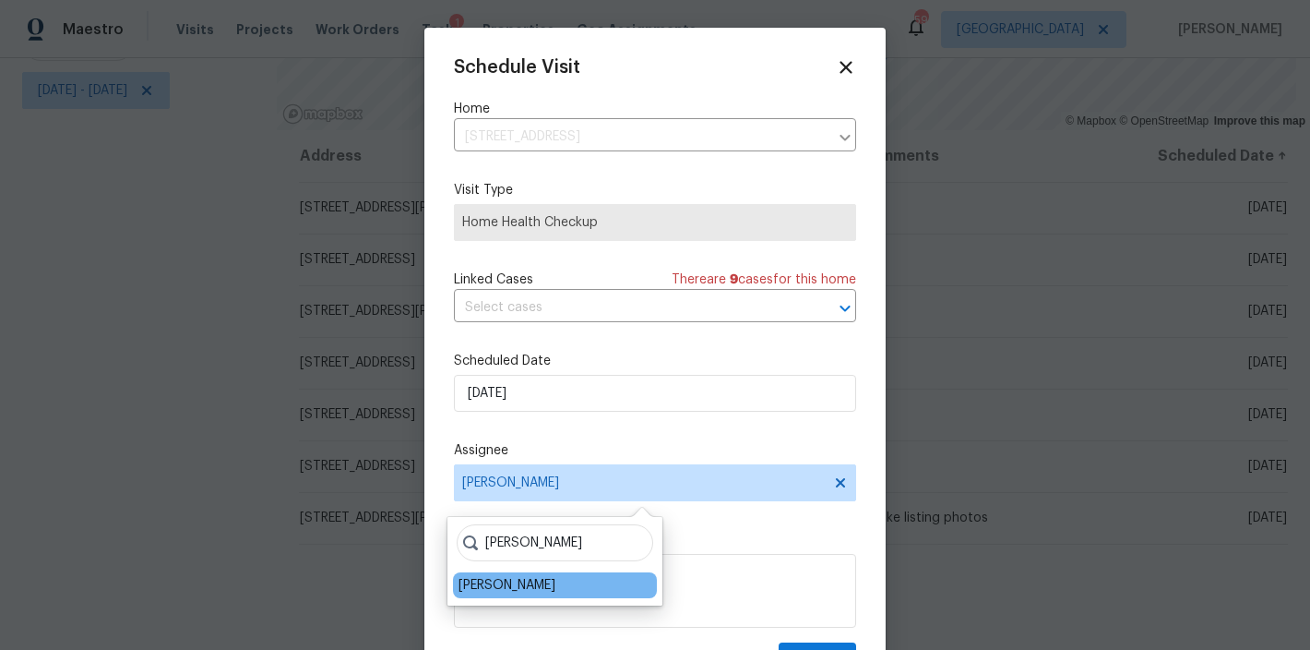
type input "shawn"
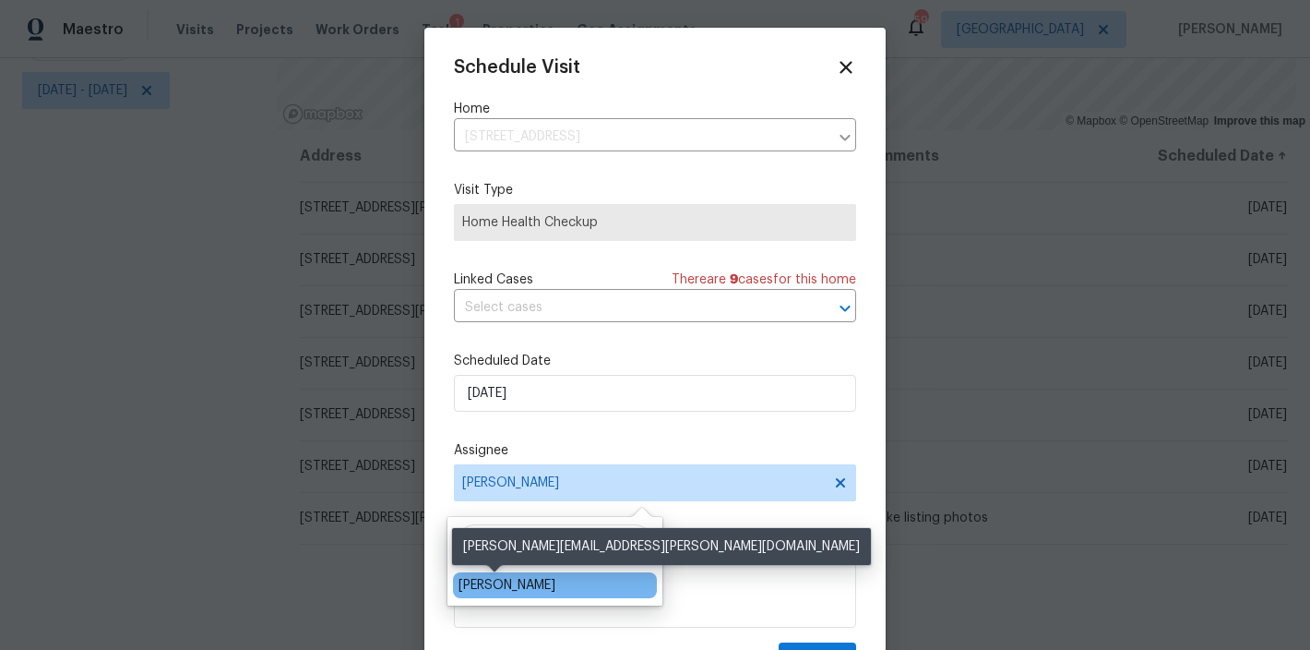
click at [500, 589] on div "Shawn Wise" at bounding box center [507, 585] width 97 height 18
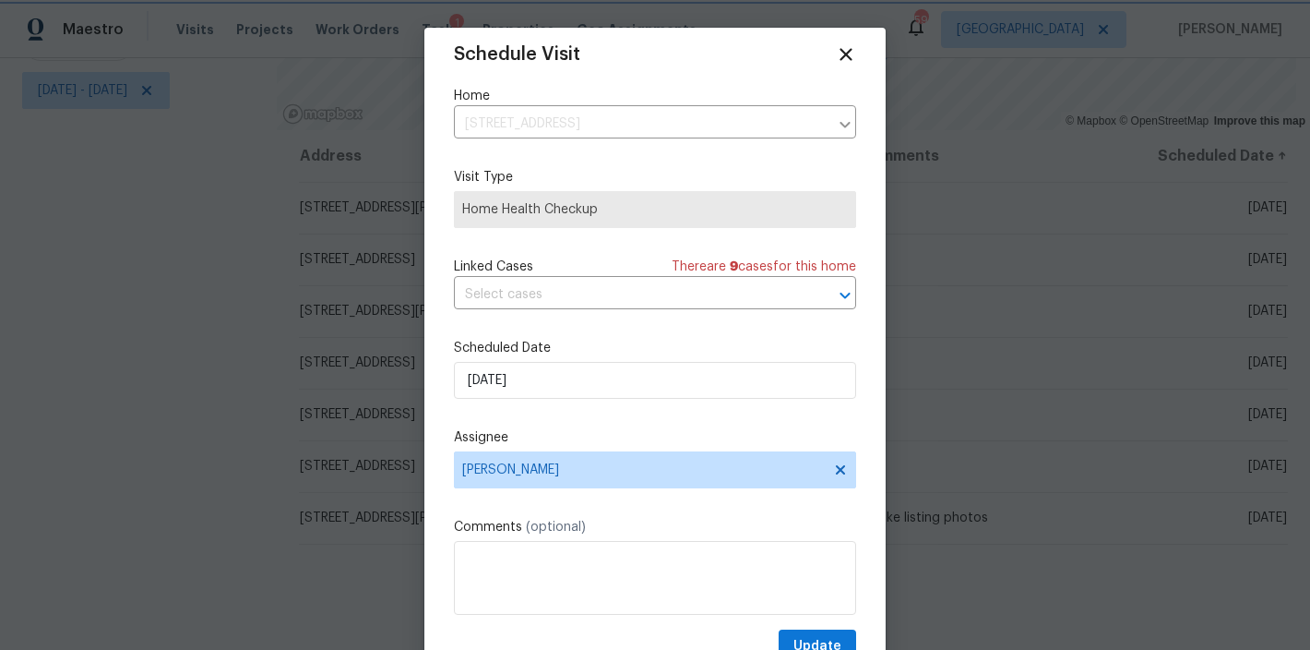
scroll to position [33, 0]
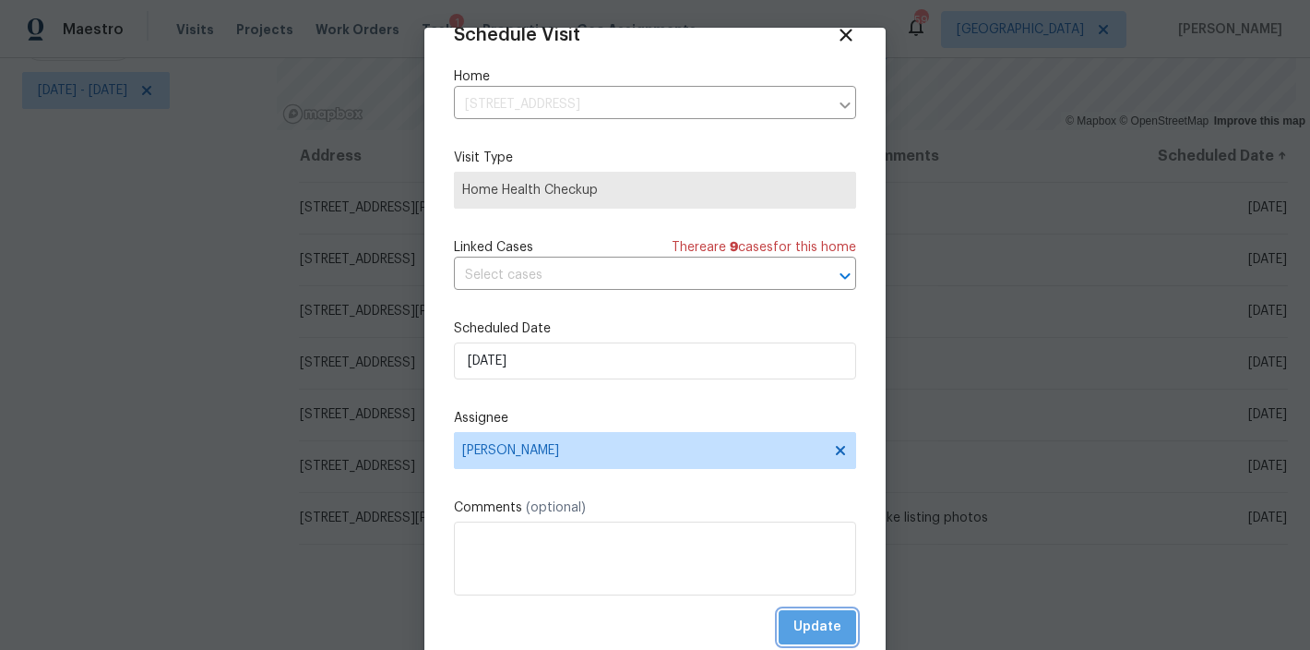
click at [809, 628] on span "Update" at bounding box center [817, 626] width 48 height 23
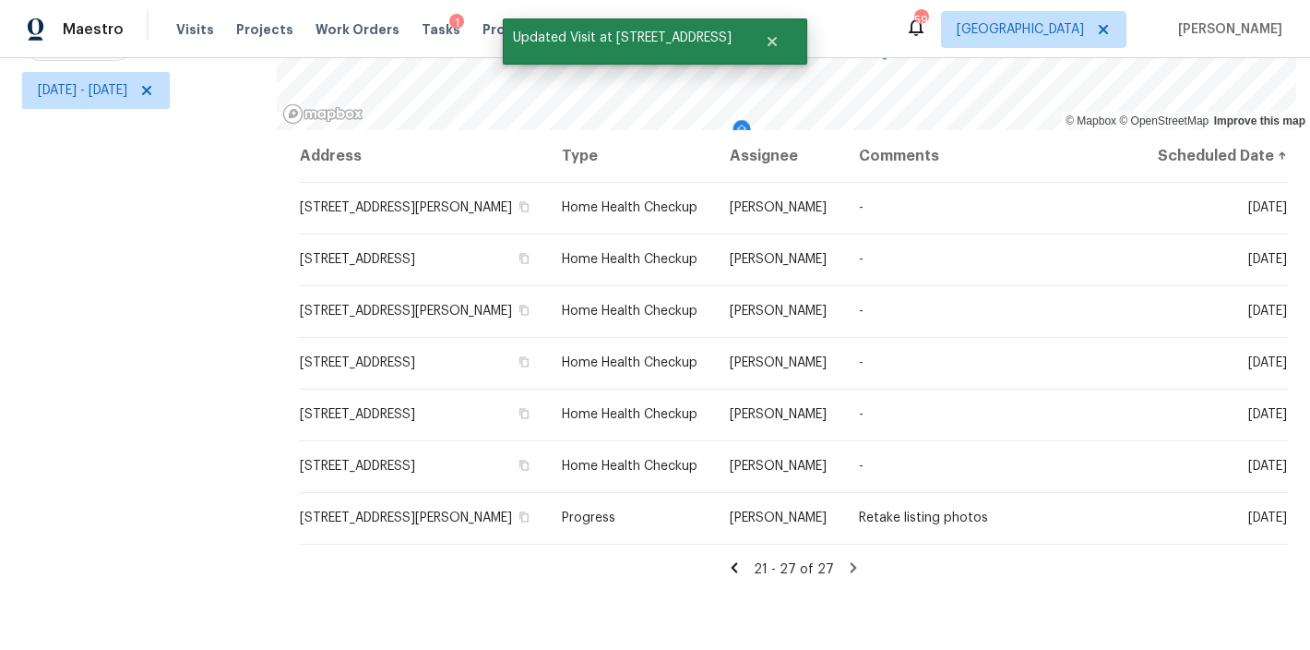
scroll to position [0, 0]
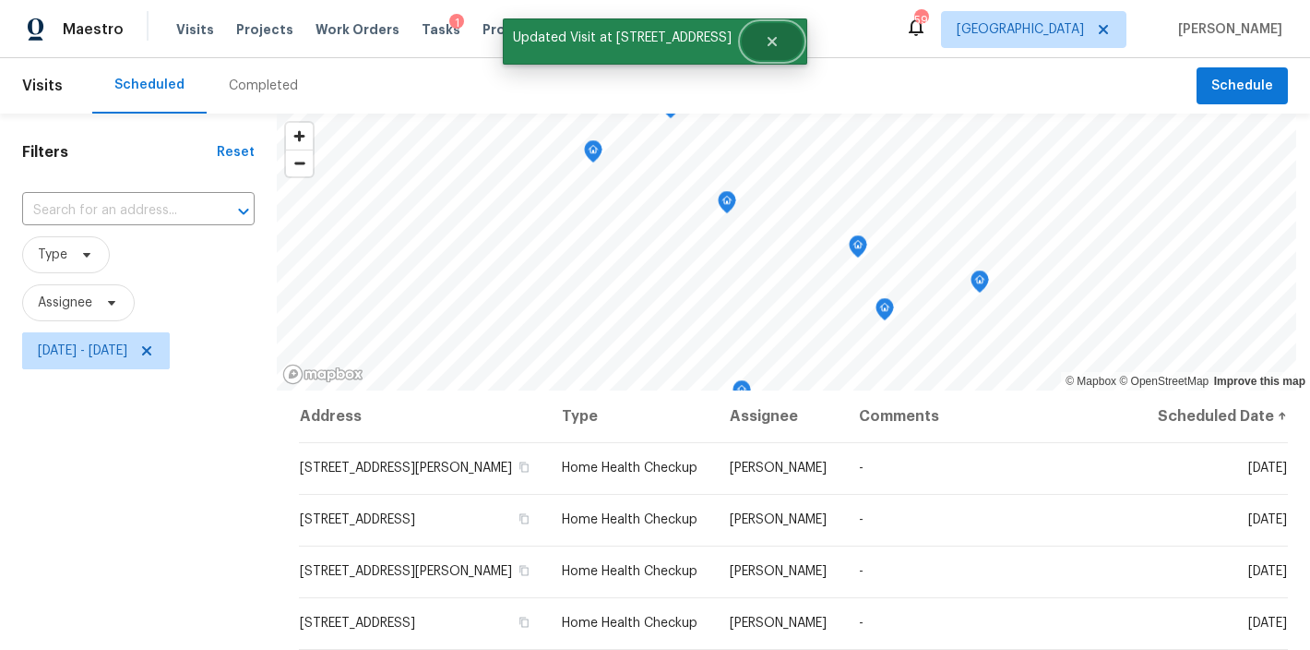
click at [767, 41] on button "Close" at bounding box center [772, 41] width 61 height 37
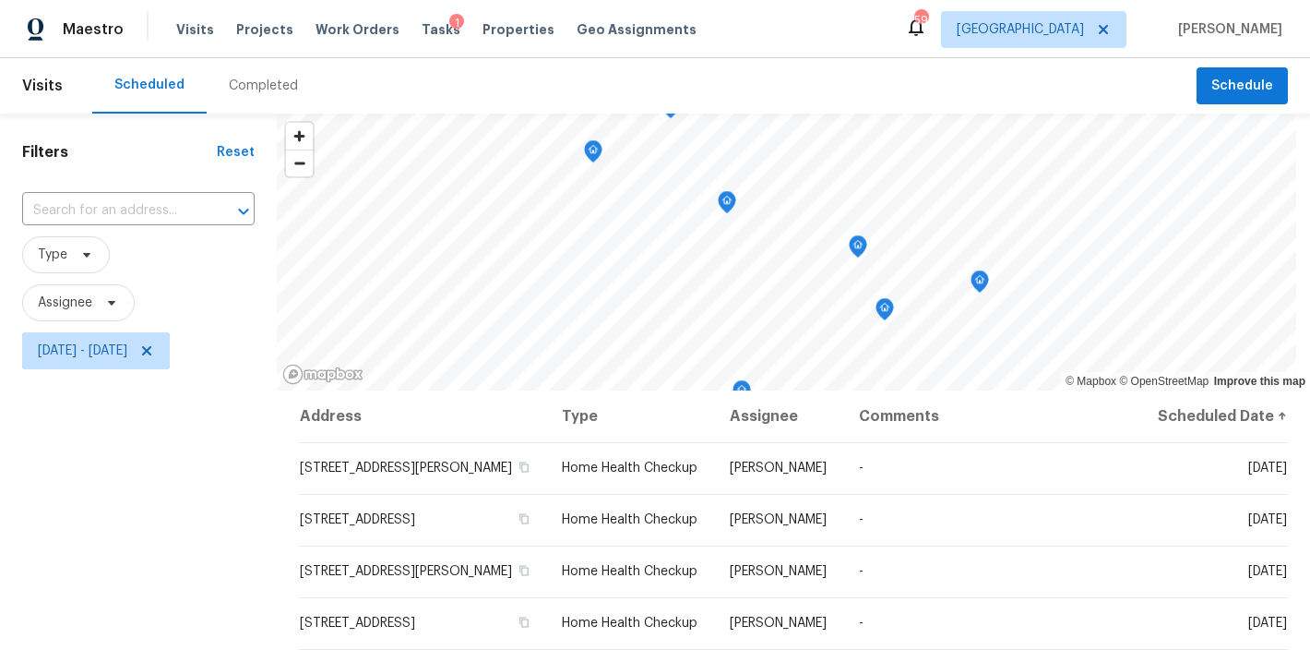
click at [874, 42] on div "Maestro Visits Projects Work Orders Tasks 1 Properties Geo Assignments 59 Ralei…" at bounding box center [655, 29] width 1310 height 58
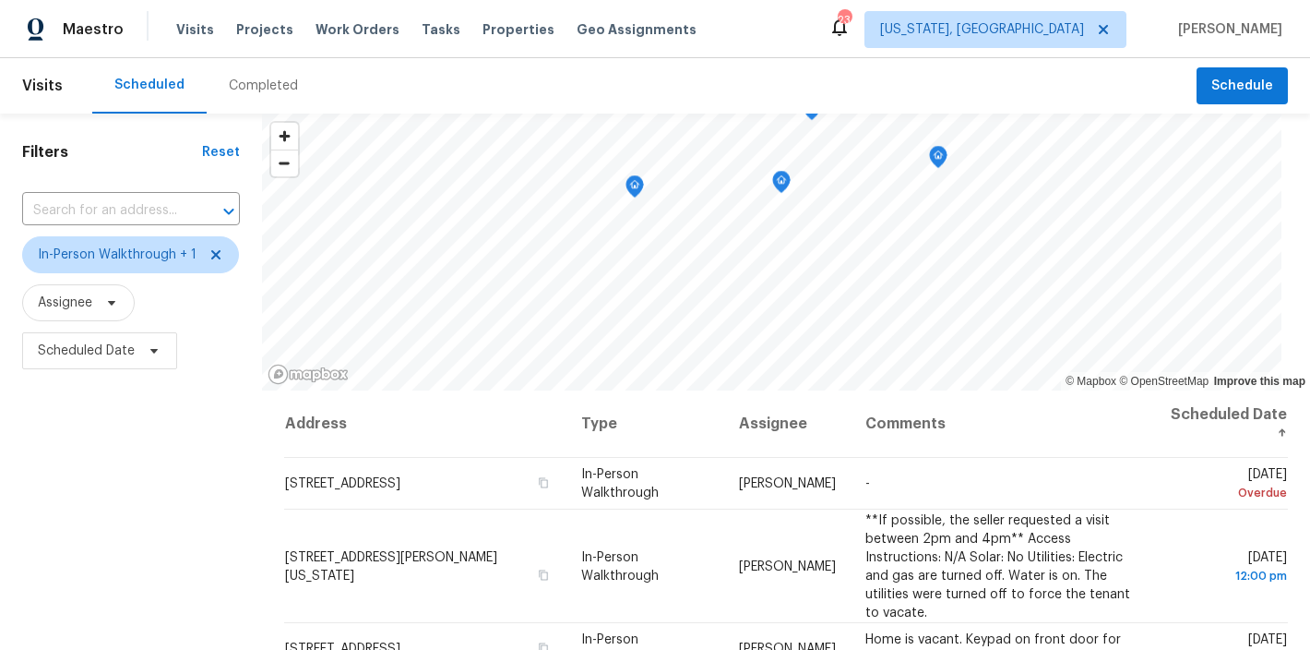
scroll to position [41, 0]
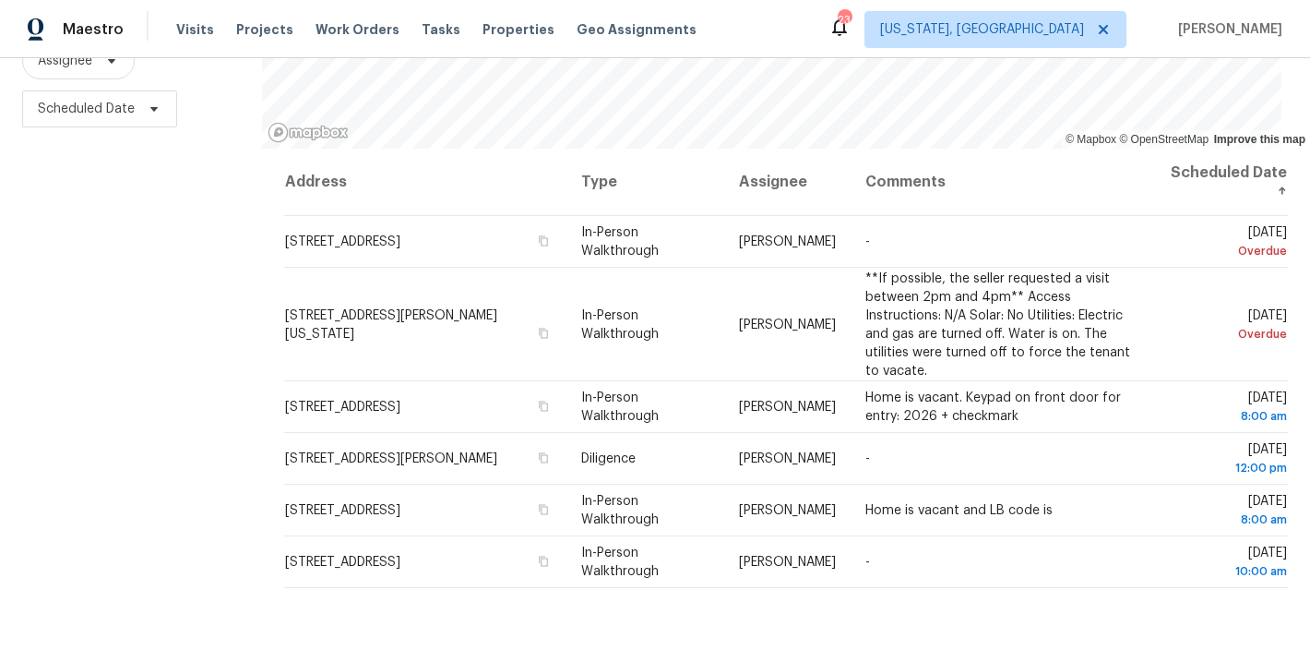
scroll to position [209, 0]
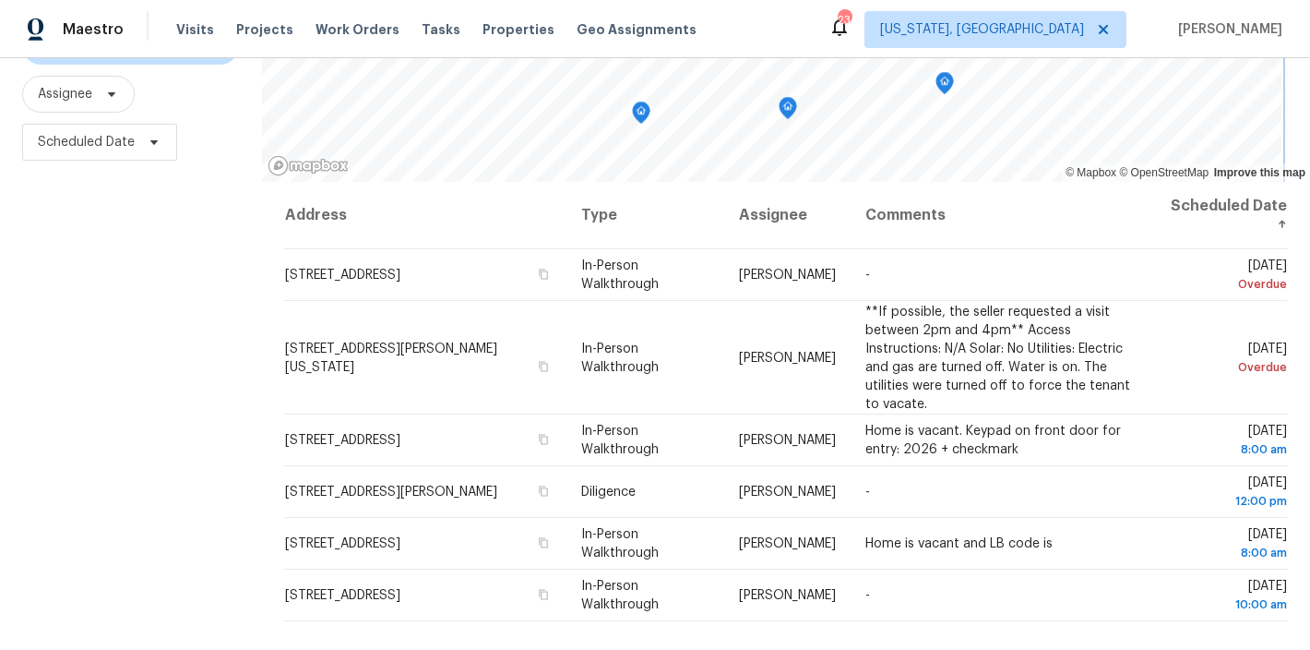
click at [561, 215] on div "© Mapbox © OpenStreetMap Improve this map Address Type Assignee Comments Schedu…" at bounding box center [786, 303] width 1048 height 796
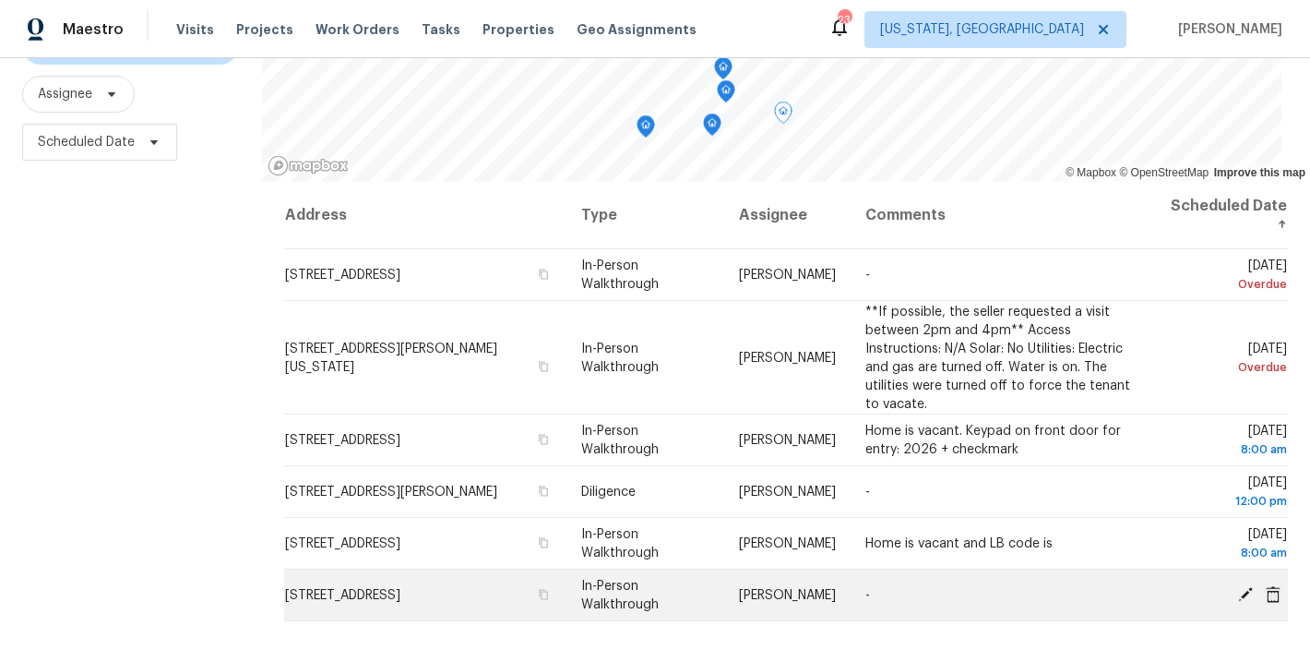
click at [1237, 595] on icon at bounding box center [1245, 593] width 17 height 17
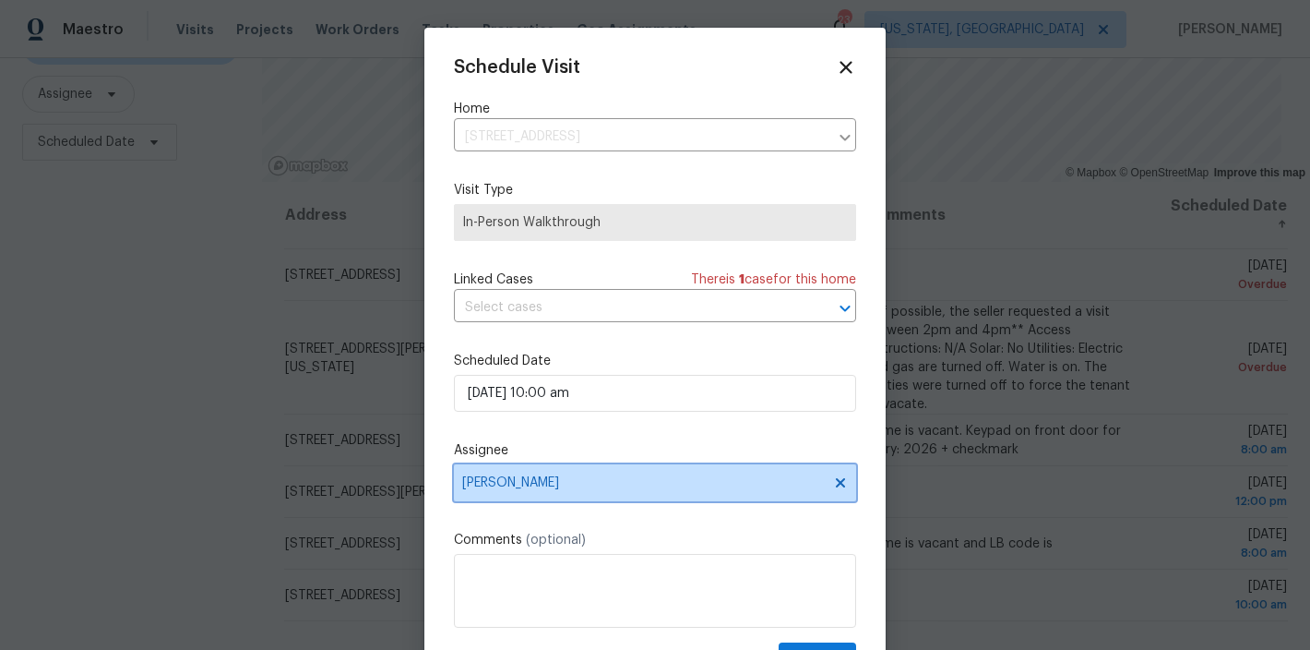
click at [546, 485] on span "Nicolas Campuzano" at bounding box center [643, 482] width 362 height 15
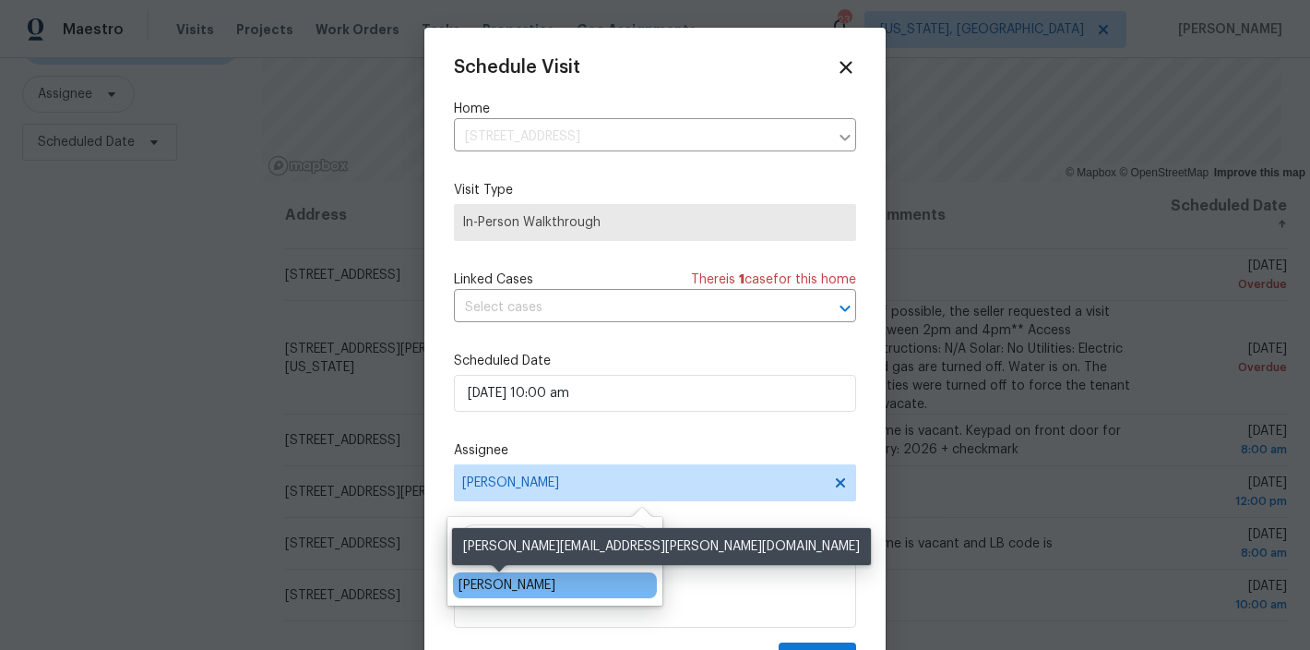
type input "nelson"
click at [514, 577] on div "Nelson Flores" at bounding box center [507, 585] width 97 height 18
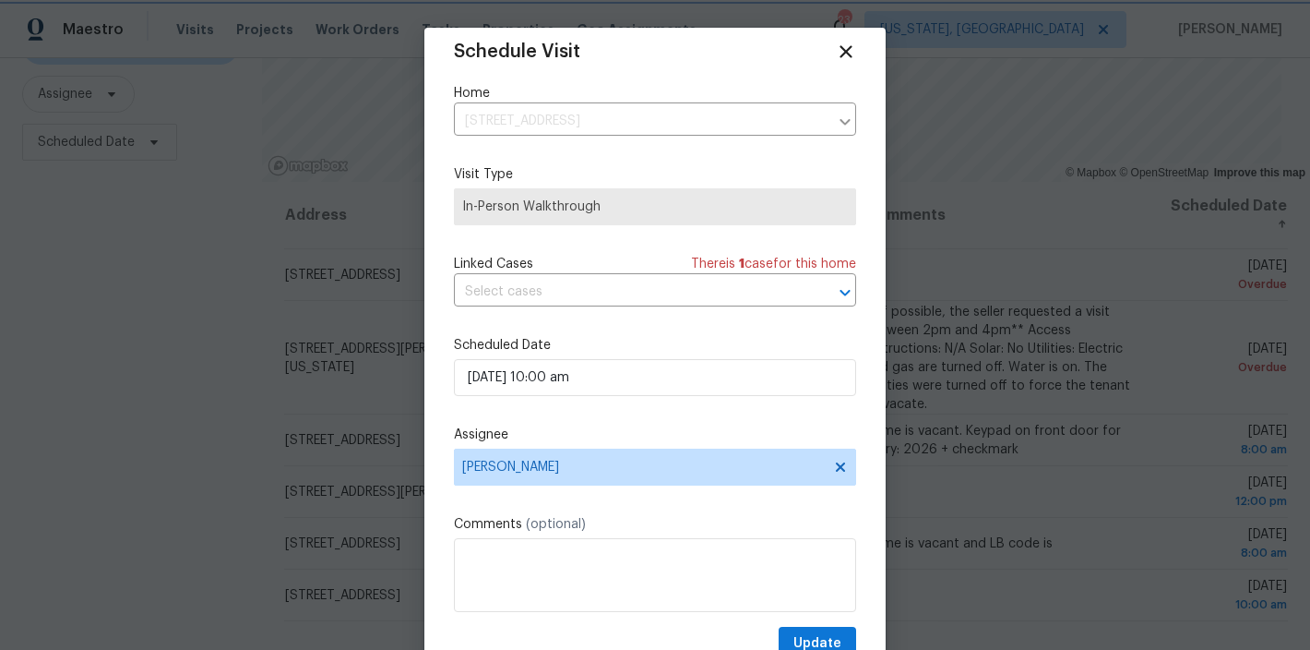
scroll to position [33, 0]
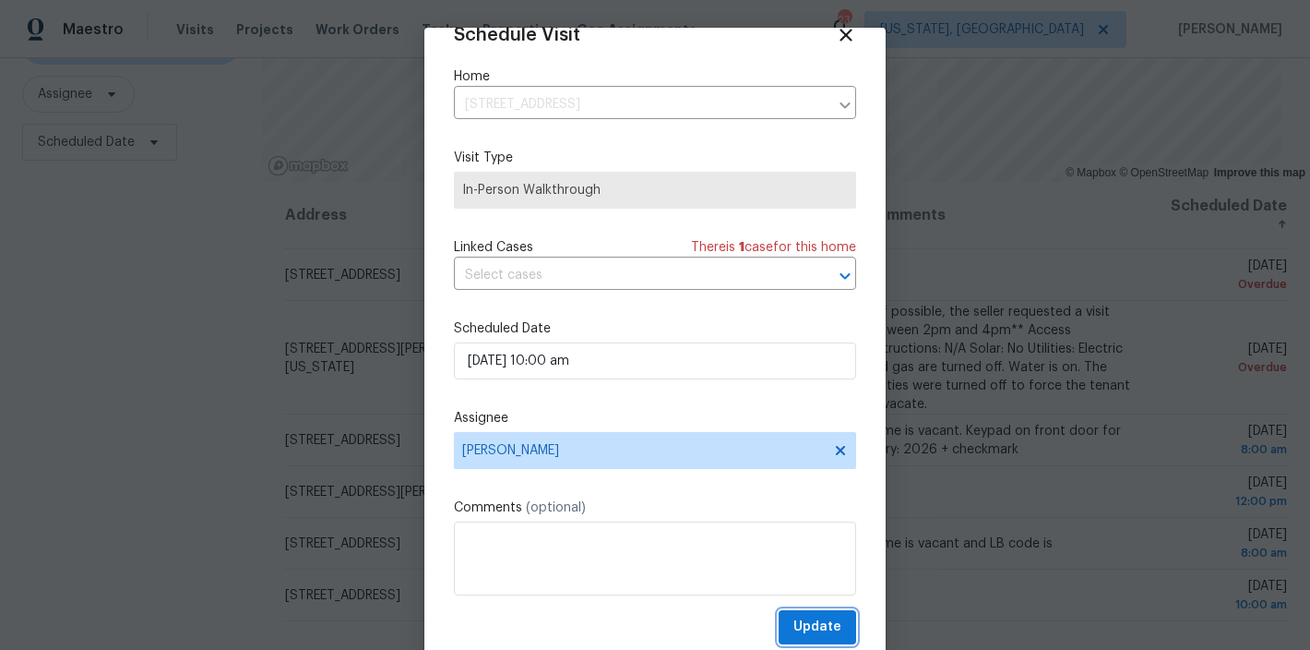
click at [827, 630] on button "Update" at bounding box center [818, 627] width 78 height 34
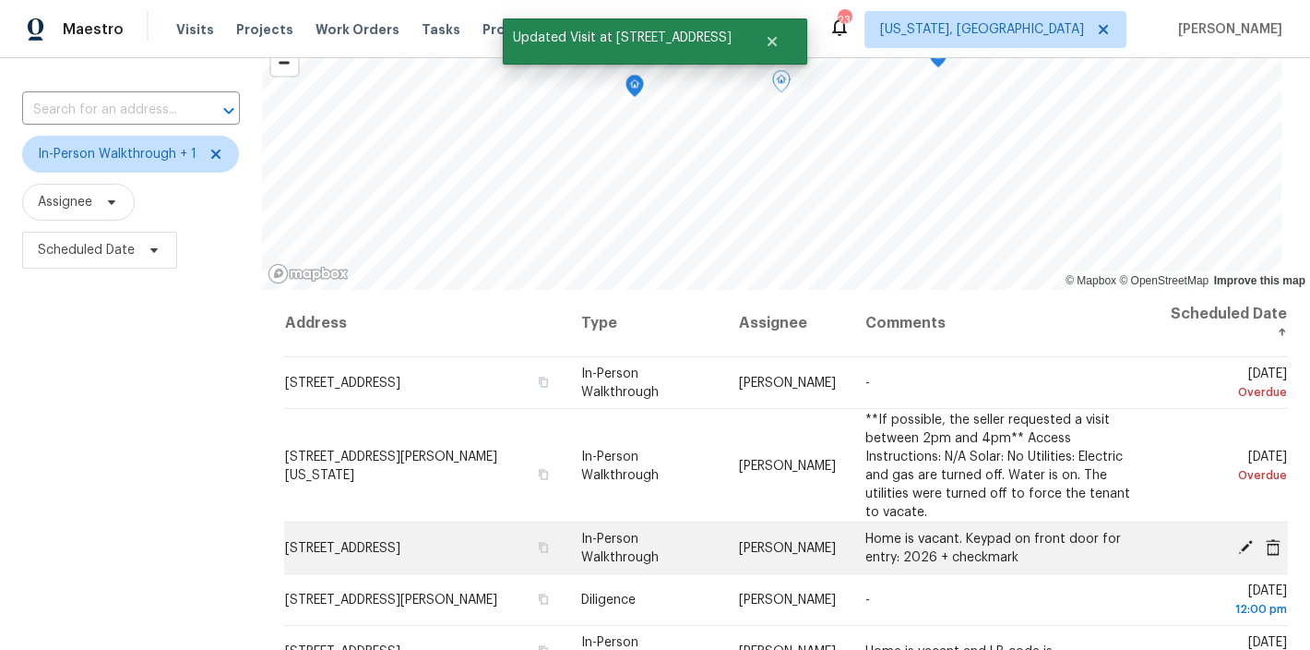
scroll to position [133, 0]
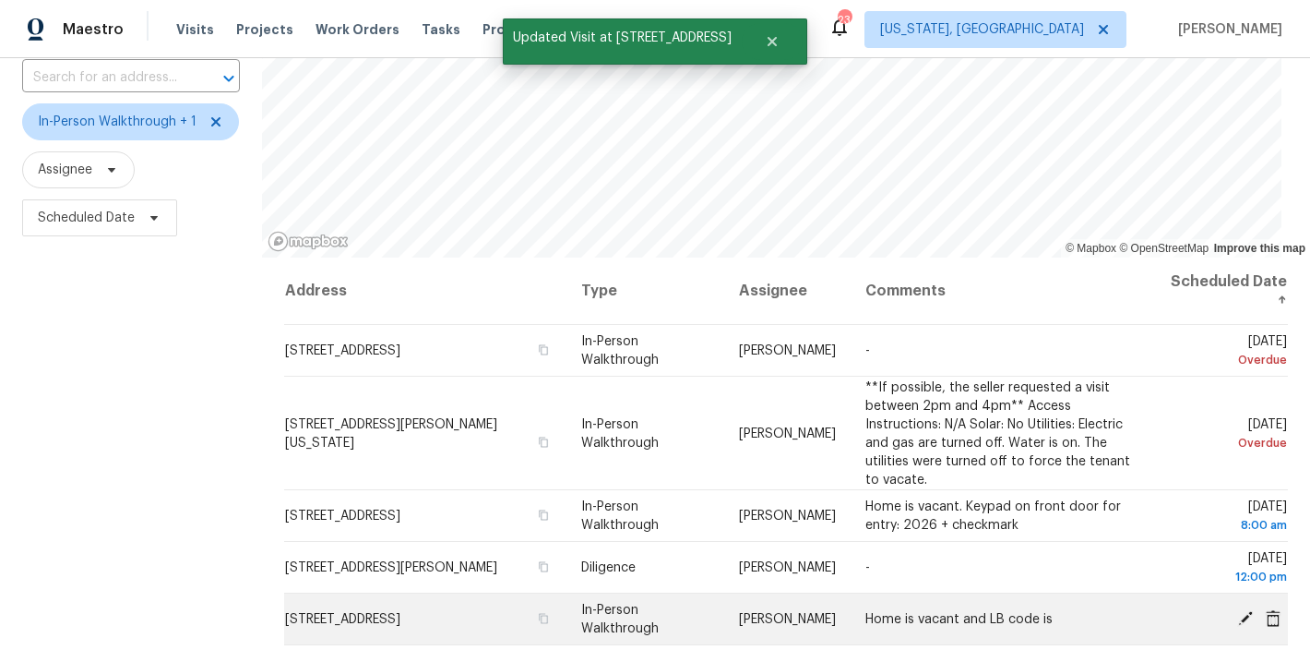
click at [1237, 619] on icon at bounding box center [1245, 617] width 17 height 17
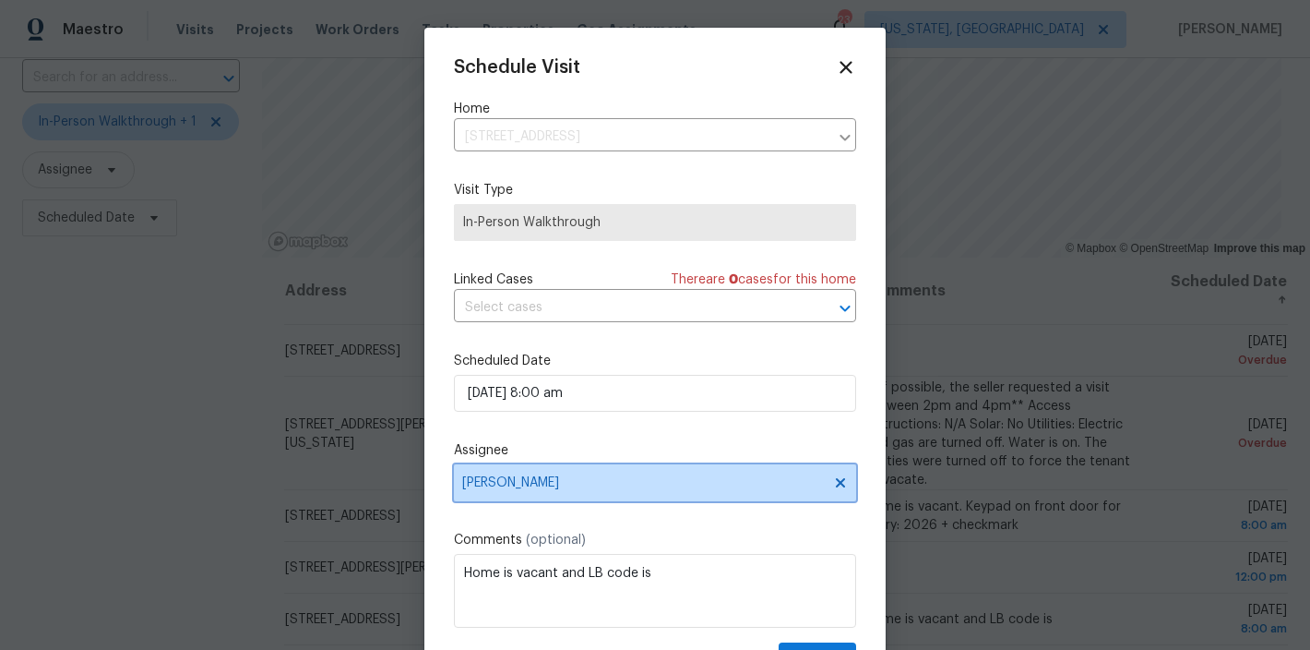
click at [534, 494] on span "Nelson Flores" at bounding box center [655, 482] width 402 height 37
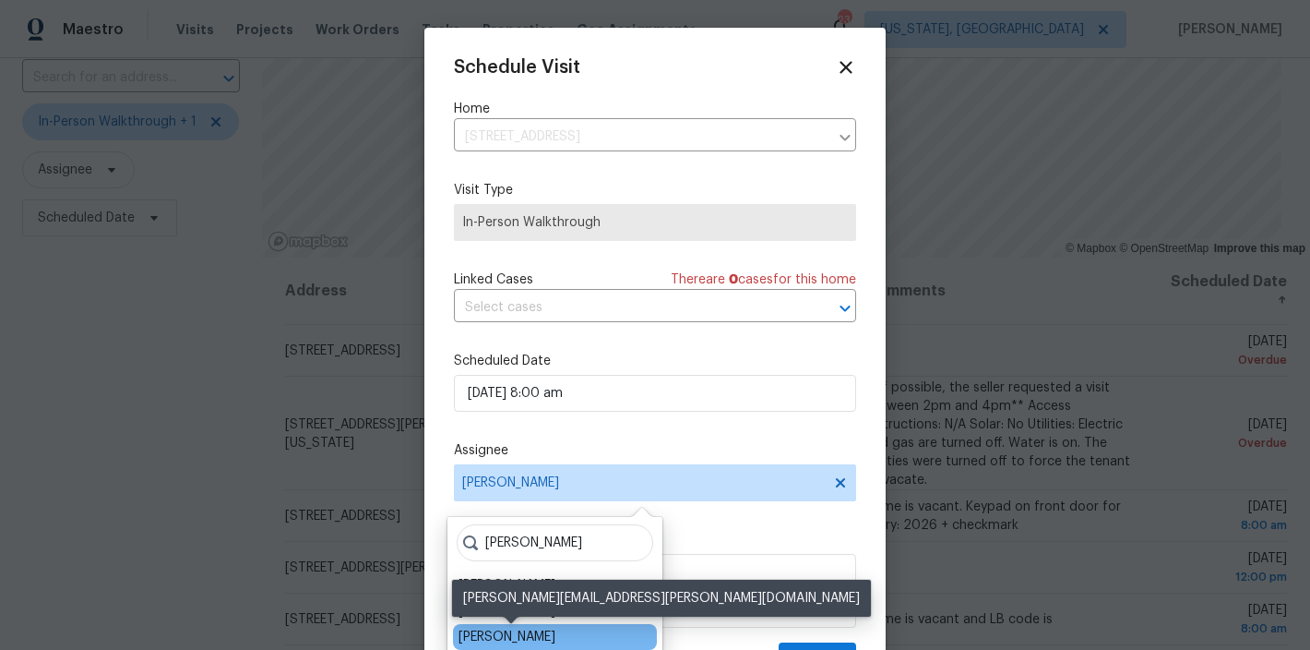
type input "chris"
click at [555, 634] on div "[PERSON_NAME]" at bounding box center [507, 636] width 97 height 18
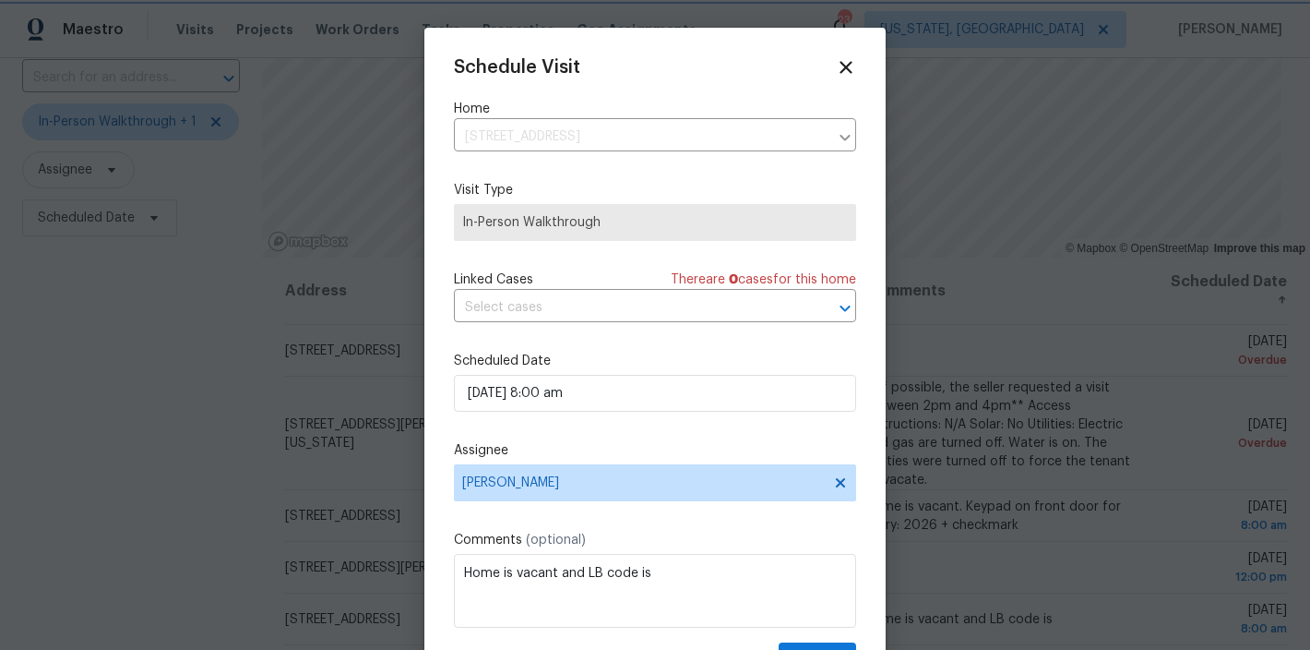
scroll to position [33, 0]
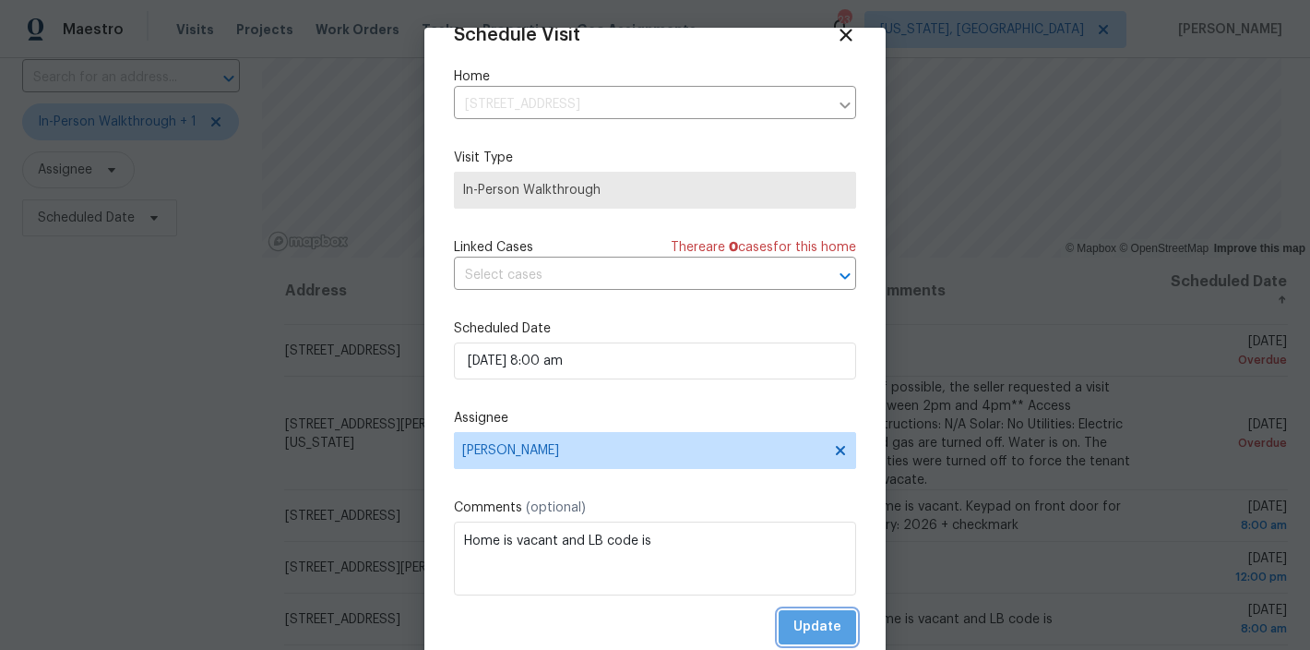
click at [816, 626] on span "Update" at bounding box center [817, 626] width 48 height 23
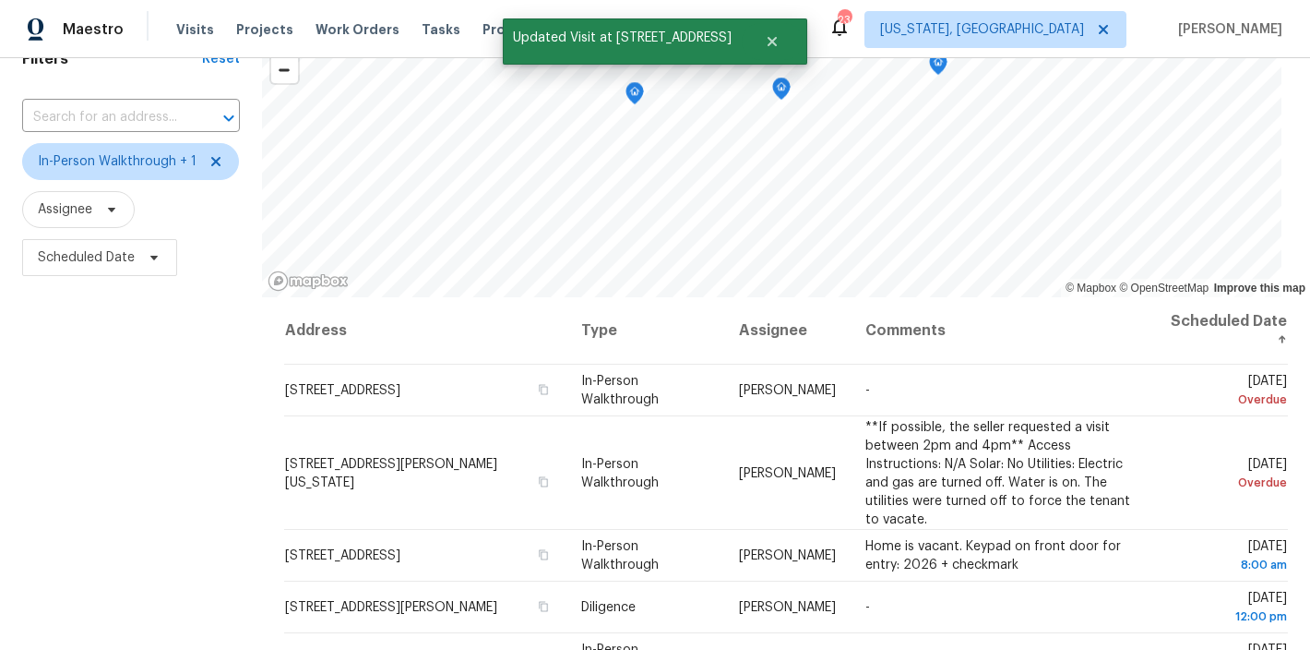
scroll to position [0, 0]
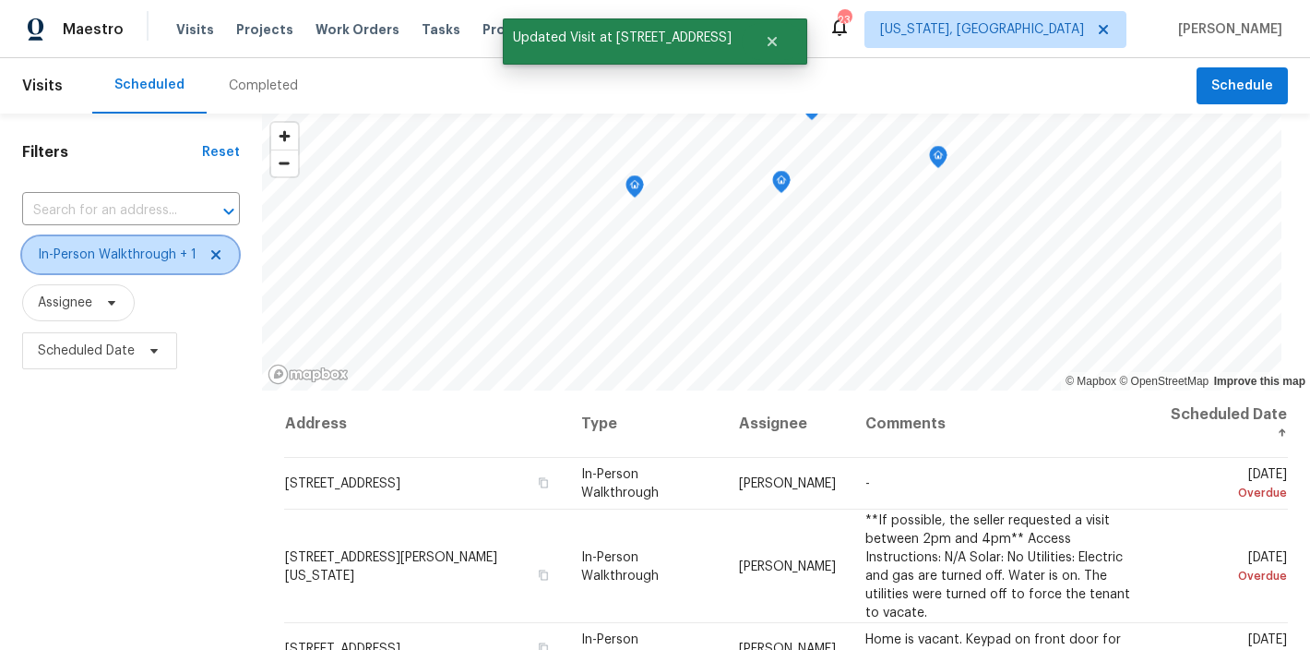
click at [211, 251] on icon at bounding box center [216, 254] width 15 height 15
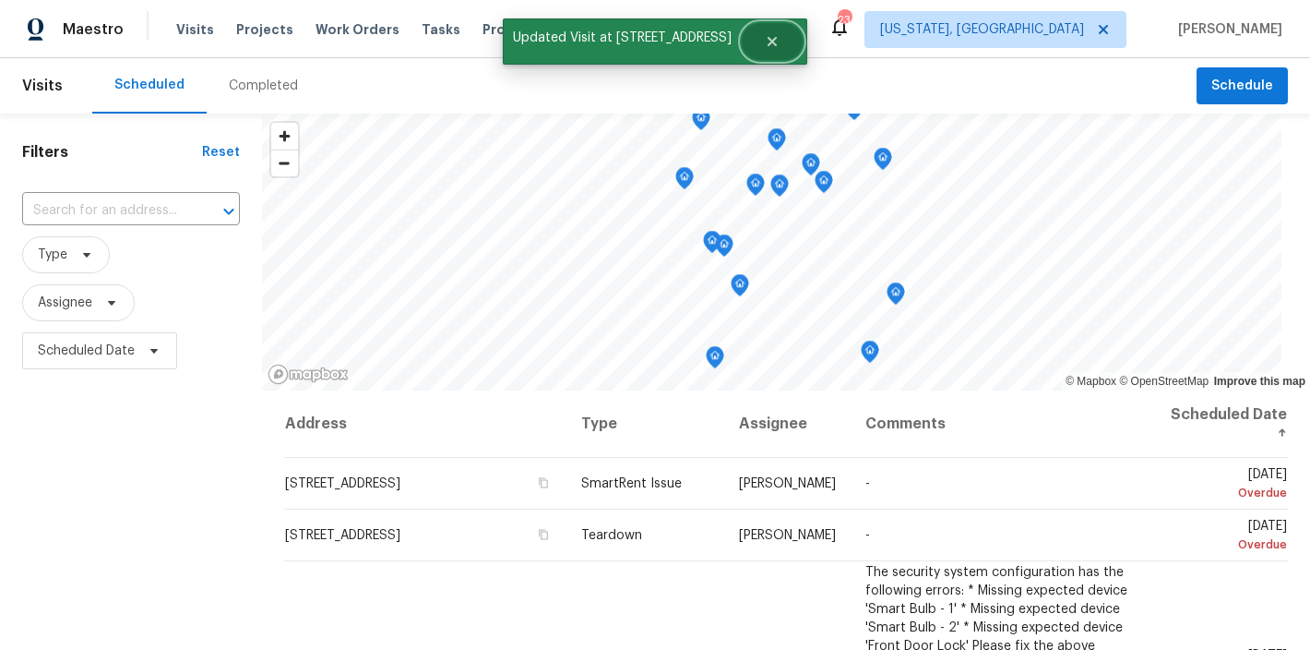
click at [765, 45] on icon "Close" at bounding box center [772, 41] width 15 height 15
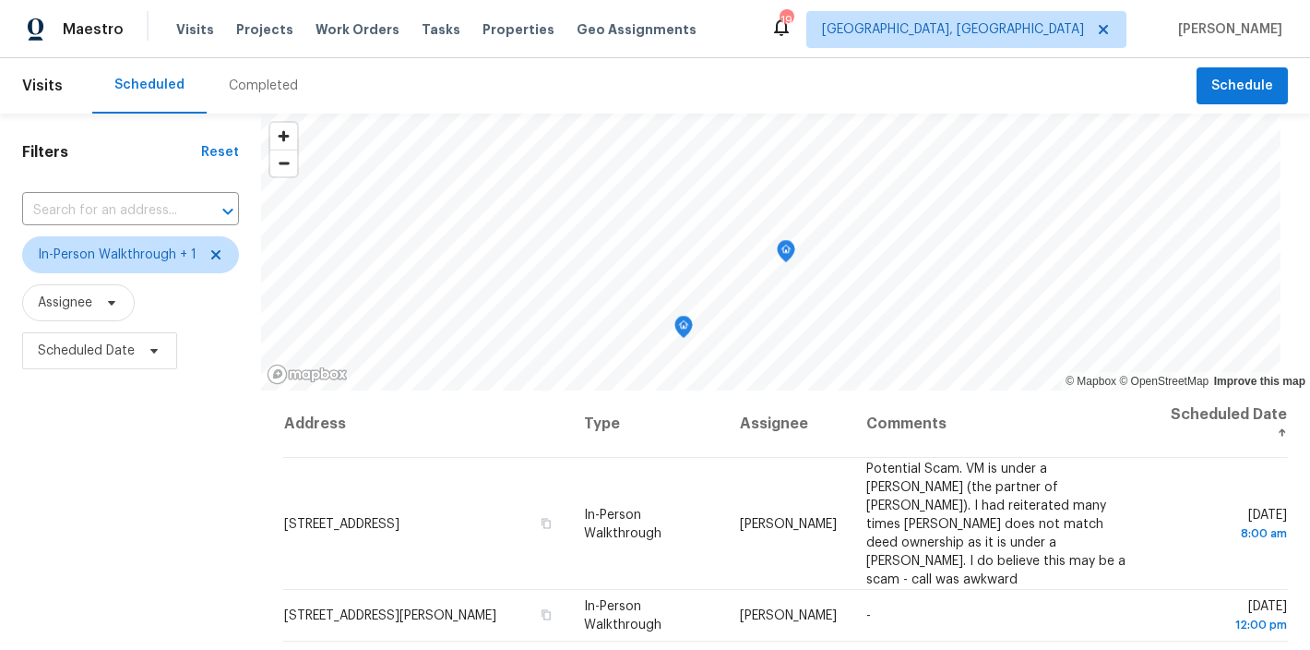
scroll to position [115, 0]
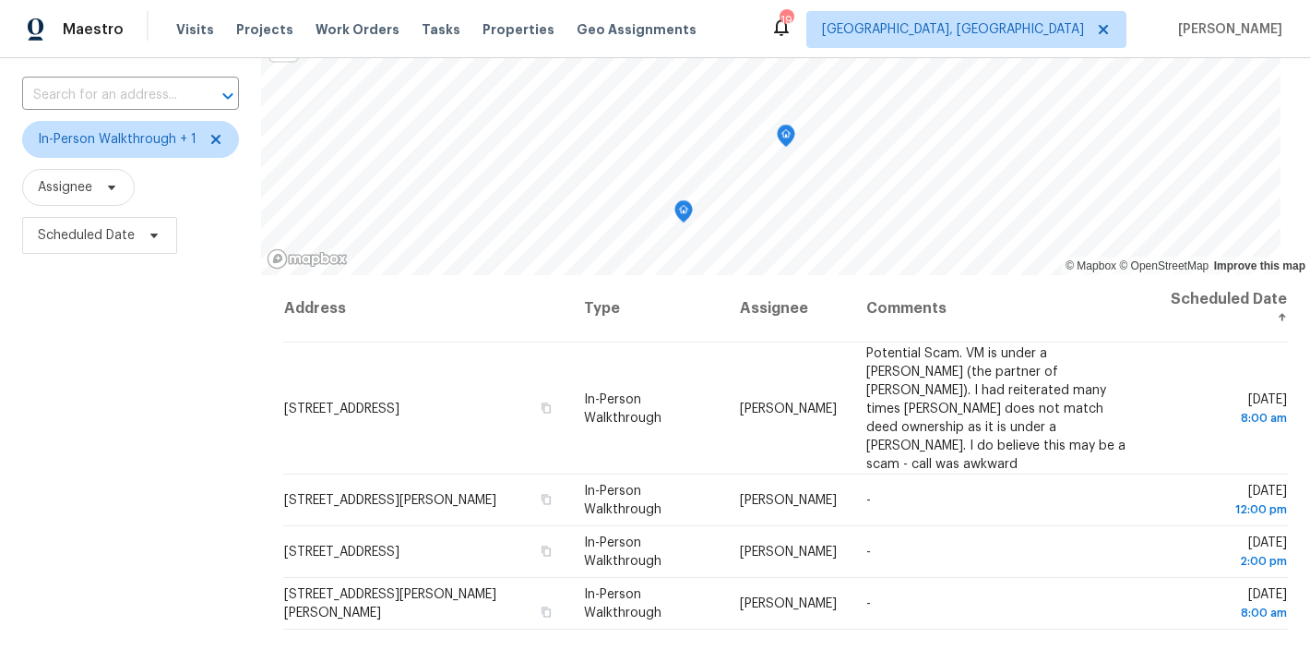
click at [118, 425] on div "Filters Reset ​ In-Person Walkthrough + 1 Assignee Scheduled Date" at bounding box center [130, 396] width 261 height 796
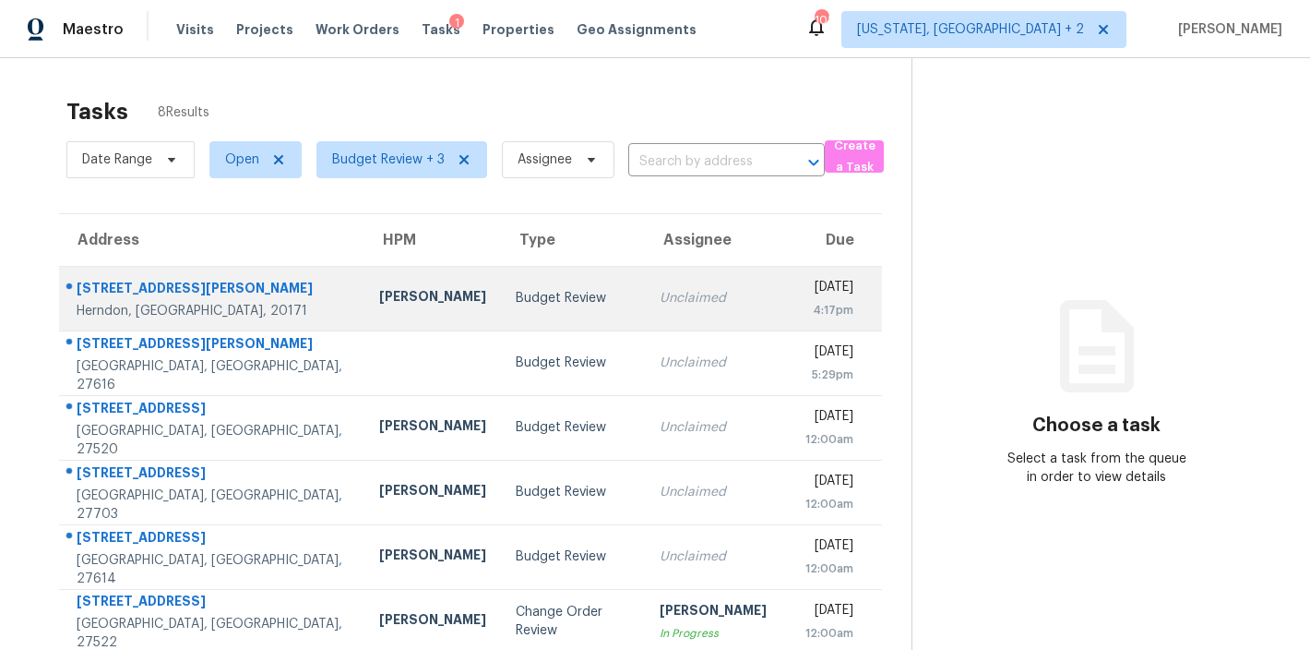
click at [379, 302] on div "[PERSON_NAME]" at bounding box center [432, 298] width 107 height 23
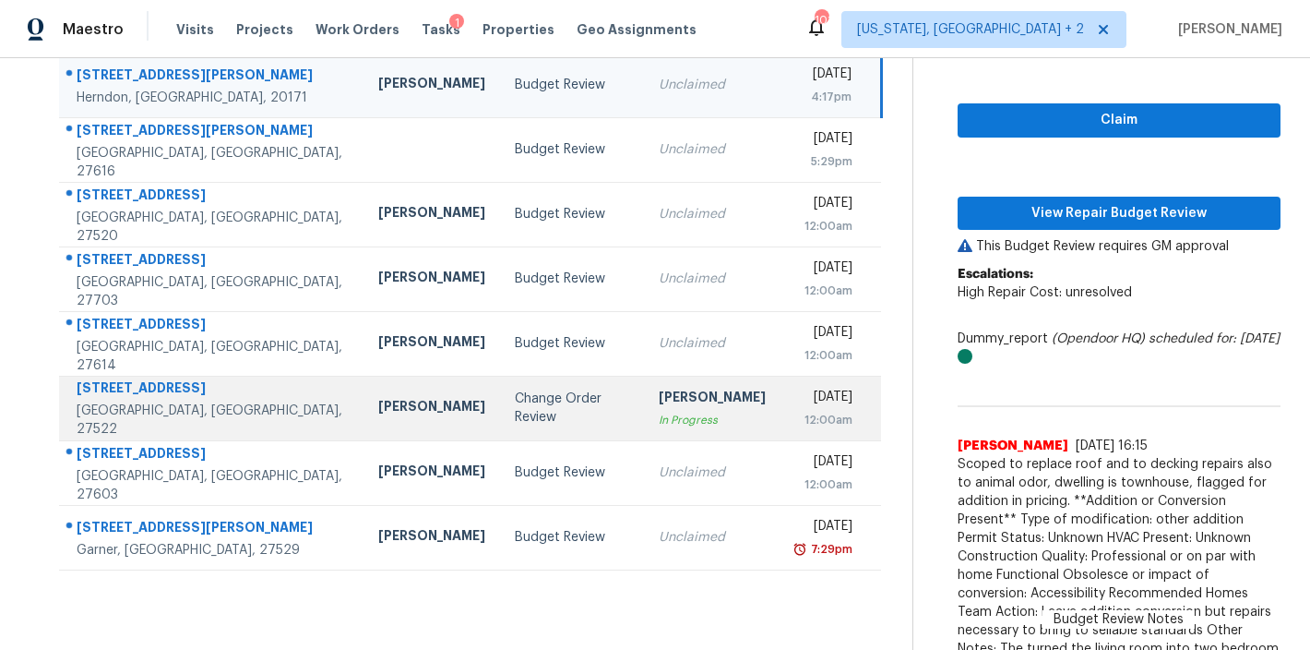
scroll to position [125, 0]
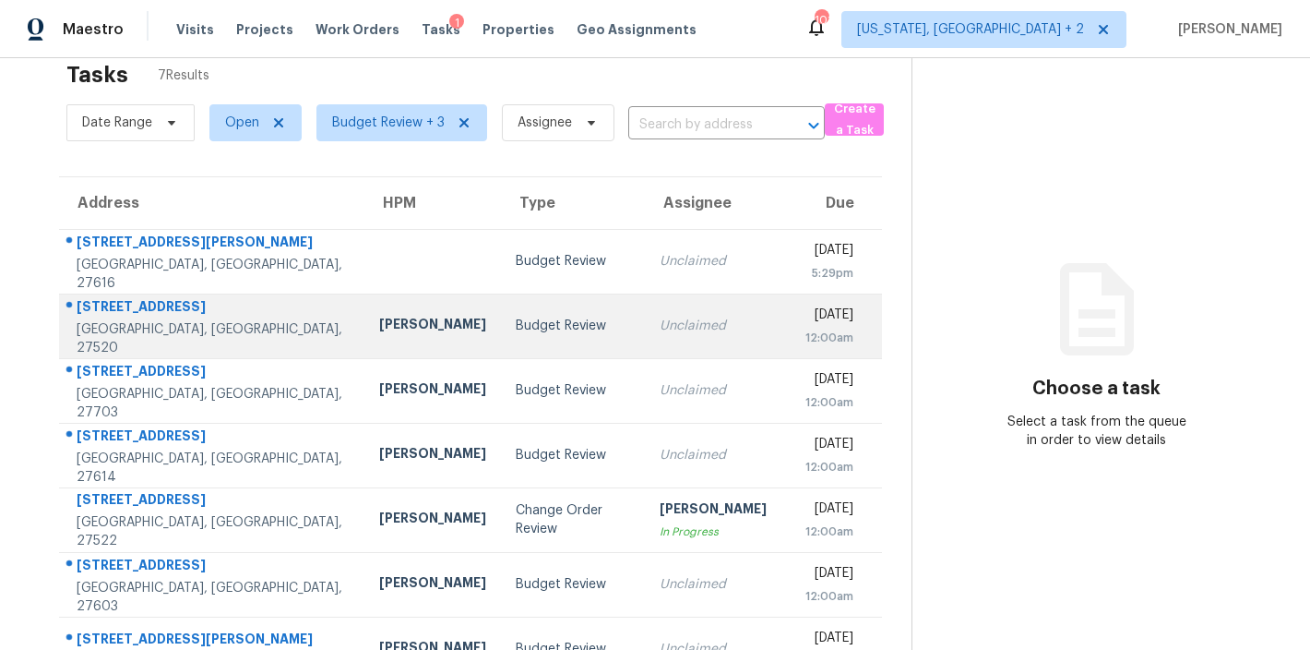
scroll to position [97, 0]
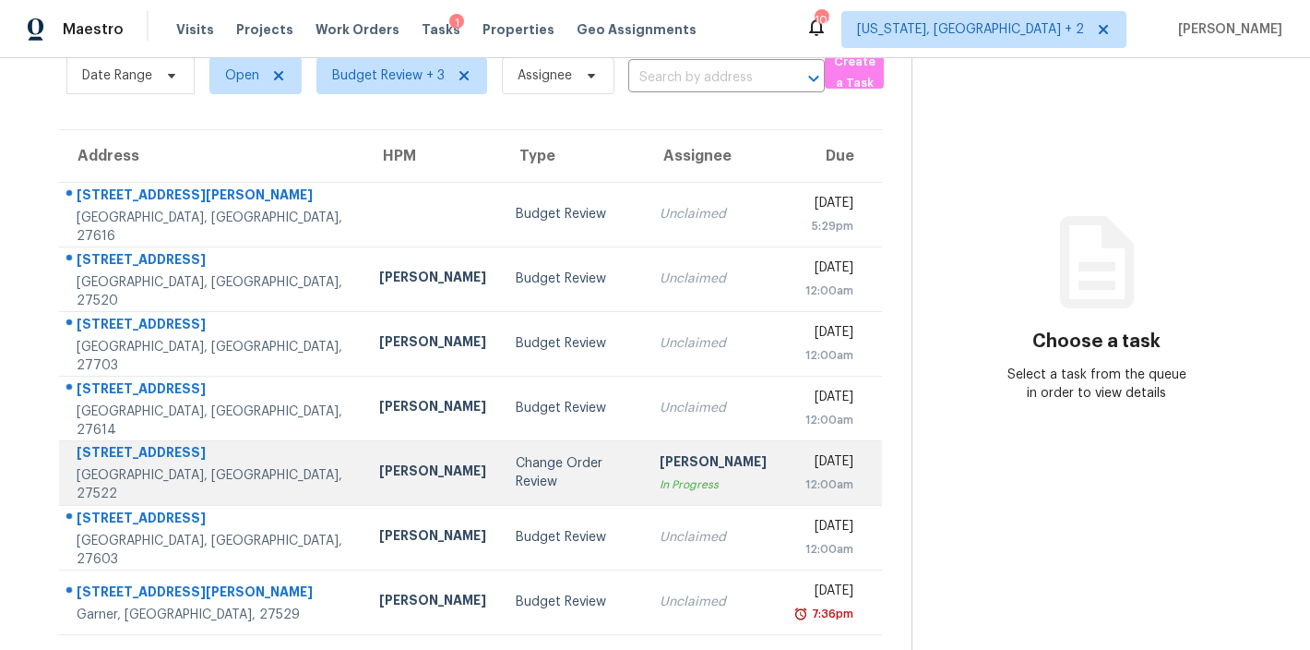
click at [379, 461] on div "[PERSON_NAME]" at bounding box center [432, 472] width 107 height 23
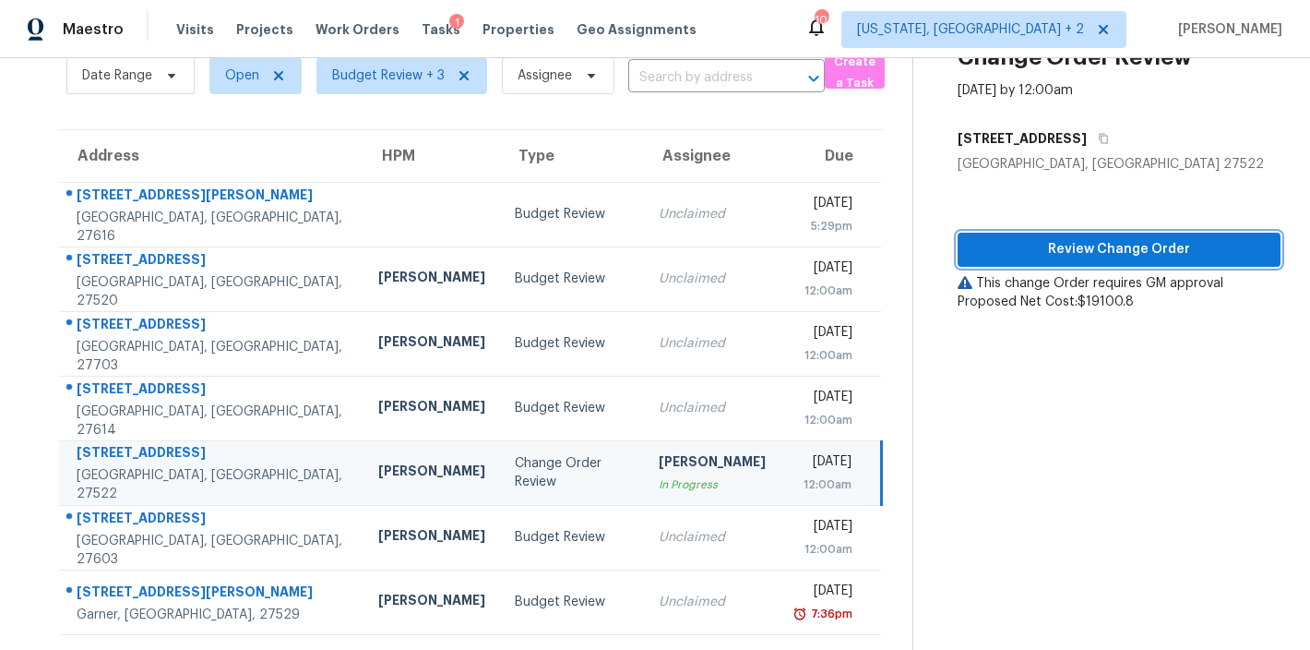
click at [1202, 238] on span "Review Change Order" at bounding box center [1118, 249] width 293 height 23
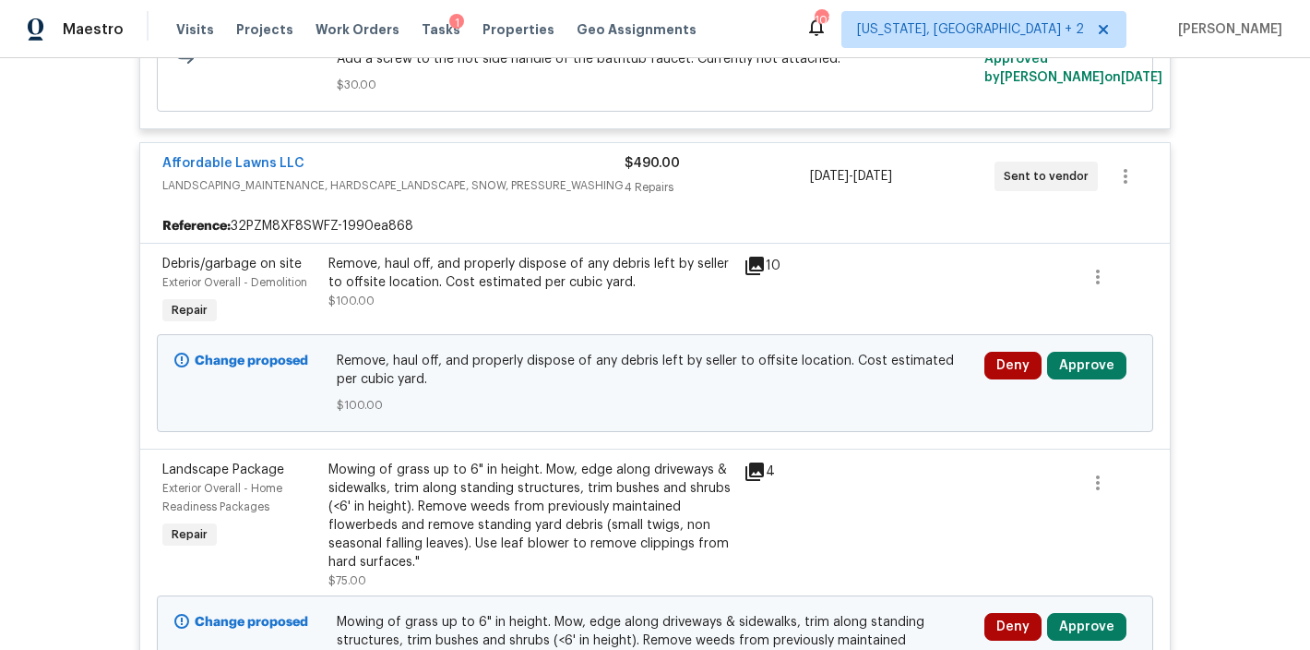
scroll to position [13612, 0]
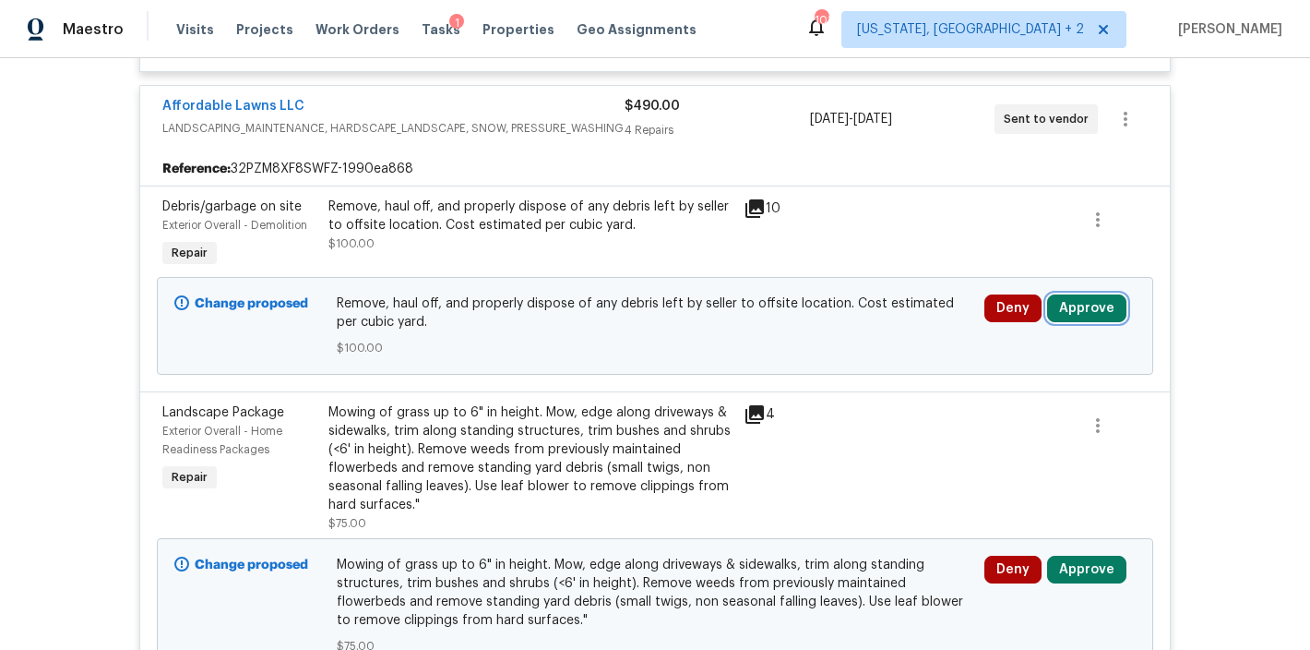
click at [1084, 305] on button "Approve" at bounding box center [1086, 308] width 79 height 28
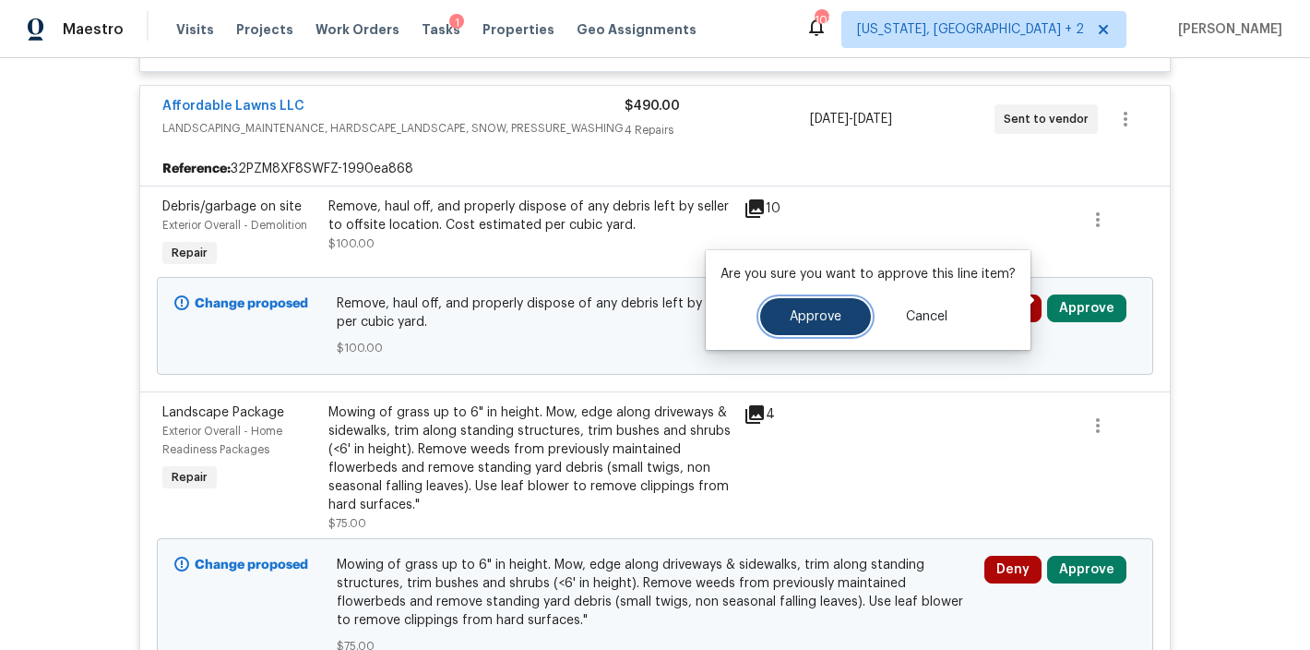
click at [803, 320] on span "Approve" at bounding box center [816, 317] width 52 height 14
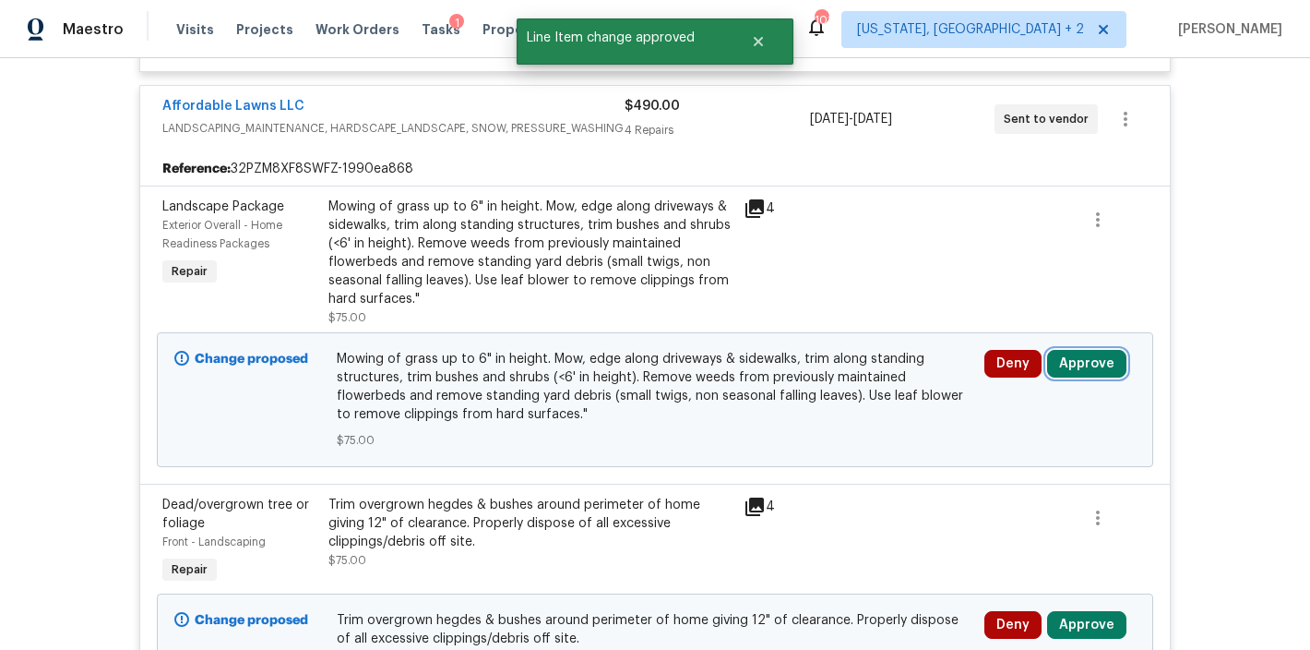
drag, startPoint x: 1090, startPoint y: 358, endPoint x: 1080, endPoint y: 356, distance: 9.4
click at [1090, 358] on button "Approve" at bounding box center [1086, 364] width 79 height 28
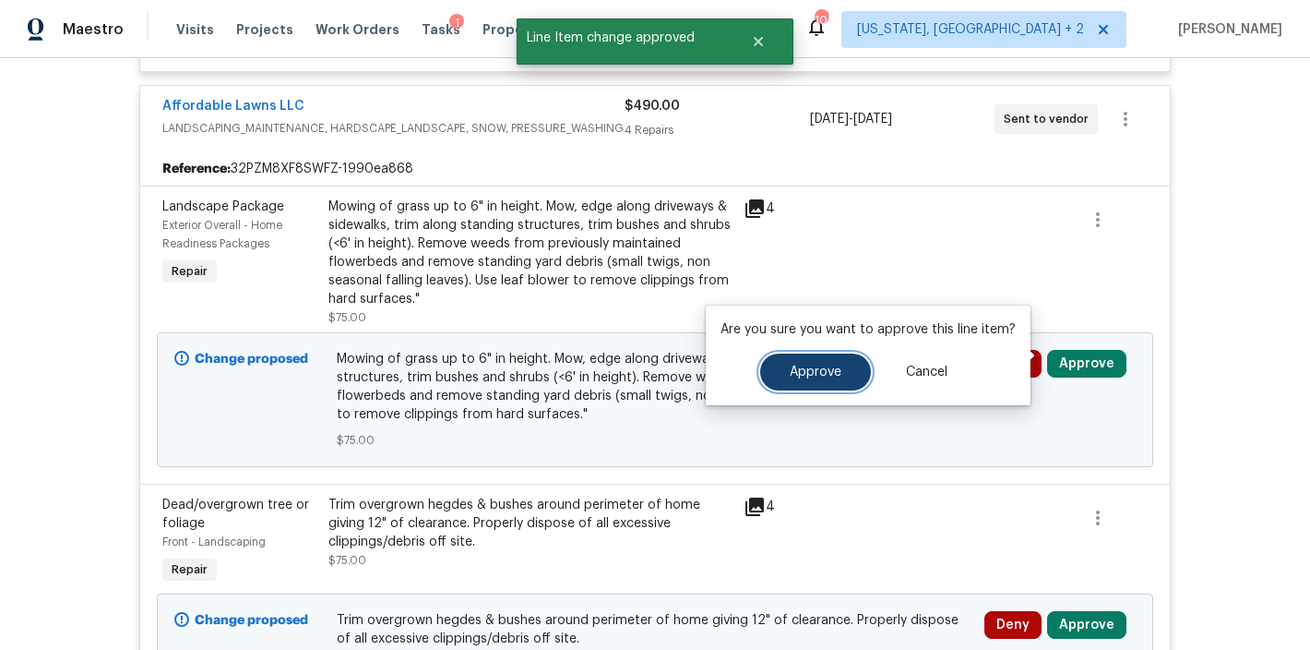
click at [838, 375] on button "Approve" at bounding box center [815, 371] width 111 height 37
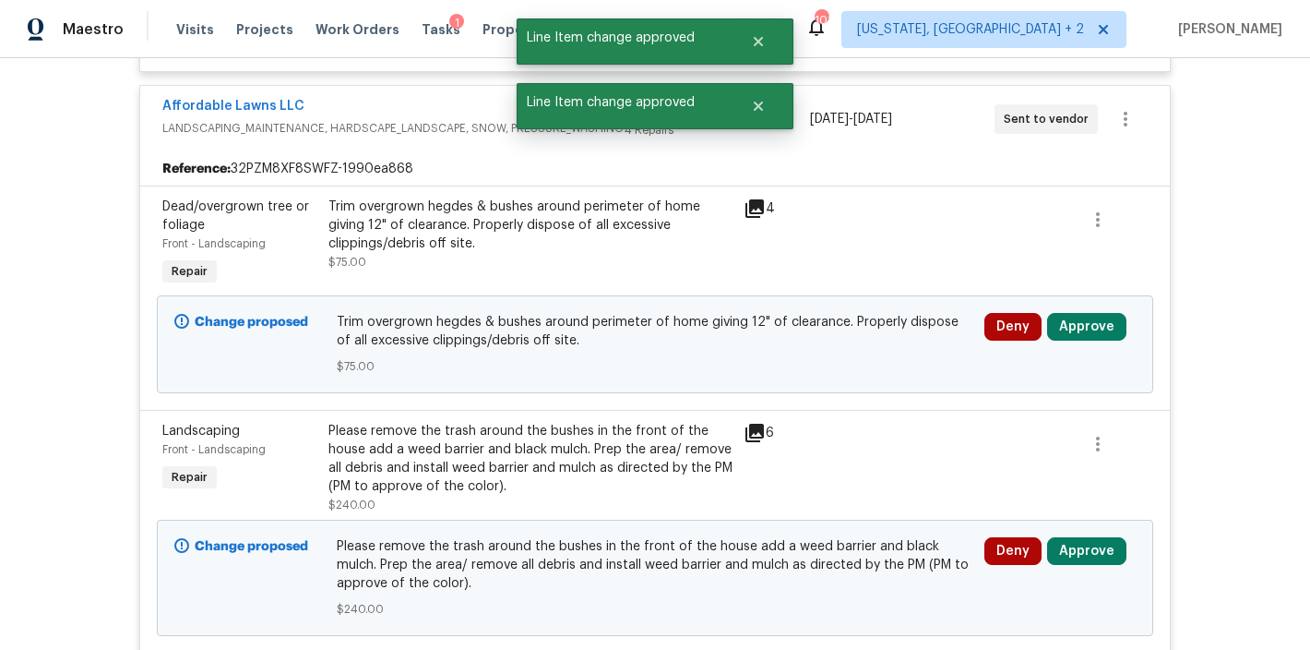
click at [1116, 316] on div "Deny Approve" at bounding box center [1059, 327] width 151 height 28
click at [1088, 329] on button "Approve" at bounding box center [1086, 327] width 79 height 28
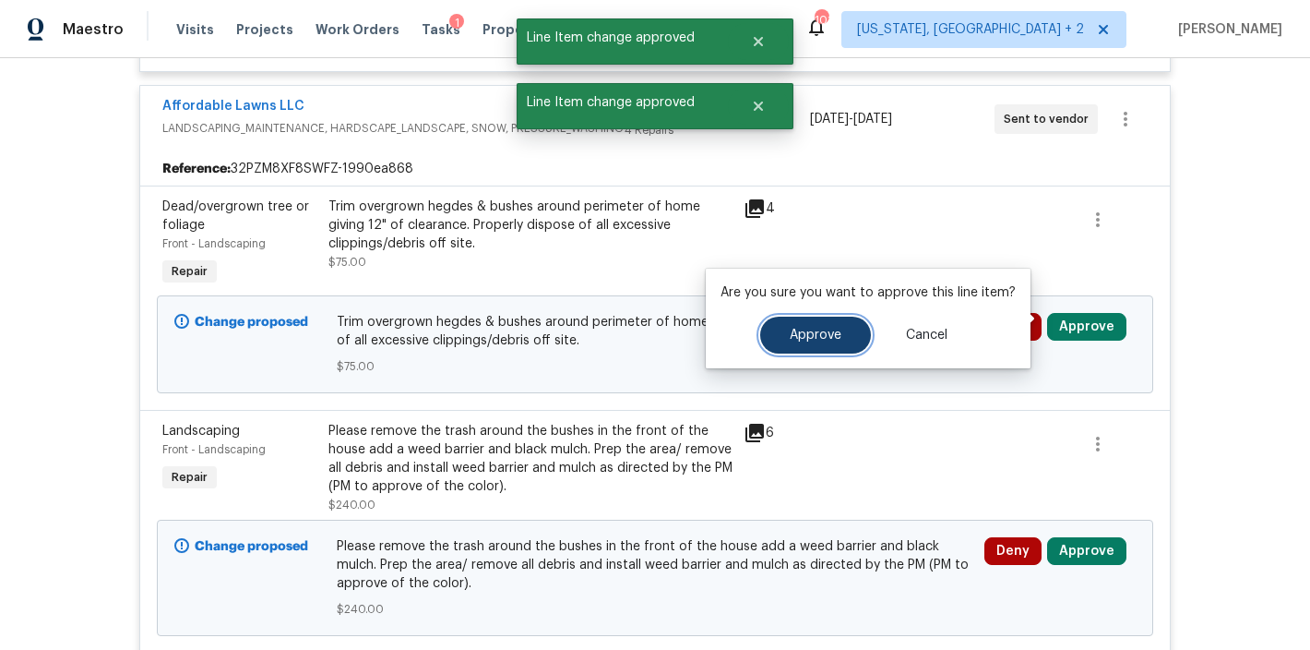
click at [796, 345] on button "Approve" at bounding box center [815, 334] width 111 height 37
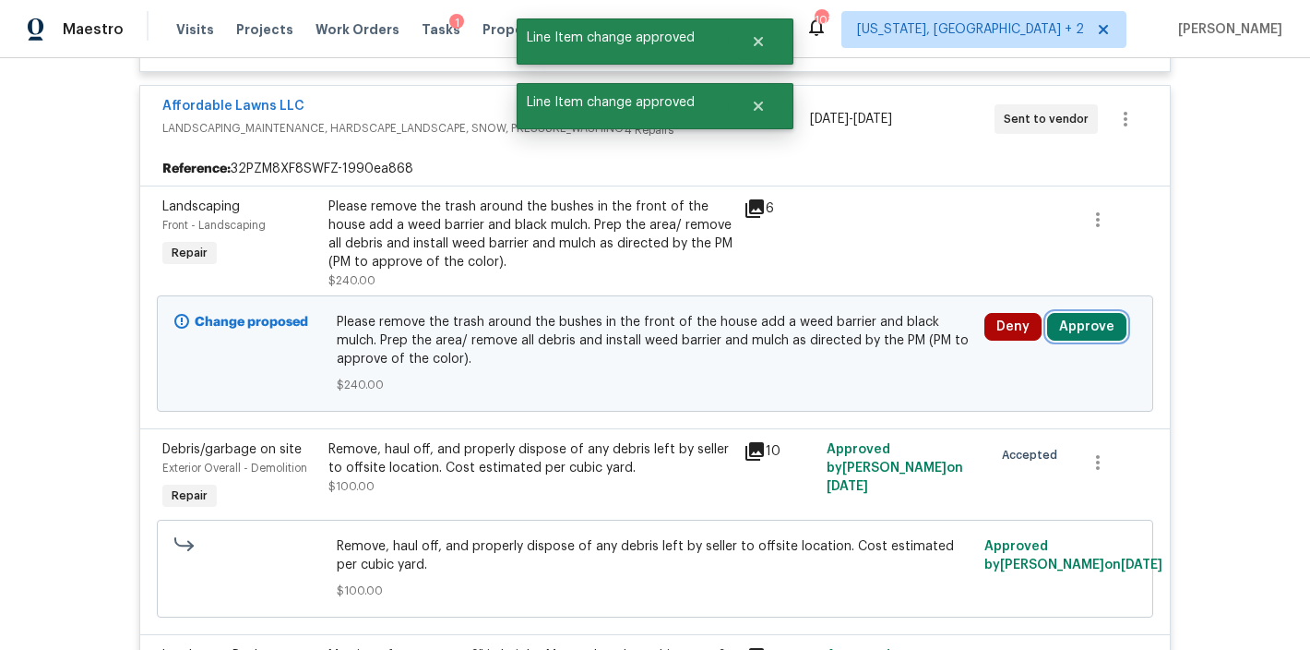
drag, startPoint x: 1073, startPoint y: 328, endPoint x: 1024, endPoint y: 331, distance: 49.0
click at [1074, 328] on button "Approve" at bounding box center [1086, 327] width 79 height 28
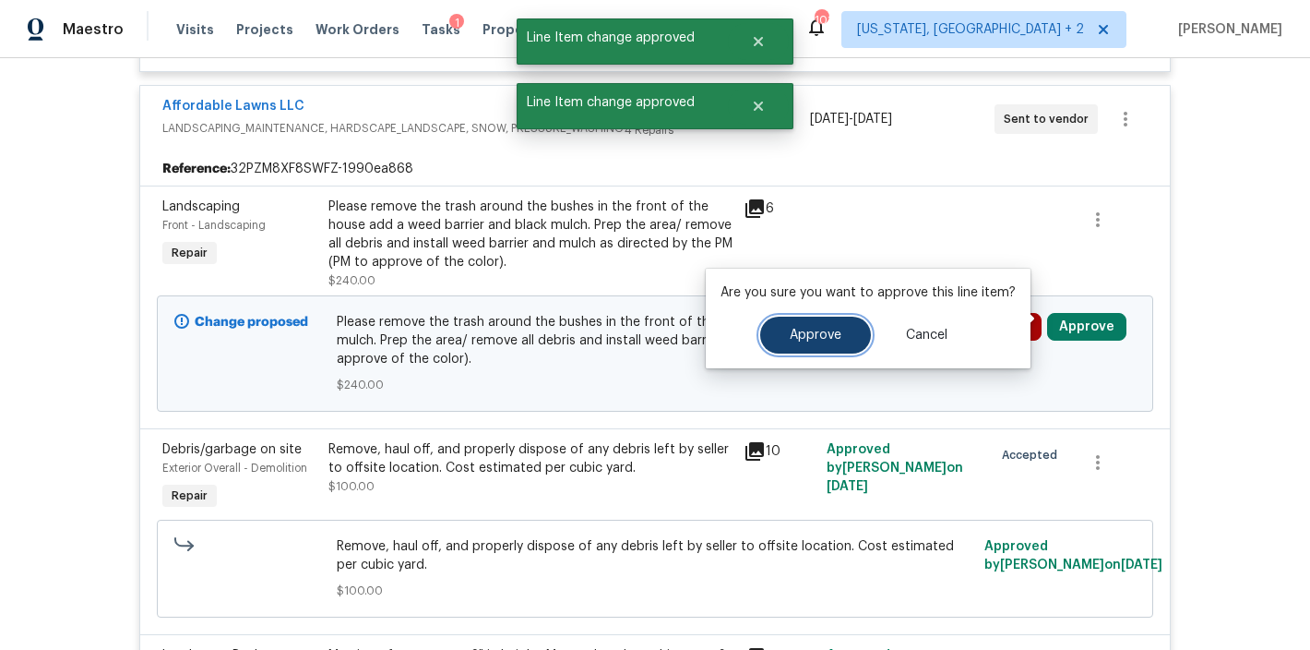
click at [799, 333] on span "Approve" at bounding box center [816, 335] width 52 height 14
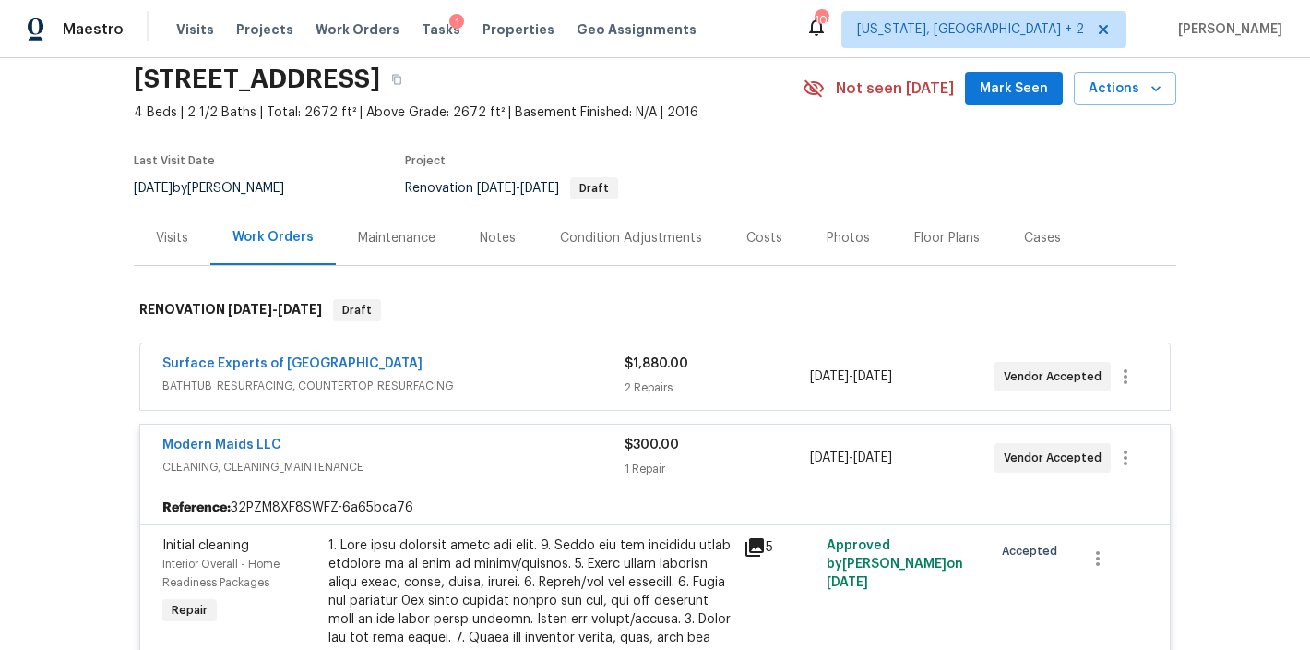
scroll to position [0, 0]
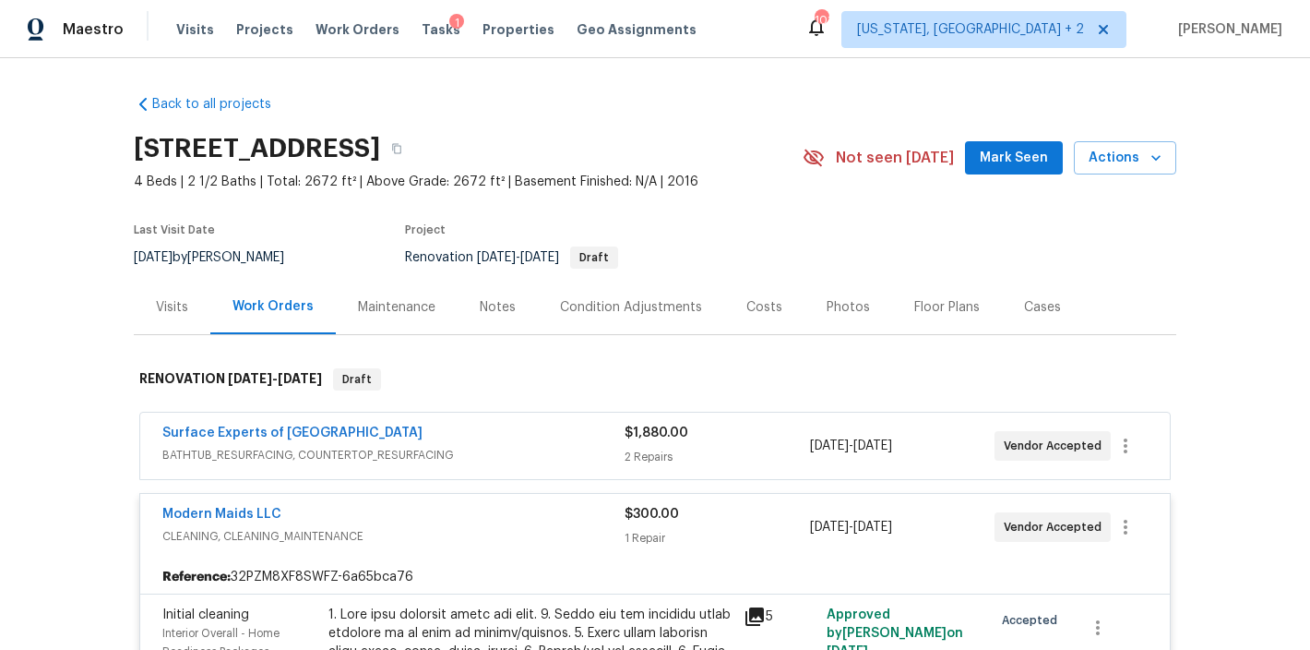
click at [766, 310] on div "Costs" at bounding box center [764, 307] width 36 height 18
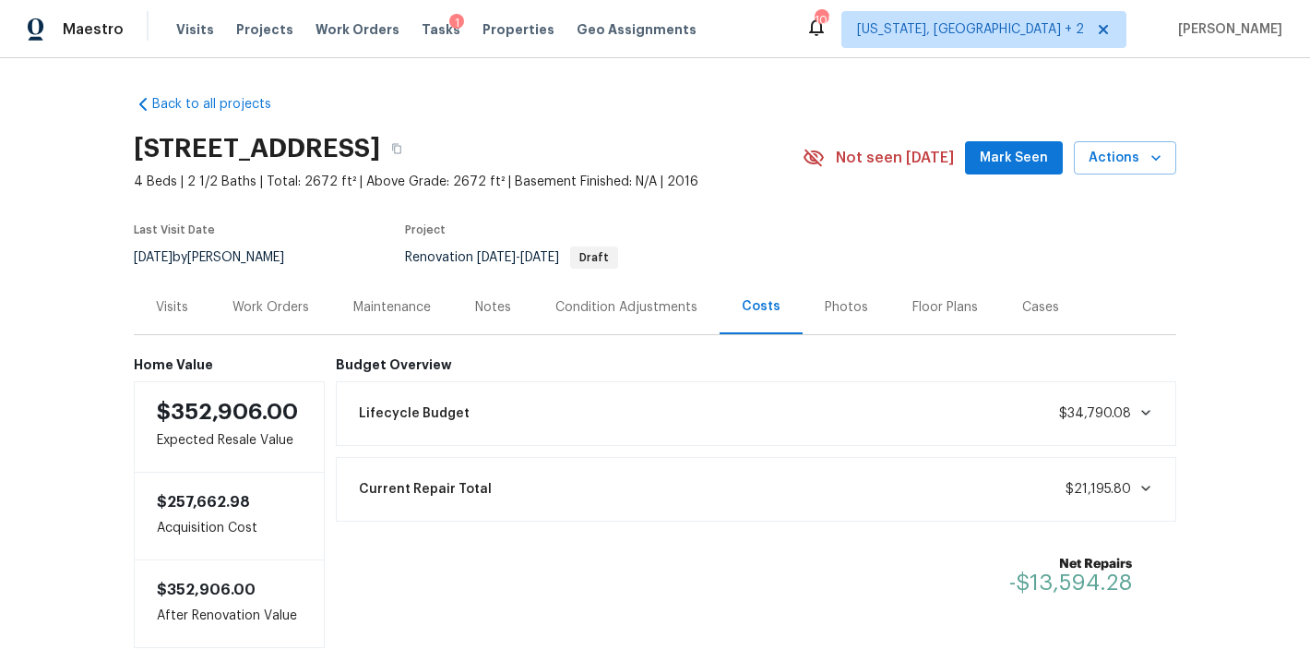
click at [233, 301] on div "Work Orders" at bounding box center [271, 307] width 77 height 18
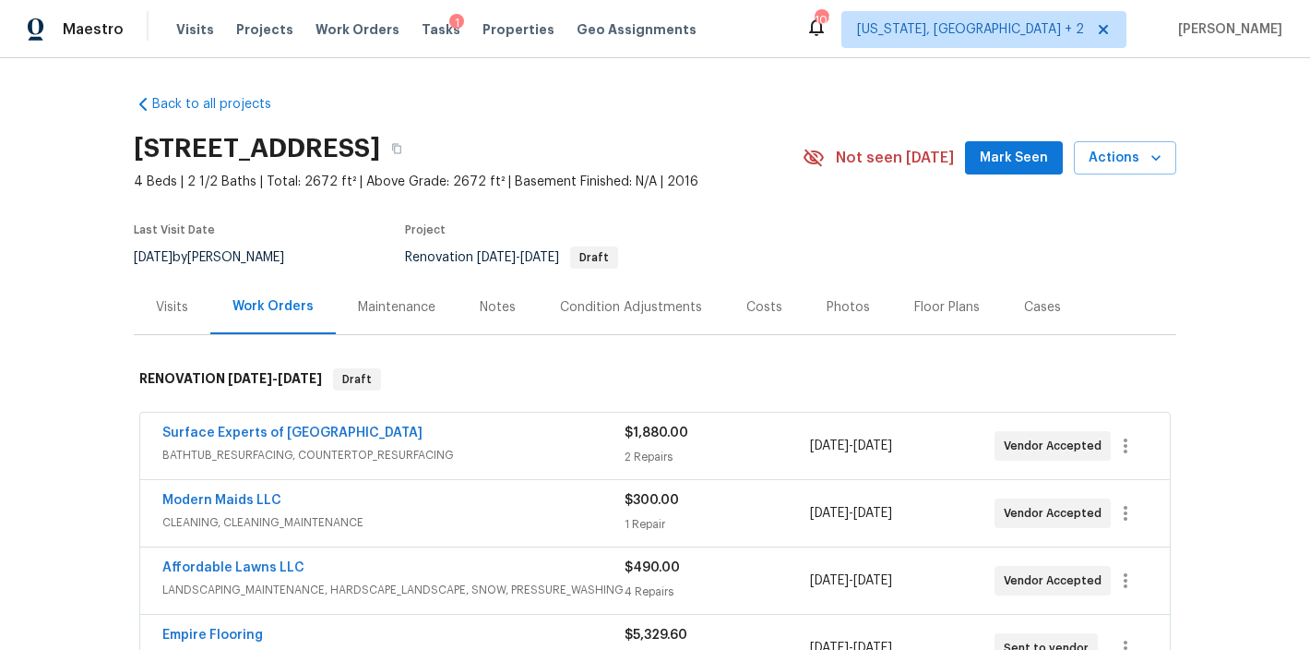
click at [480, 308] on div "Notes" at bounding box center [498, 307] width 36 height 18
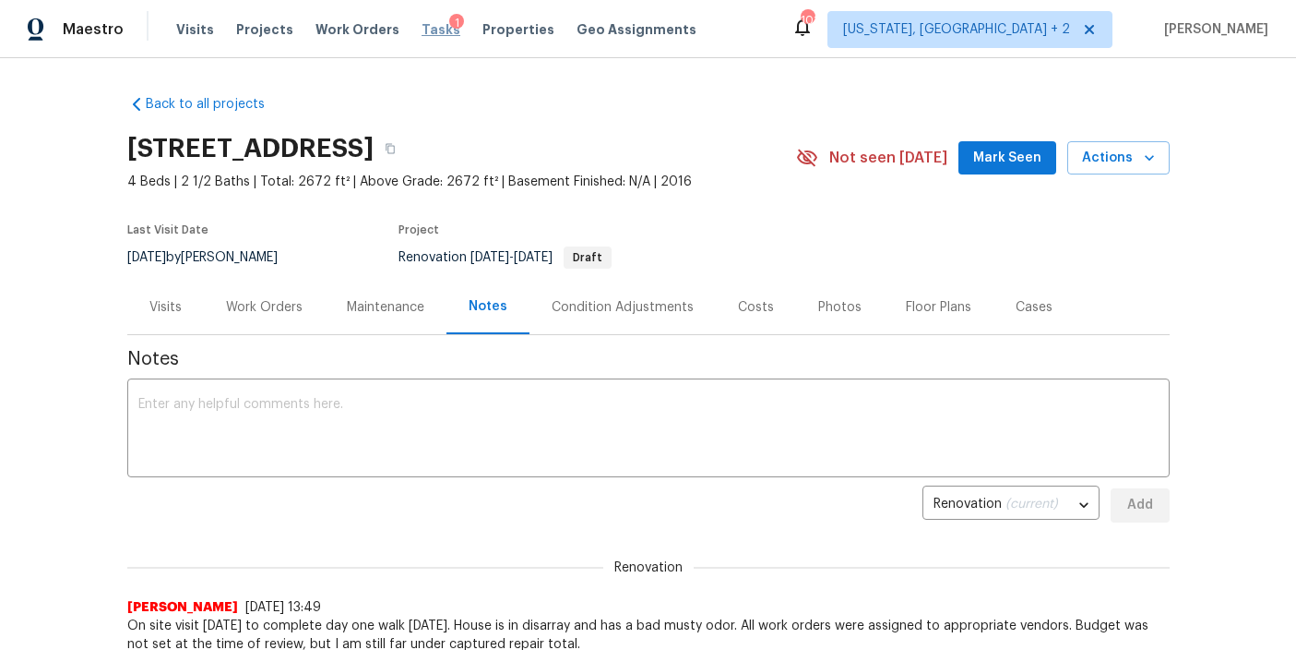
click at [428, 29] on span "Tasks" at bounding box center [441, 29] width 39 height 13
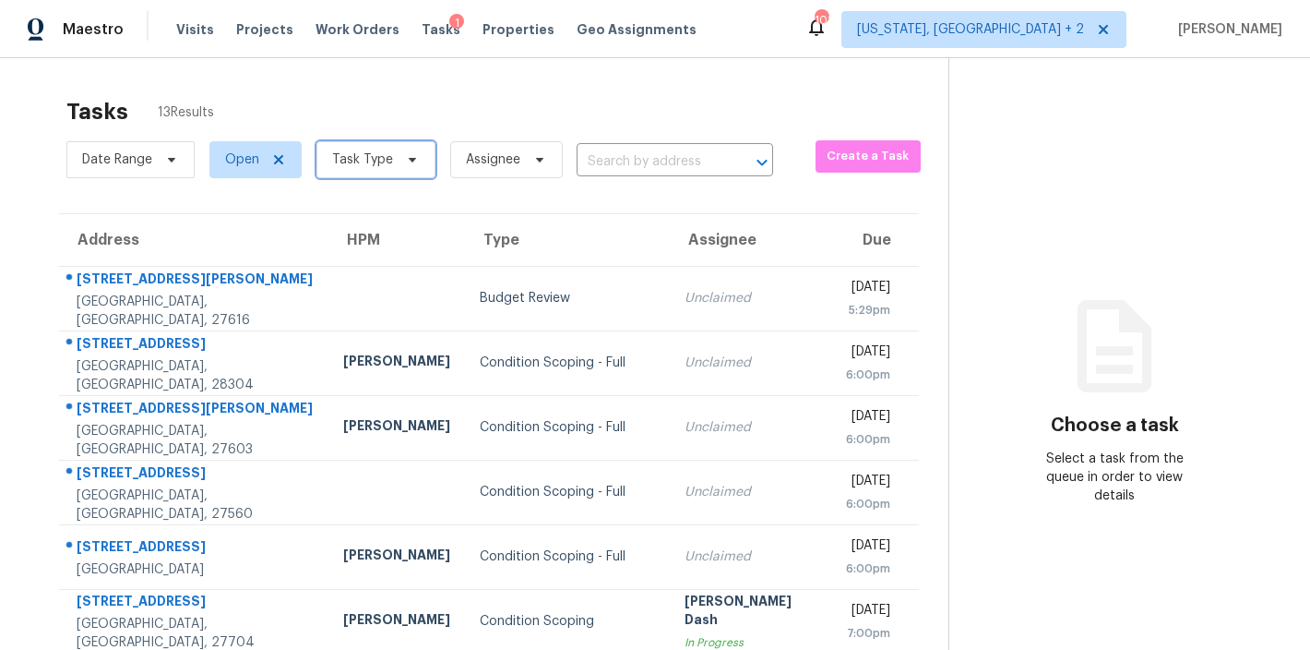
click at [363, 162] on span "Task Type" at bounding box center [362, 159] width 61 height 18
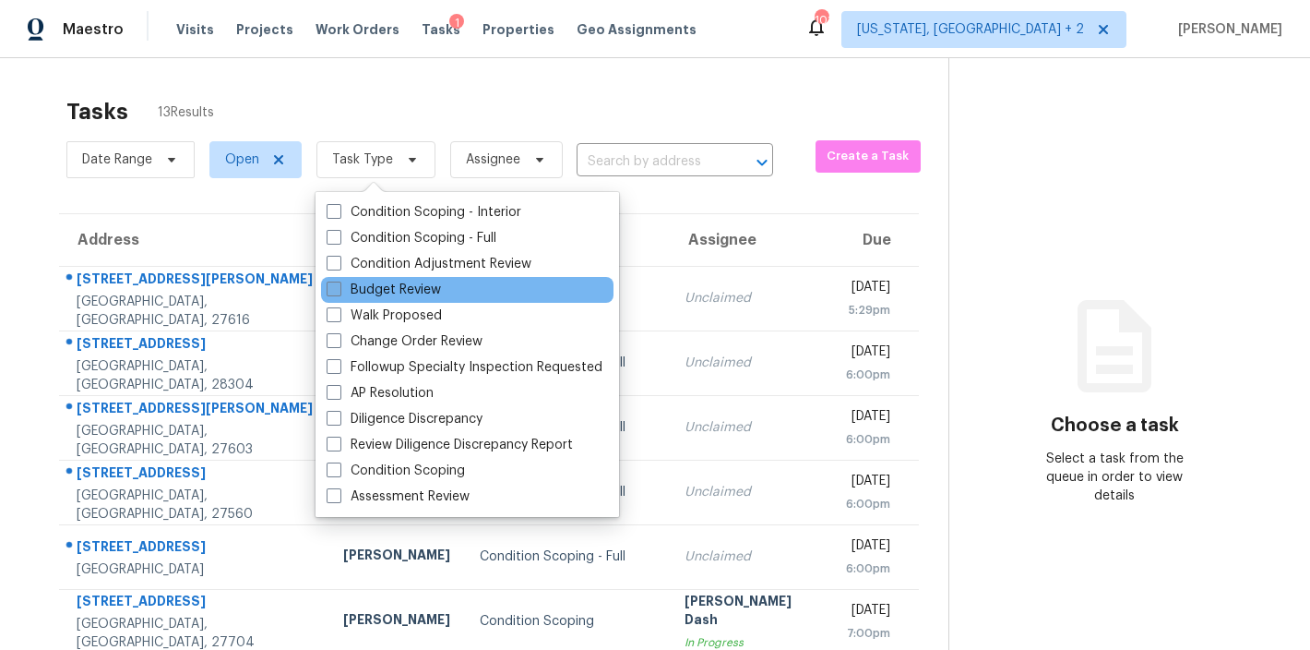
click at [396, 289] on label "Budget Review" at bounding box center [384, 289] width 114 height 18
click at [339, 289] on input "Budget Review" at bounding box center [333, 286] width 12 height 12
checkbox input "true"
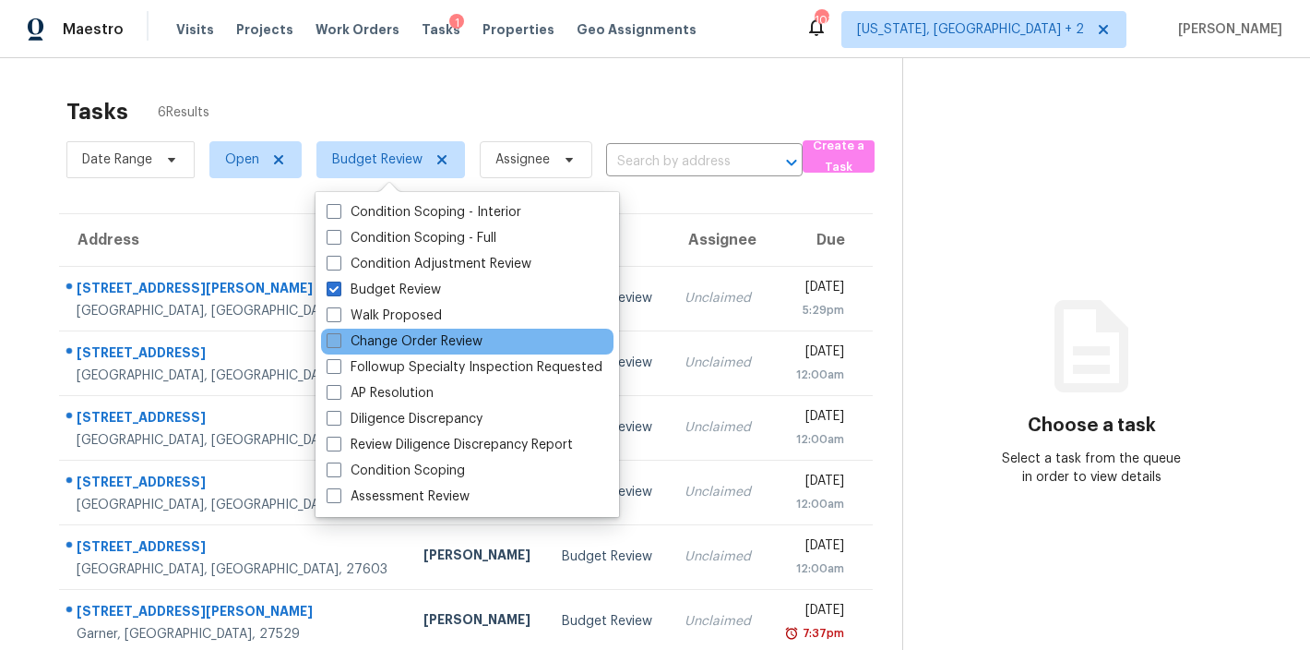
click at [391, 340] on label "Change Order Review" at bounding box center [405, 341] width 156 height 18
click at [339, 340] on input "Change Order Review" at bounding box center [333, 338] width 12 height 12
checkbox input "true"
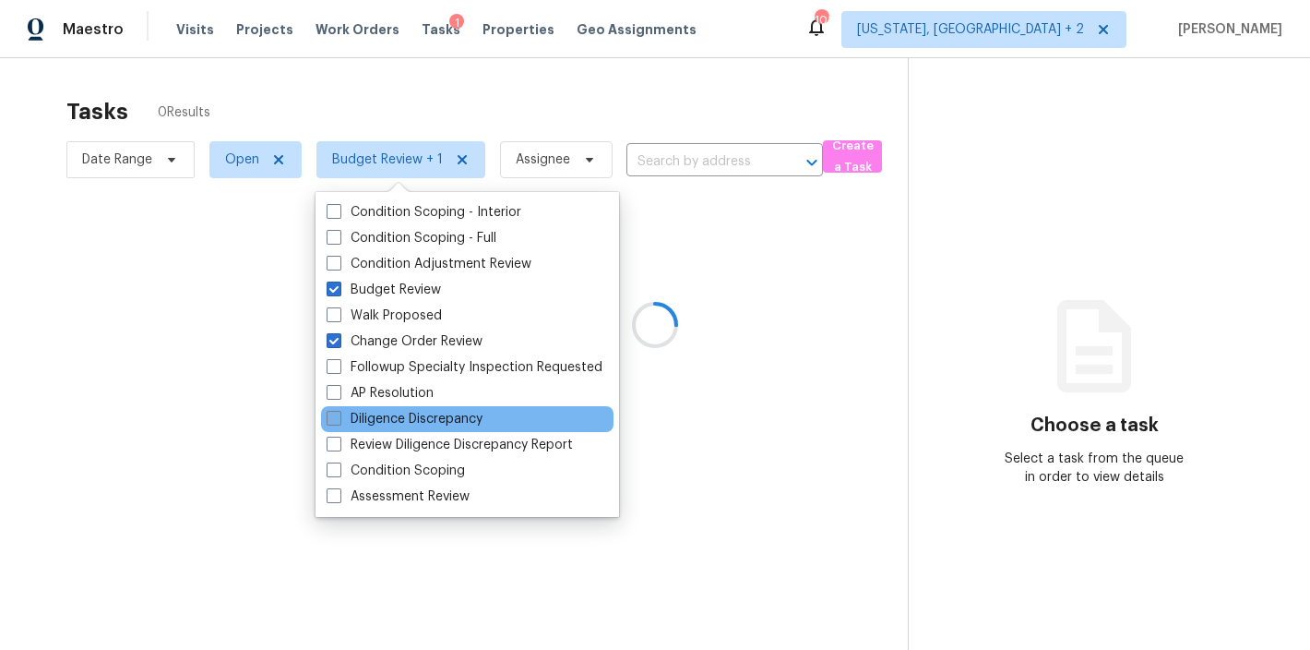
click at [417, 417] on label "Diligence Discrepancy" at bounding box center [405, 419] width 156 height 18
click at [339, 417] on input "Diligence Discrepancy" at bounding box center [333, 416] width 12 height 12
checkbox input "true"
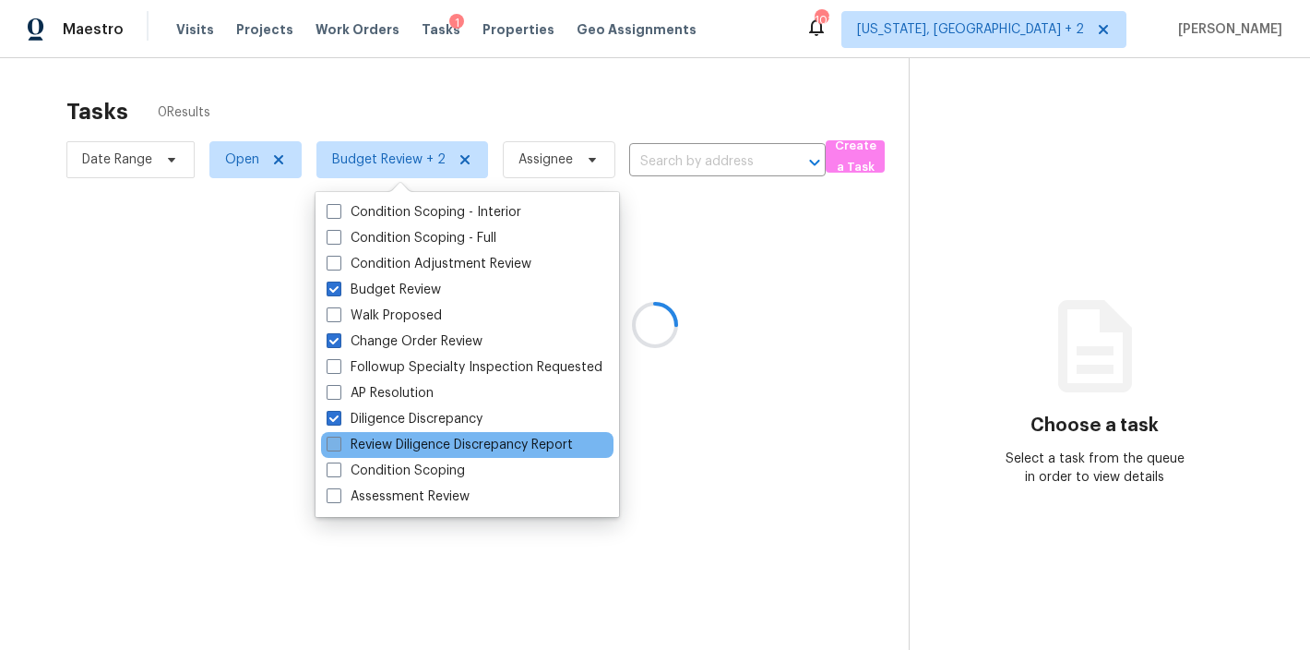
click at [421, 451] on label "Review Diligence Discrepancy Report" at bounding box center [450, 444] width 246 height 18
click at [339, 447] on input "Review Diligence Discrepancy Report" at bounding box center [333, 441] width 12 height 12
checkbox input "true"
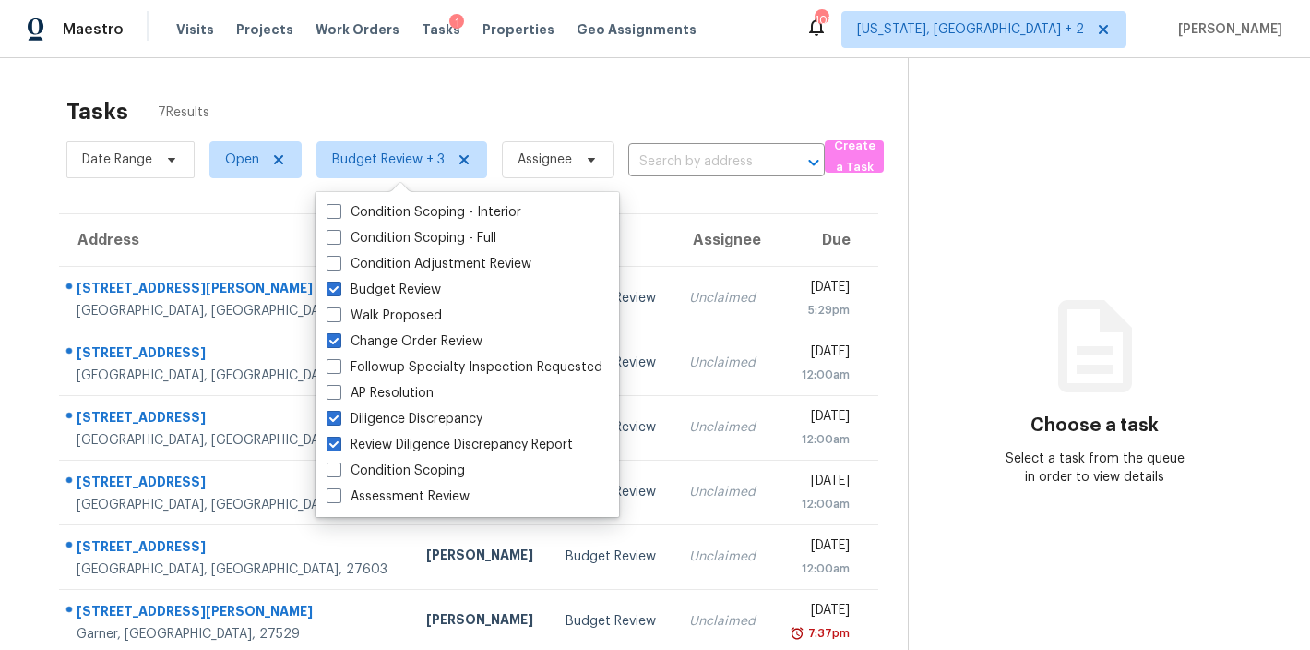
click at [550, 102] on div "Tasks 7 Results" at bounding box center [486, 112] width 841 height 48
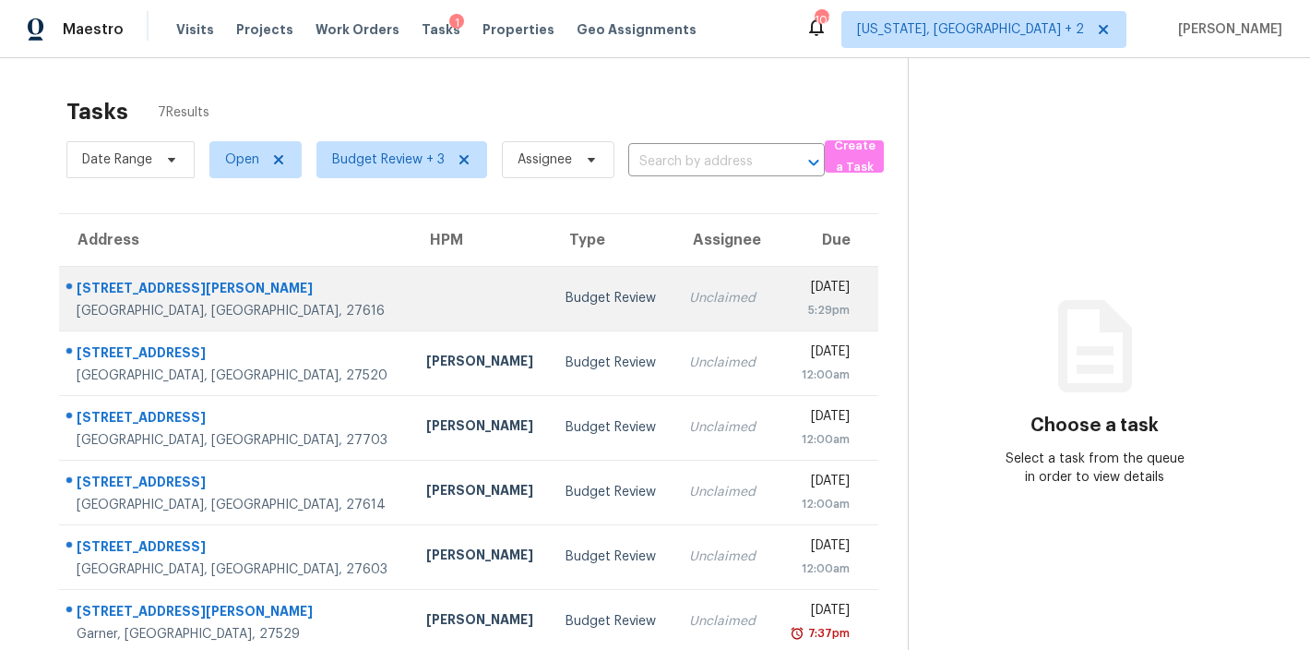
click at [566, 300] on div "Budget Review" at bounding box center [612, 298] width 93 height 18
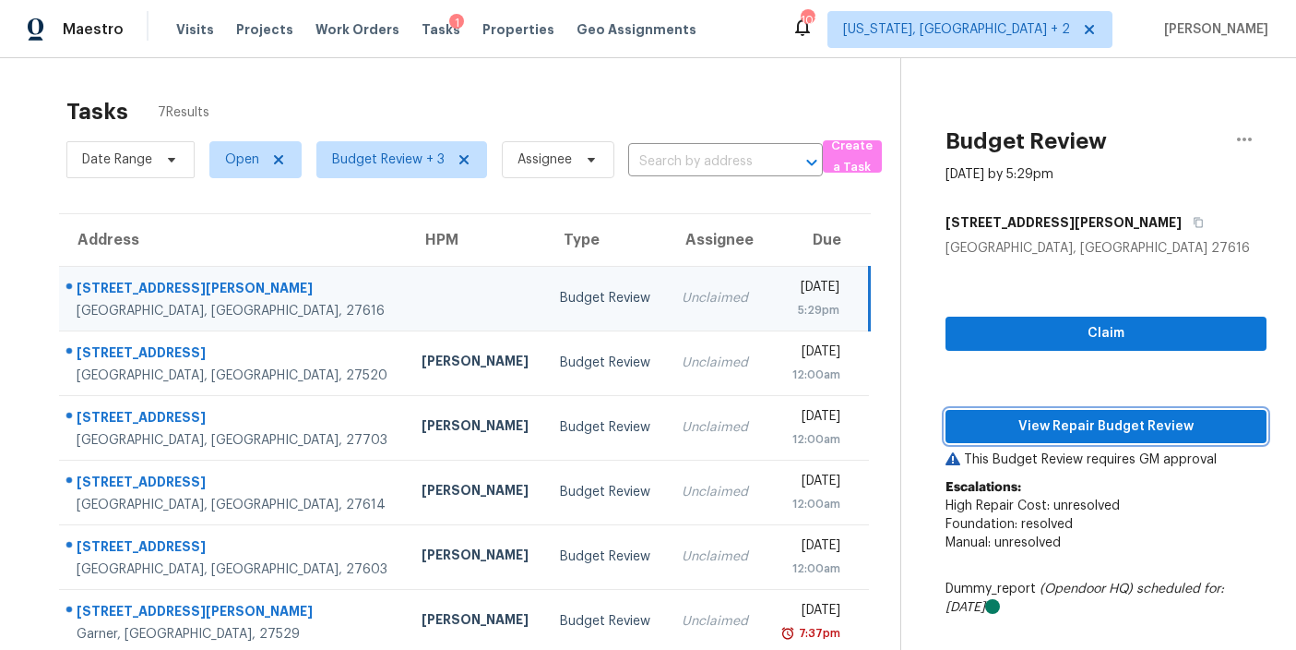
click at [1109, 421] on span "View Repair Budget Review" at bounding box center [1106, 426] width 292 height 23
click at [670, 88] on div "Tasks 7 Results" at bounding box center [483, 112] width 834 height 48
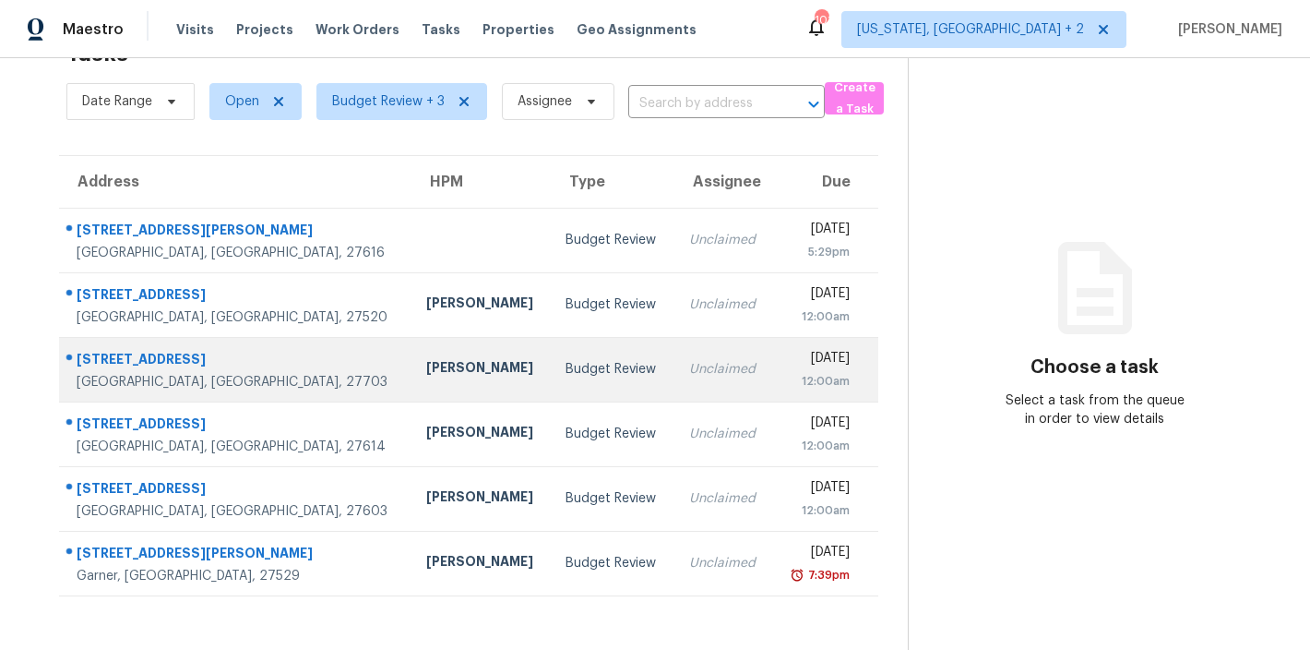
scroll to position [72, 0]
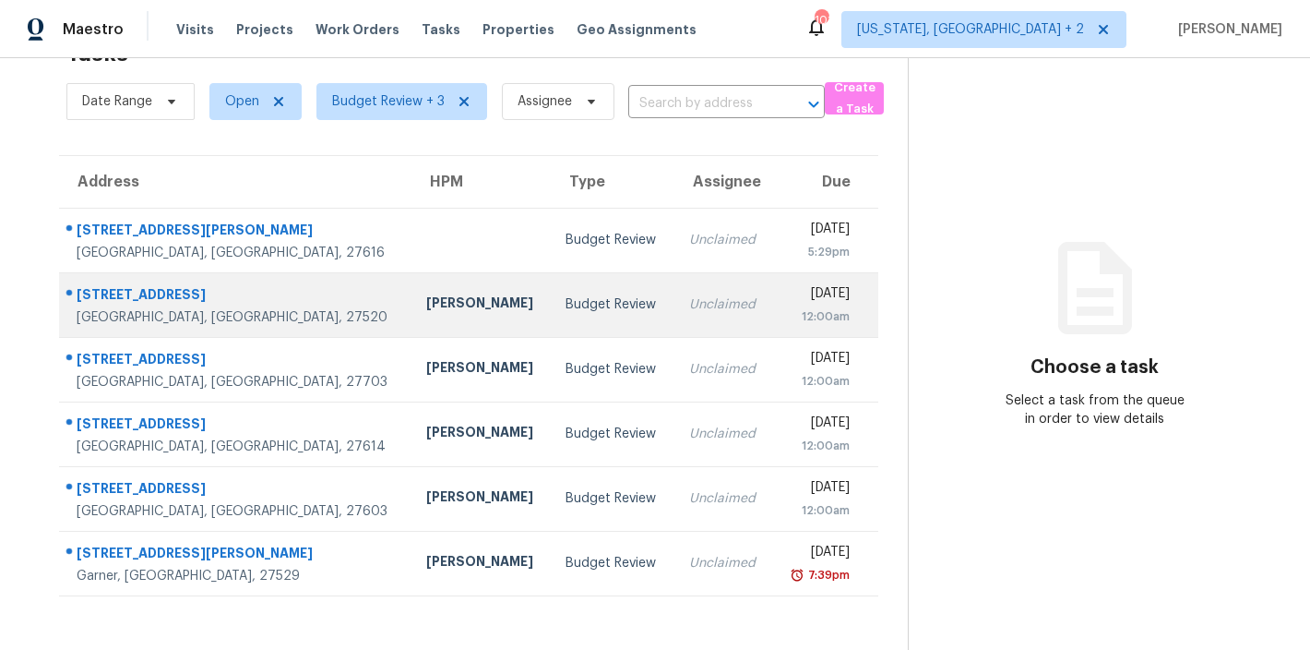
click at [566, 295] on div "Budget Review" at bounding box center [612, 304] width 93 height 18
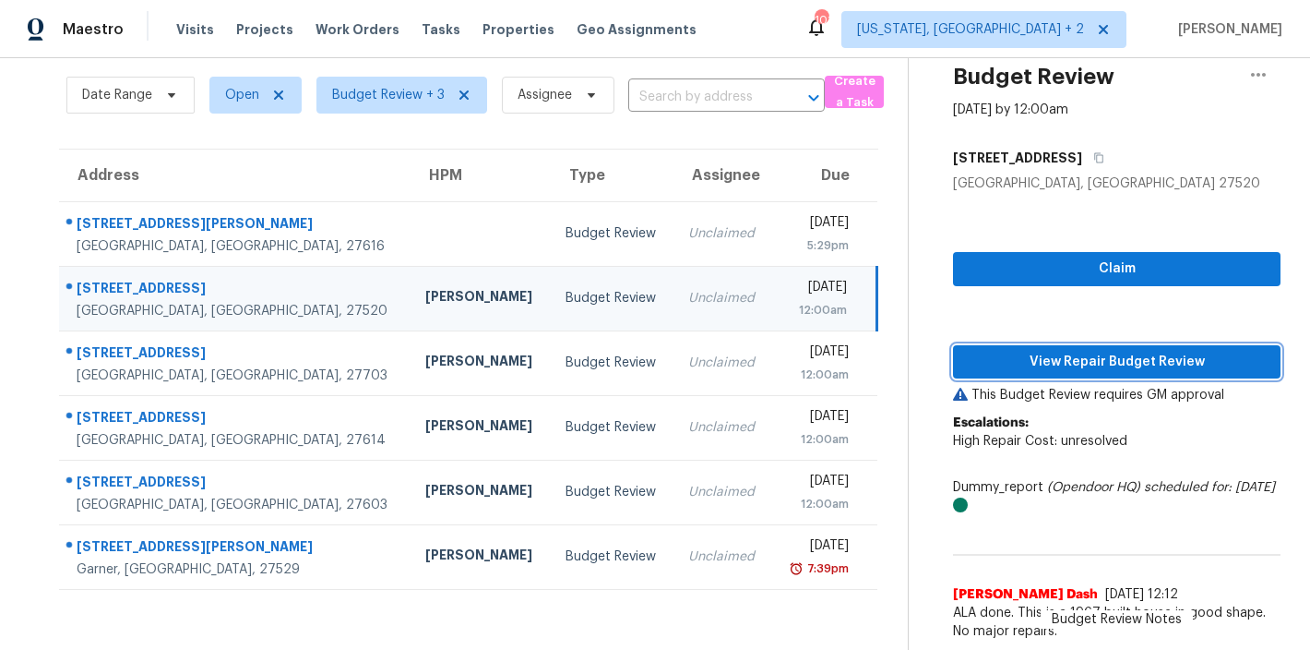
click at [1141, 355] on span "View Repair Budget Review" at bounding box center [1117, 362] width 298 height 23
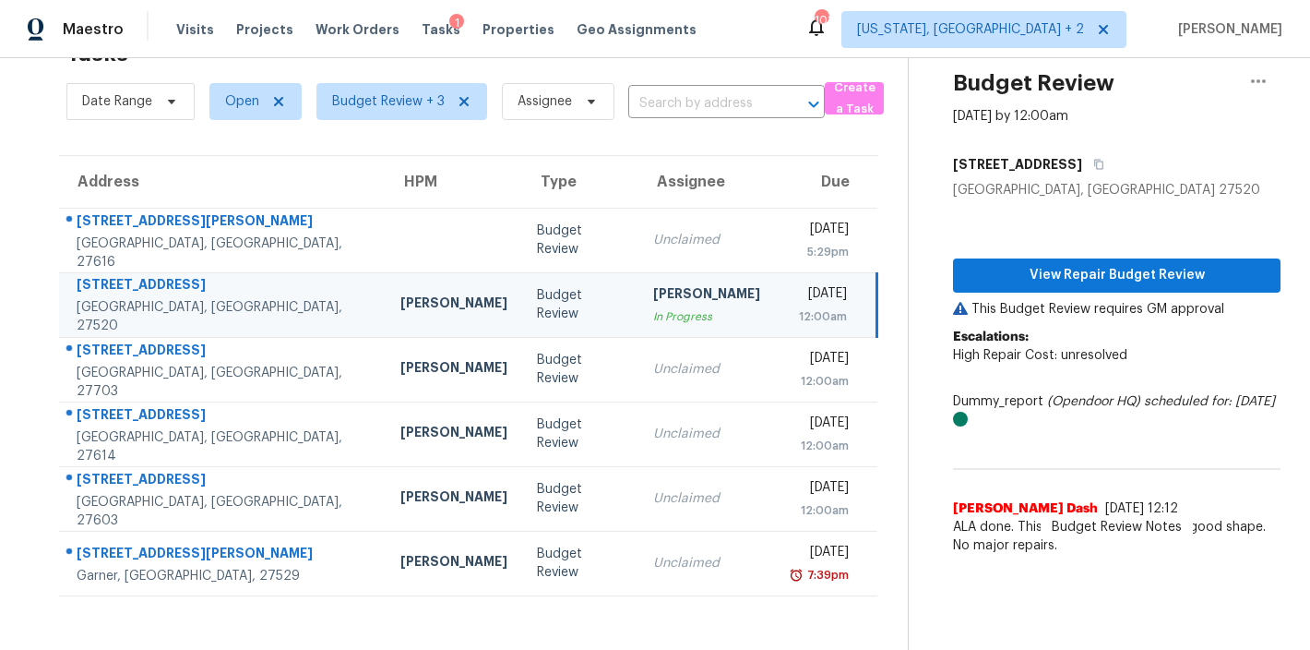
click at [705, 35] on div "Maestro Visits Projects Work Orders Tasks 1 Properties Geo Assignments 101 [US_…" at bounding box center [655, 29] width 1310 height 58
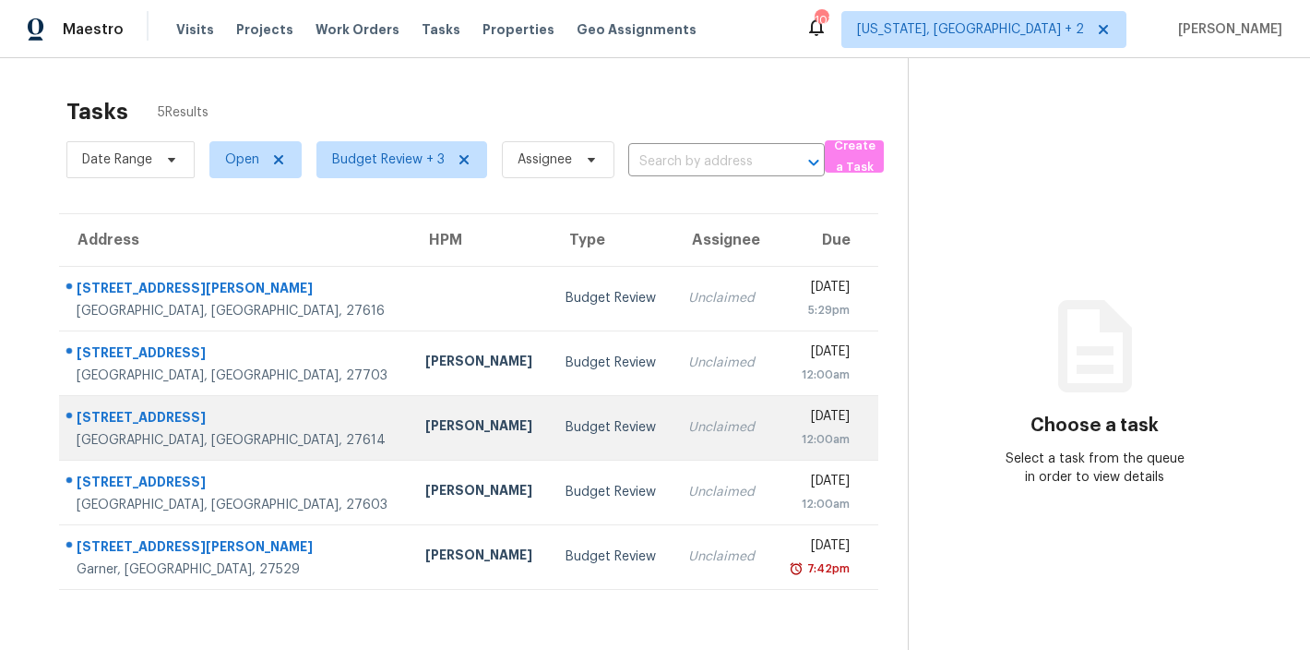
click at [551, 439] on td "Budget Review" at bounding box center [612, 427] width 123 height 65
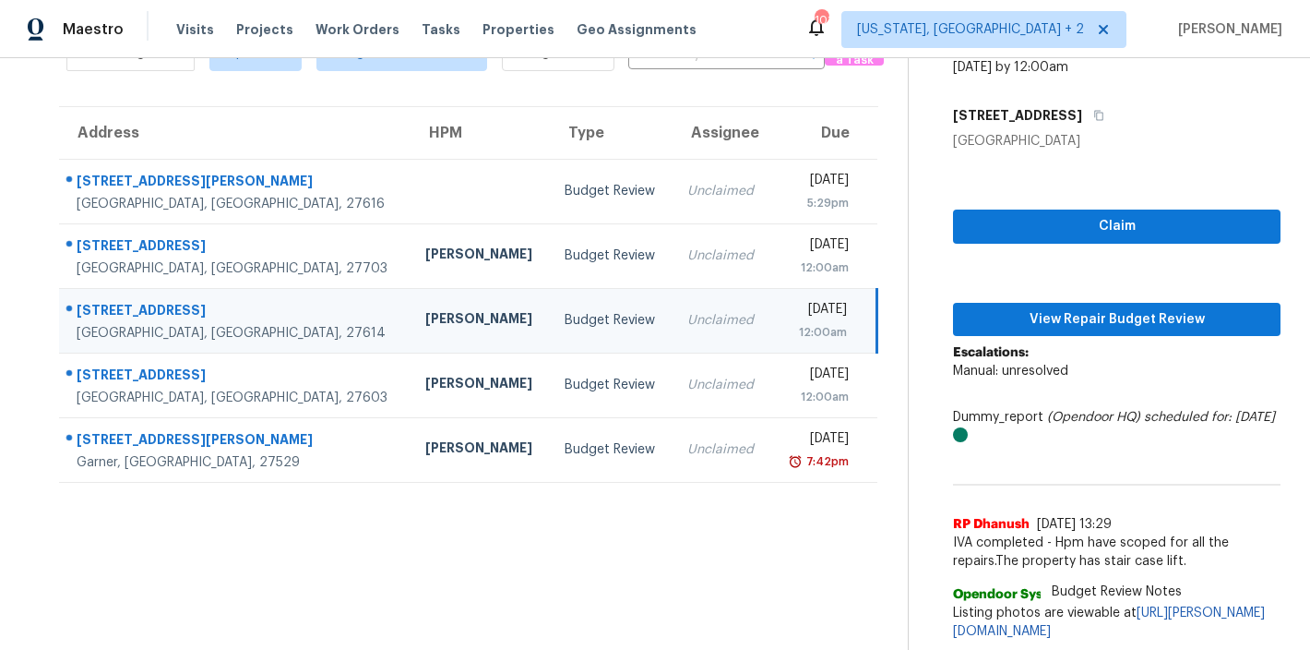
scroll to position [139, 0]
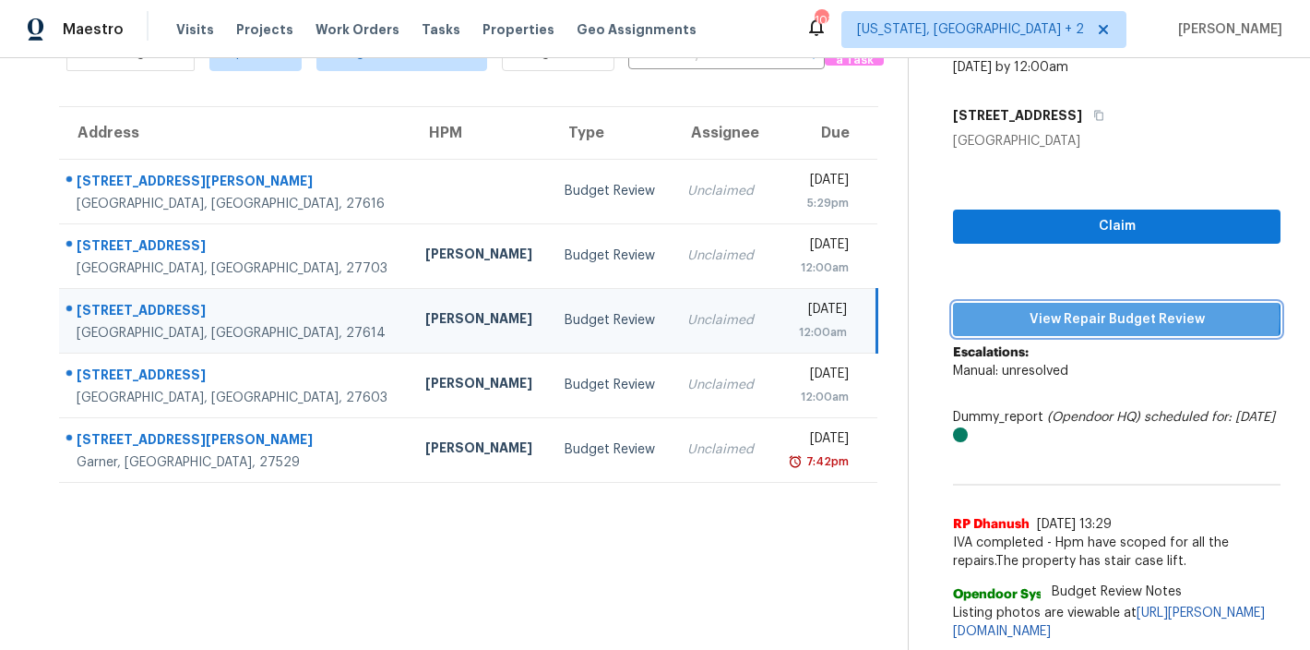
click at [1076, 308] on span "View Repair Budget Review" at bounding box center [1117, 319] width 298 height 23
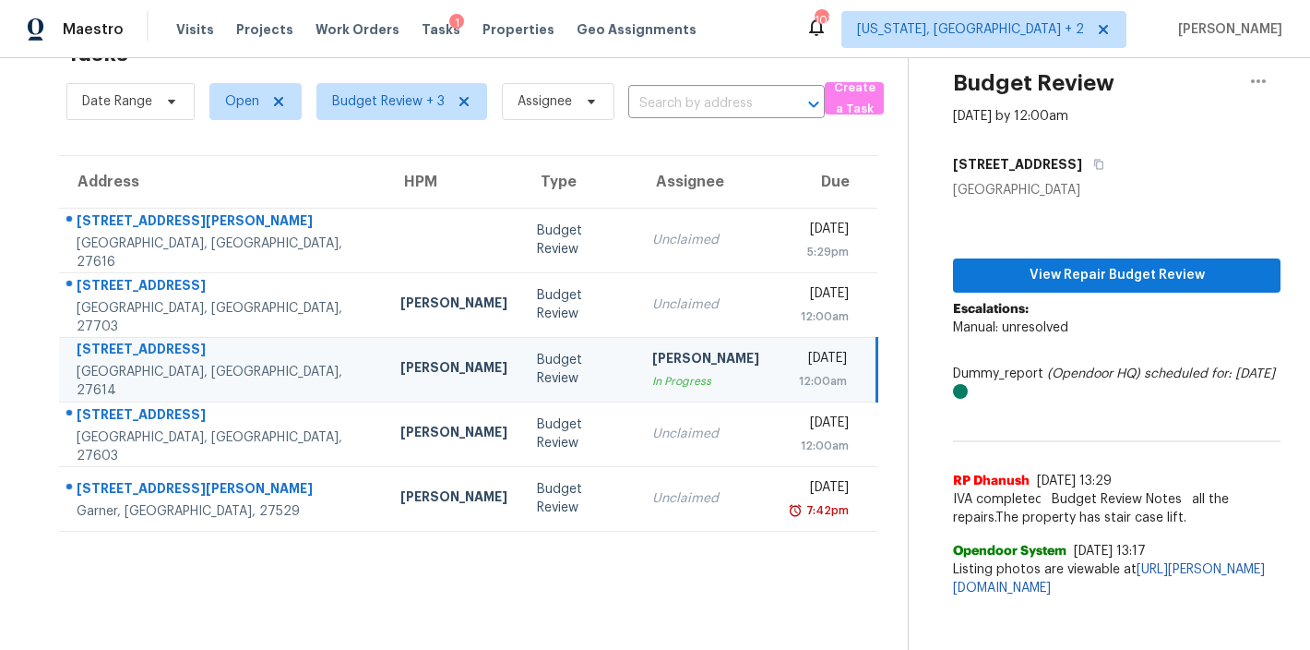
scroll to position [72, 0]
click at [762, 37] on div "Maestro Visits Projects Work Orders Tasks 1 Properties Geo Assignments 101 [US_…" at bounding box center [655, 29] width 1310 height 58
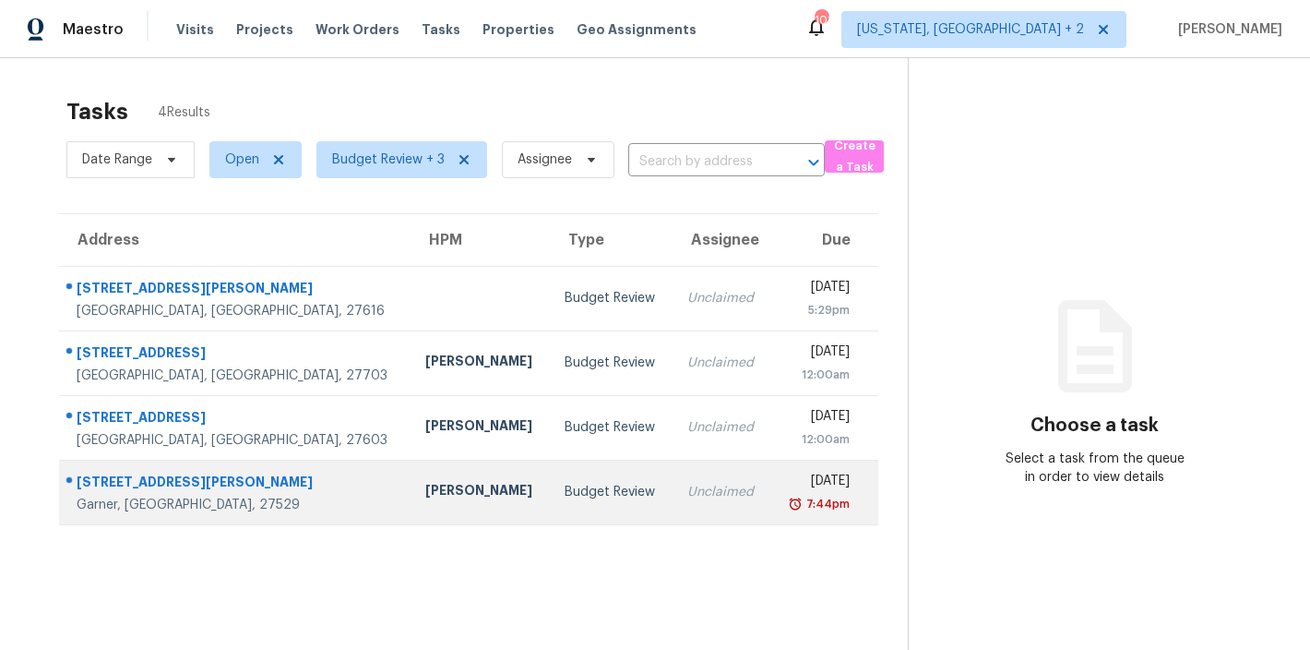
click at [411, 473] on td "[PERSON_NAME]" at bounding box center [480, 491] width 139 height 65
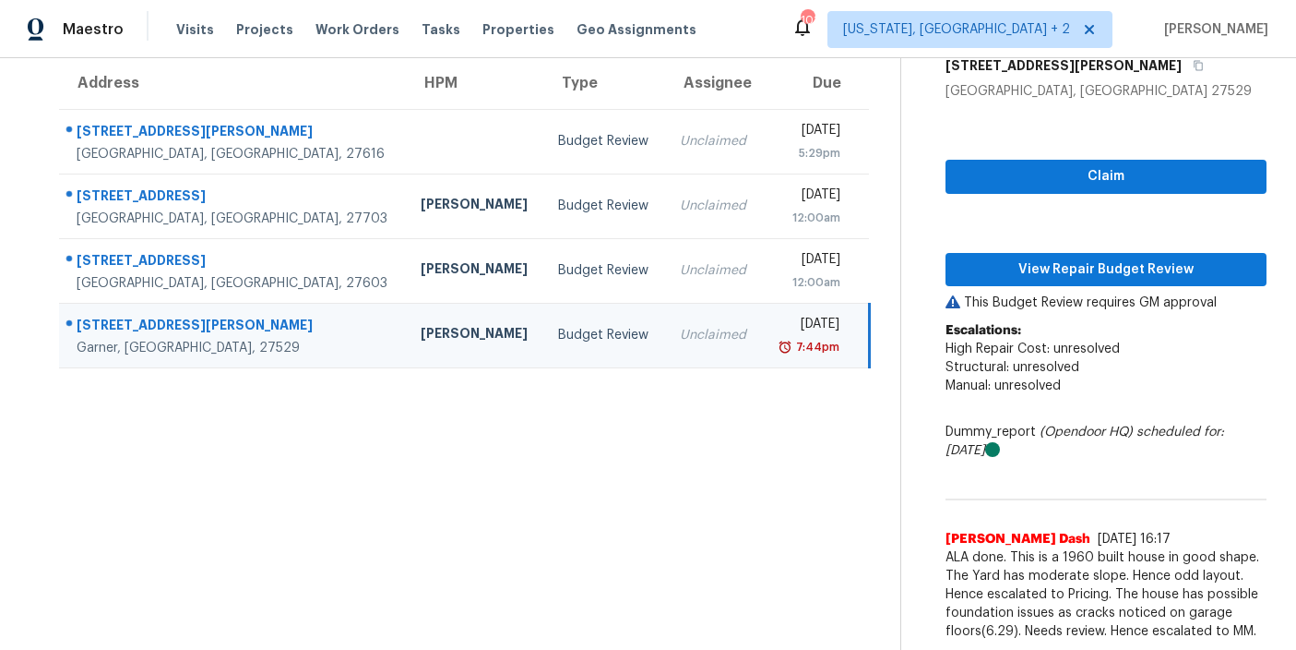
scroll to position [171, 0]
click at [1056, 272] on div "Claim View Repair Budget Review This Budget Review requires GM approval Escalat…" at bounding box center [1106, 375] width 321 height 549
click at [1062, 258] on span "View Repair Budget Review" at bounding box center [1106, 269] width 292 height 23
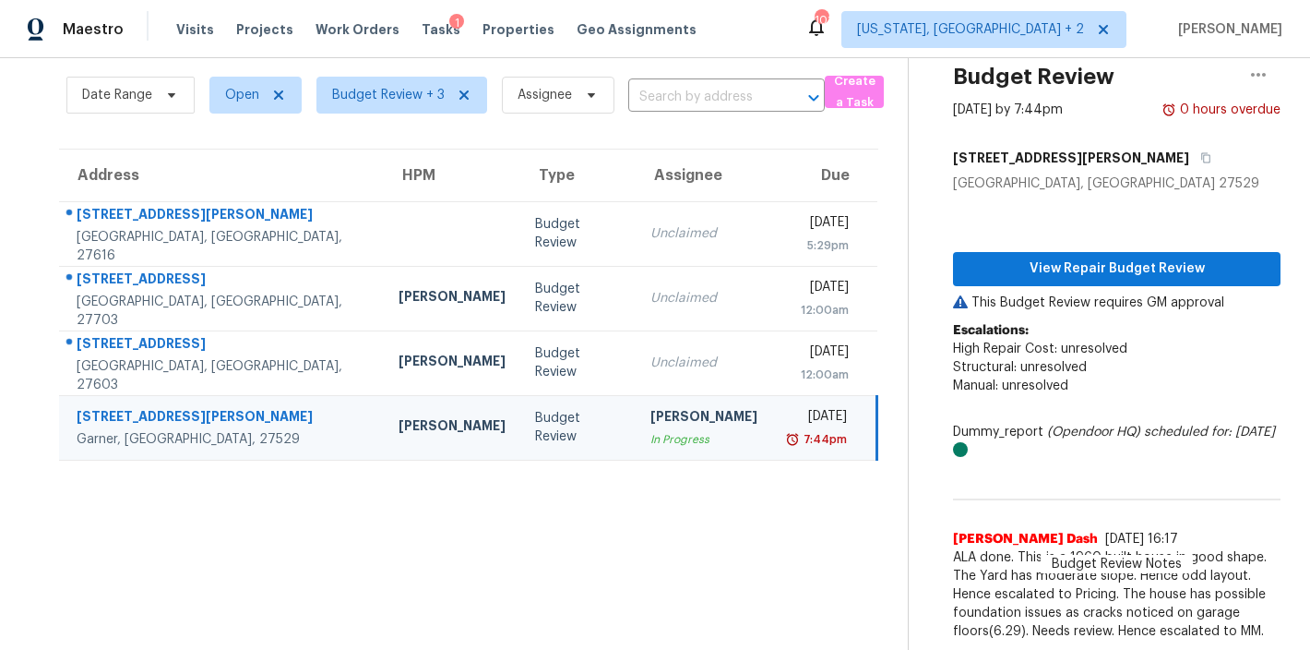
scroll to position [78, 0]
click at [708, 16] on div "Maestro Visits Projects Work Orders Tasks 1 Properties Geo Assignments 101 [US_…" at bounding box center [655, 29] width 1310 height 58
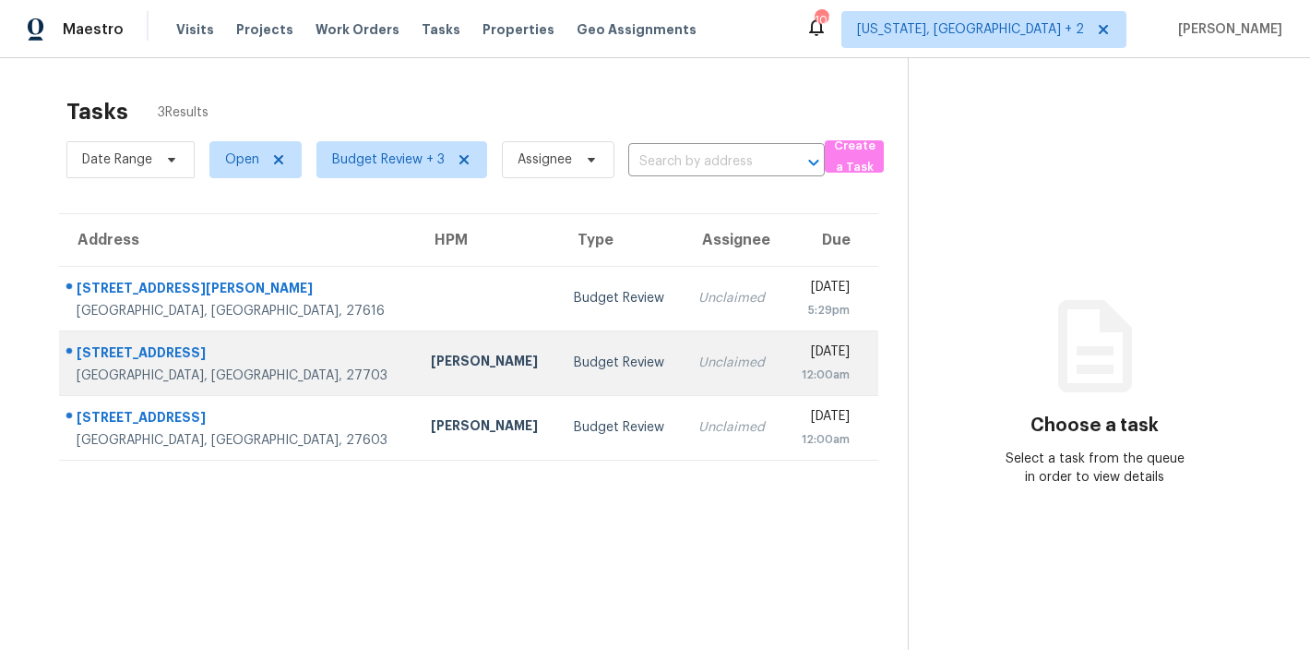
click at [559, 370] on td "Budget Review" at bounding box center [621, 362] width 125 height 65
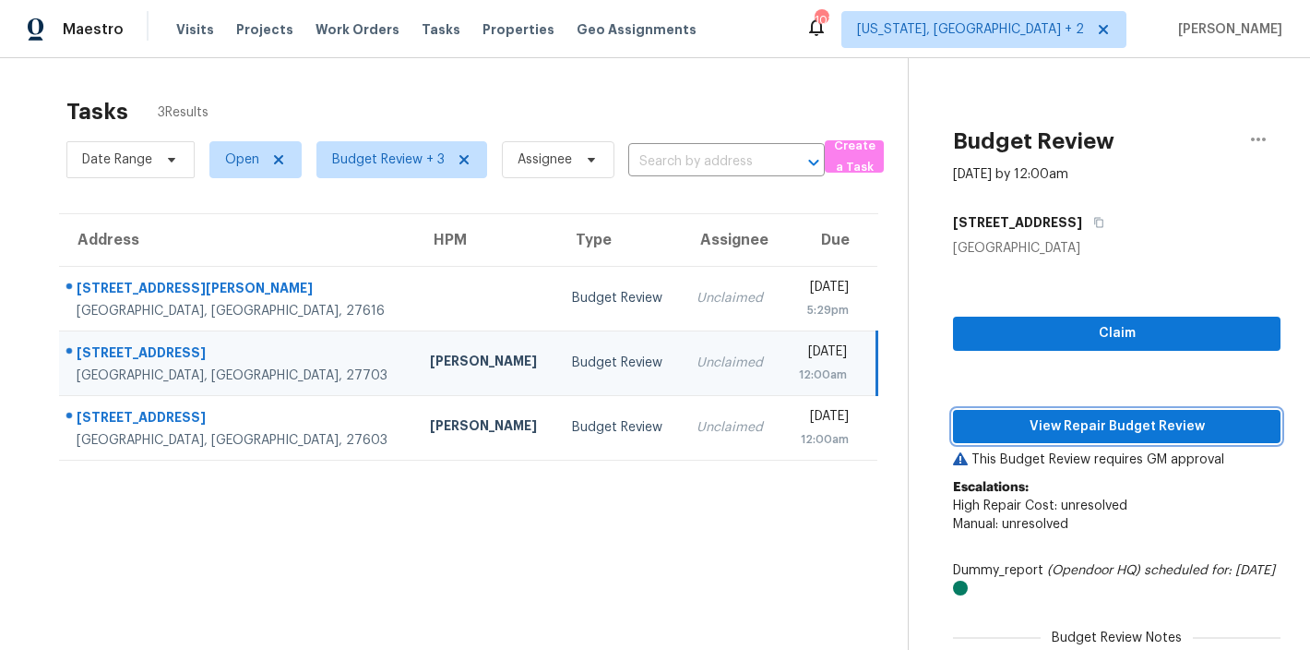
click at [1131, 423] on span "View Repair Budget Review" at bounding box center [1117, 426] width 298 height 23
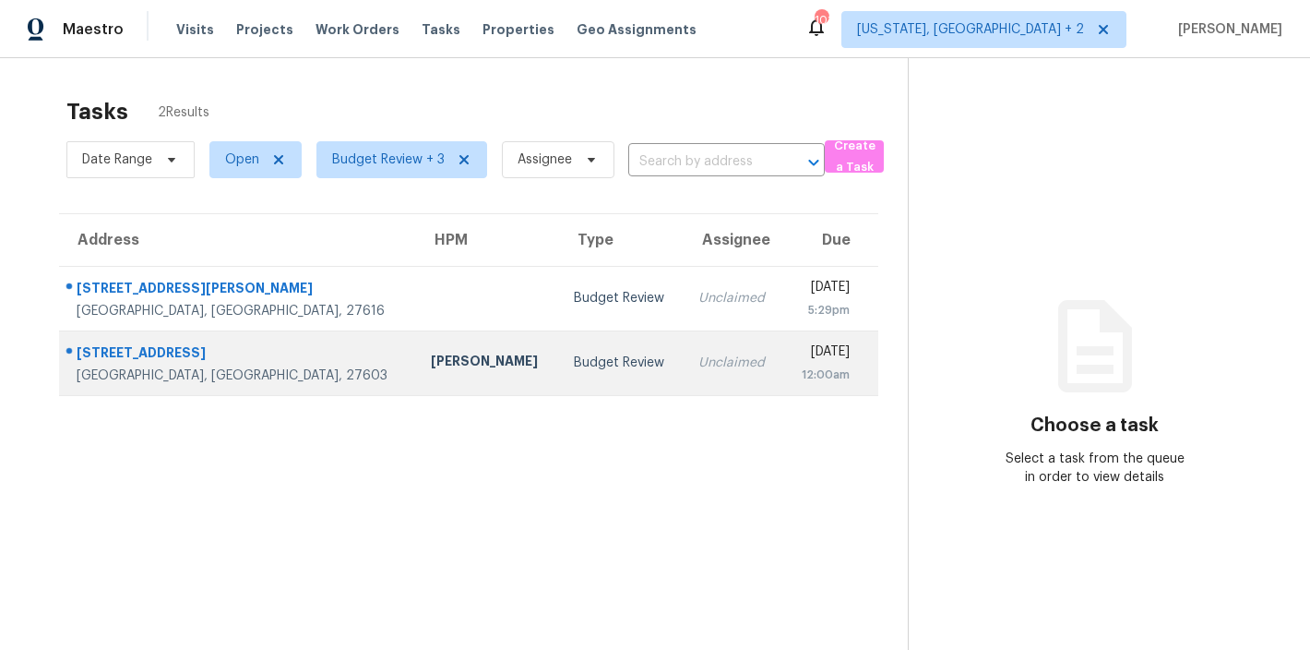
click at [698, 353] on div "Unclaimed" at bounding box center [733, 362] width 70 height 18
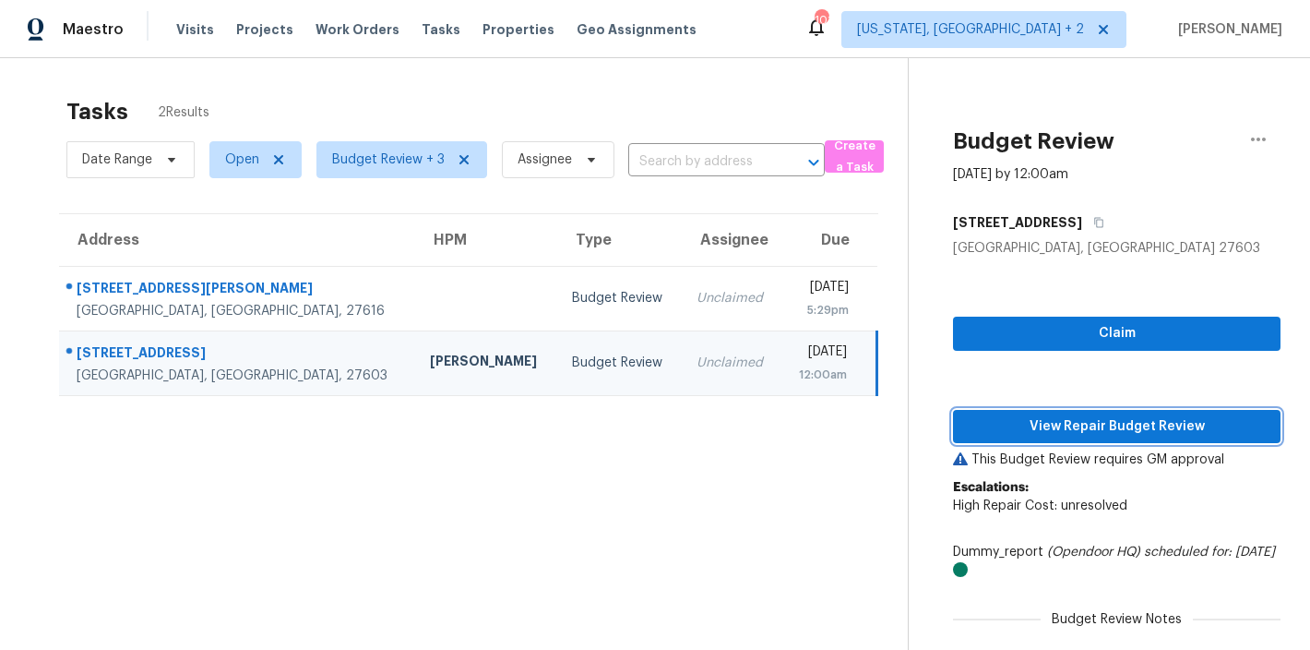
click at [1135, 415] on span "View Repair Budget Review" at bounding box center [1117, 426] width 298 height 23
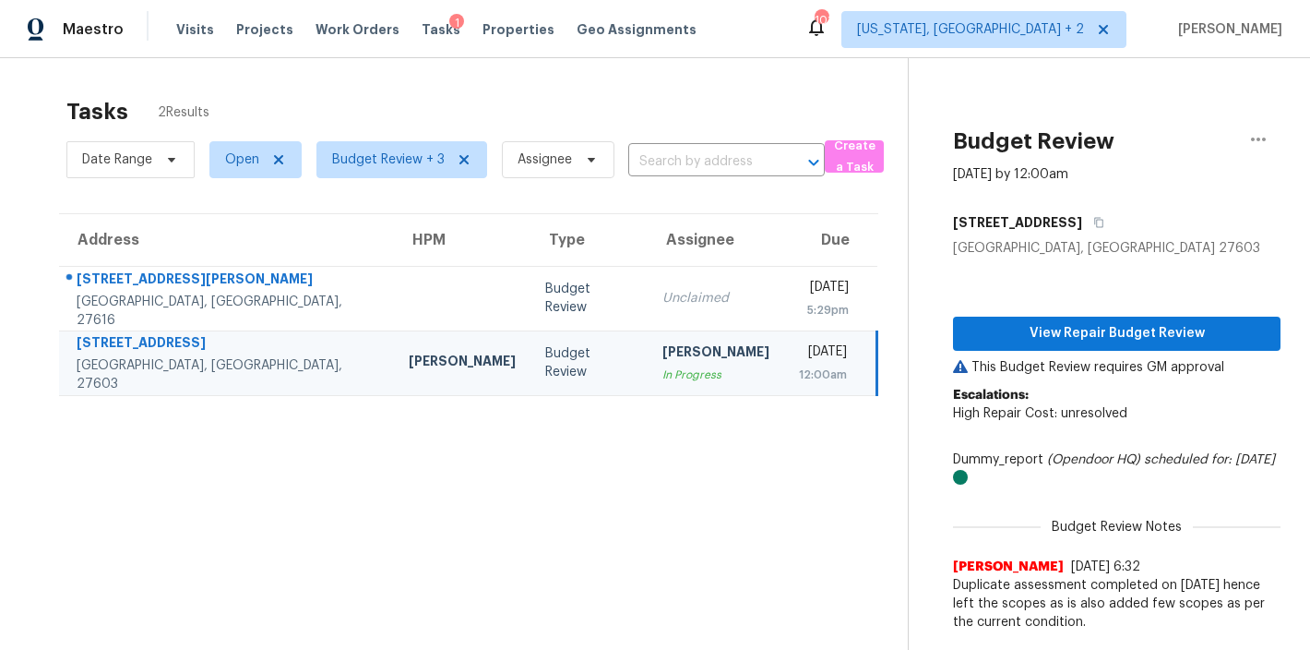
click at [768, 35] on div "Maestro Visits Projects Work Orders Tasks 1 Properties Geo Assignments 101 [US_…" at bounding box center [655, 29] width 1310 height 58
